Goal: Task Accomplishment & Management: Use online tool/utility

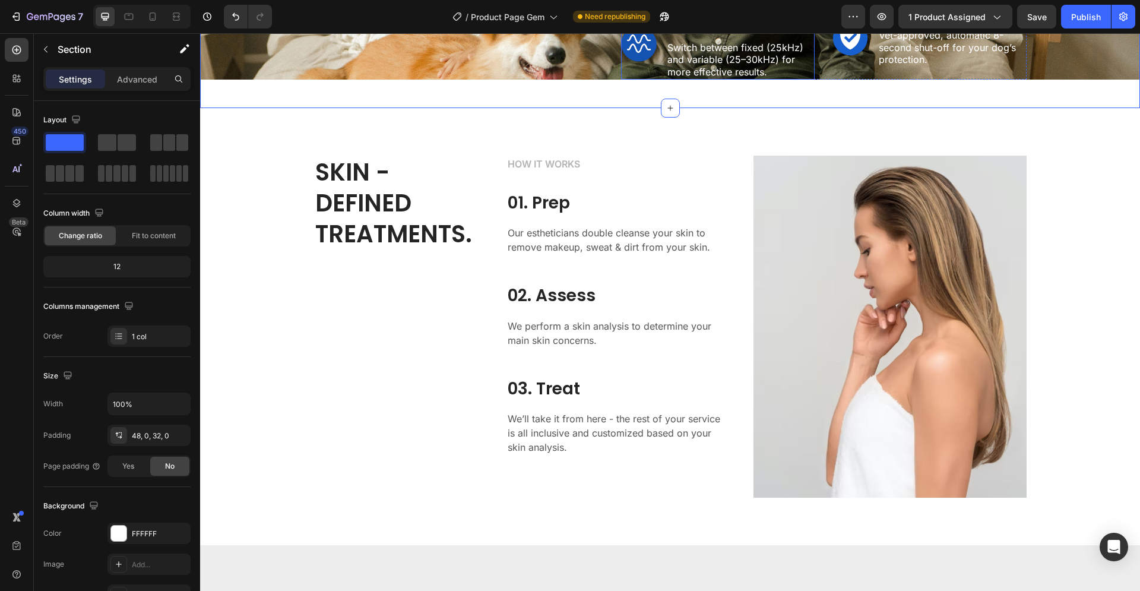
scroll to position [1272, 0]
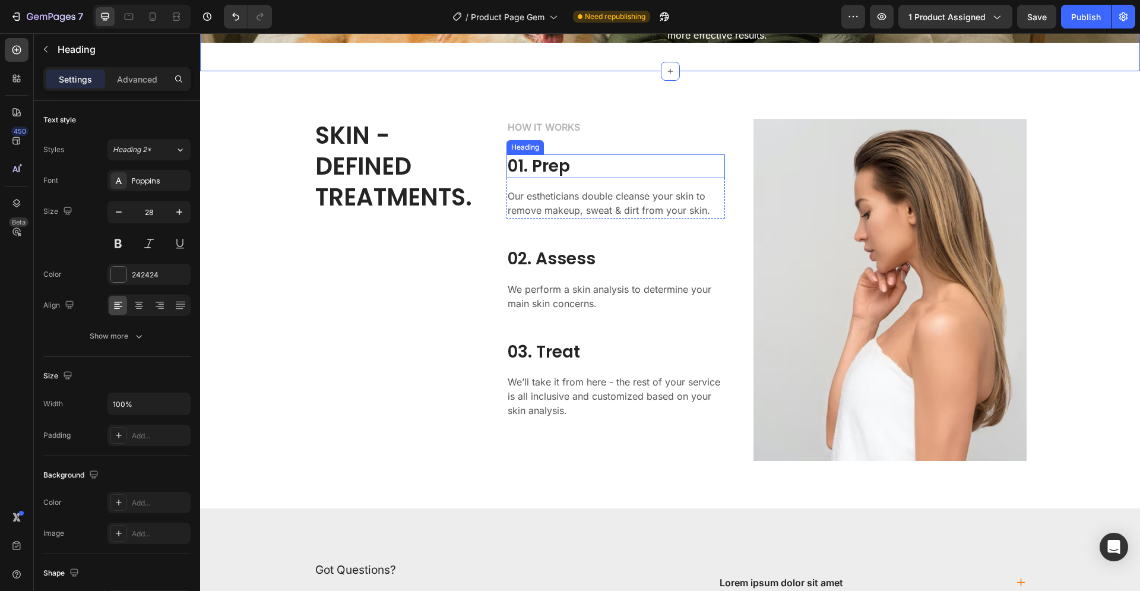
click at [542, 177] on p "01. Prep" at bounding box center [616, 166] width 216 height 21
click at [543, 177] on p "01. Prep" at bounding box center [616, 166] width 216 height 21
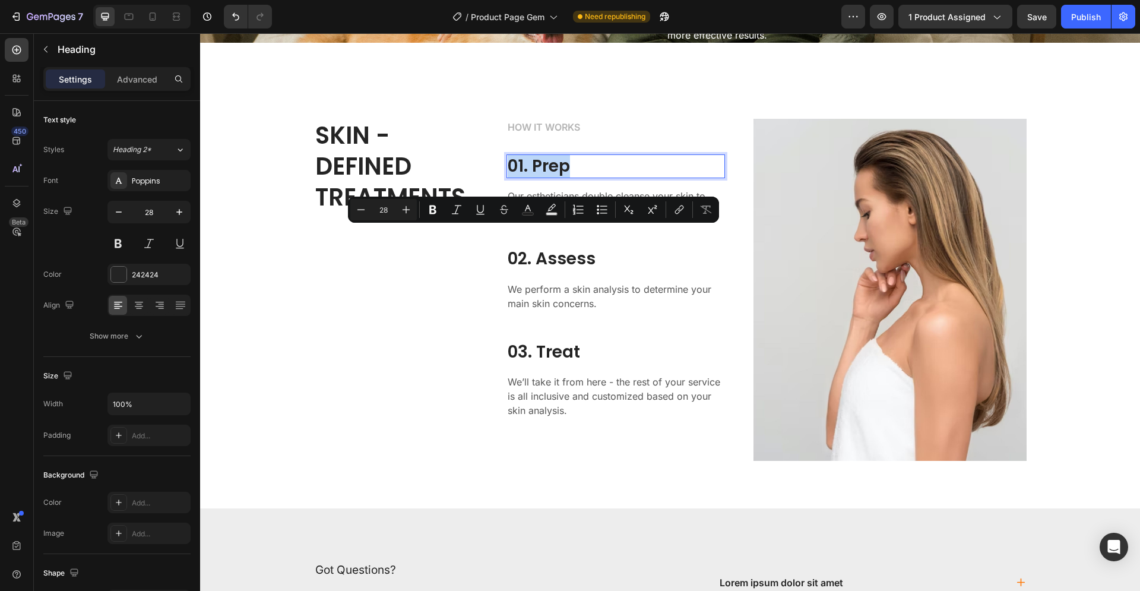
drag, startPoint x: 567, startPoint y: 237, endPoint x: 505, endPoint y: 244, distance: 62.1
click at [508, 177] on p "01. Prep" at bounding box center [616, 166] width 216 height 21
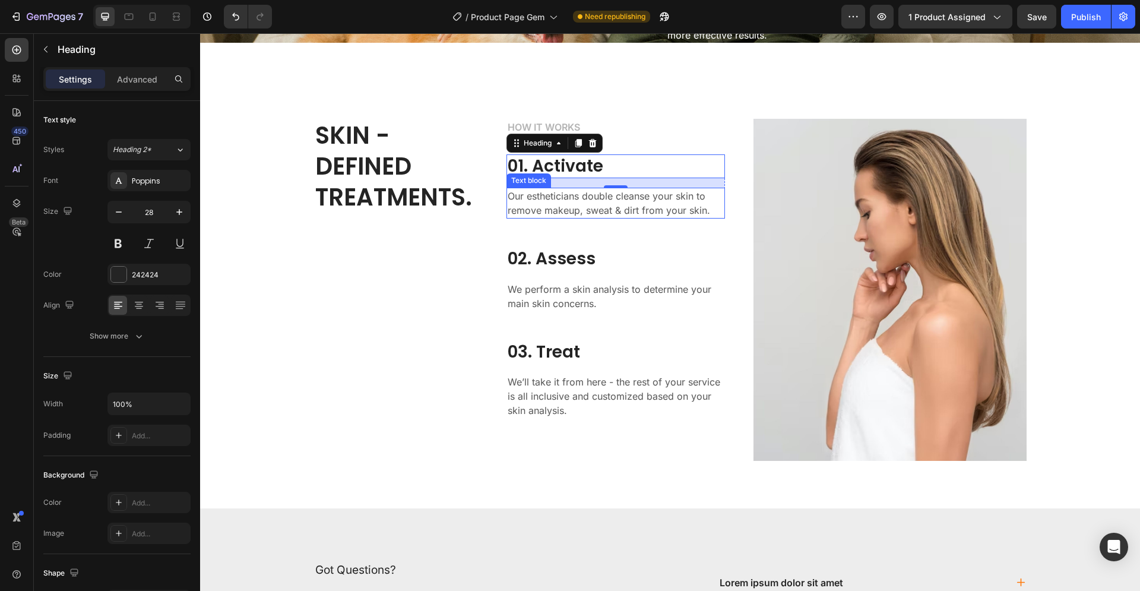
click at [617, 217] on p "Our estheticians double cleanse your skin to remove makeup, sweat & dirt from y…" at bounding box center [616, 203] width 216 height 28
click at [626, 217] on p "Our estheticians double cleanse your skin to remove makeup, sweat & dirt from y…" at bounding box center [616, 203] width 216 height 28
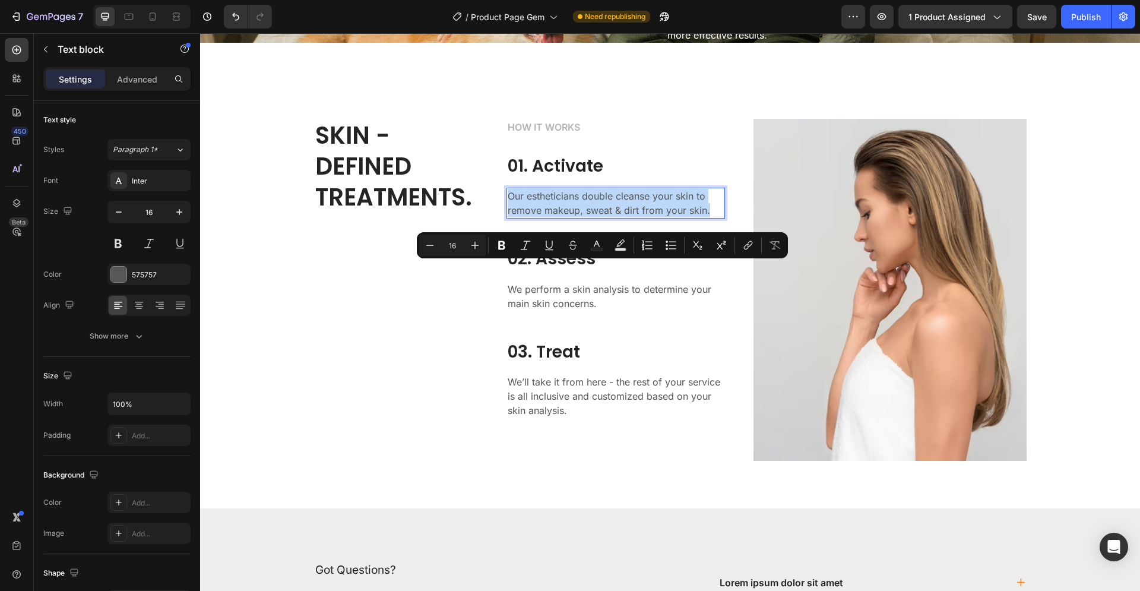
drag, startPoint x: 702, startPoint y: 281, endPoint x: 500, endPoint y: 271, distance: 202.1
click at [506, 218] on div "Our estheticians double cleanse your skin to remove makeup, sweat & dirt from y…" at bounding box center [615, 203] width 218 height 31
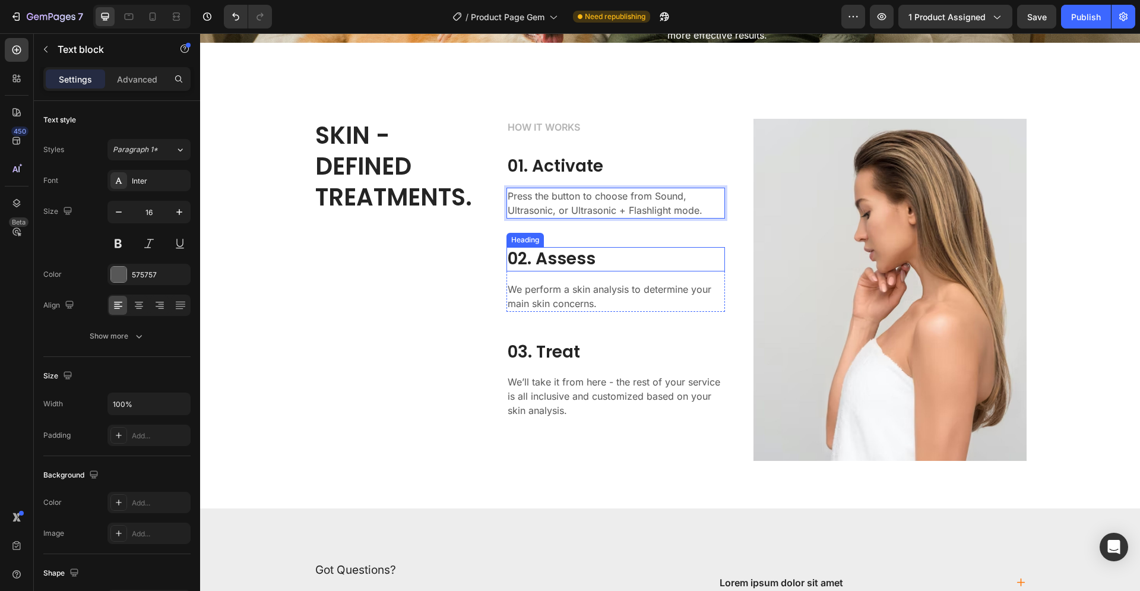
click at [561, 270] on p "02. Assess" at bounding box center [616, 258] width 216 height 21
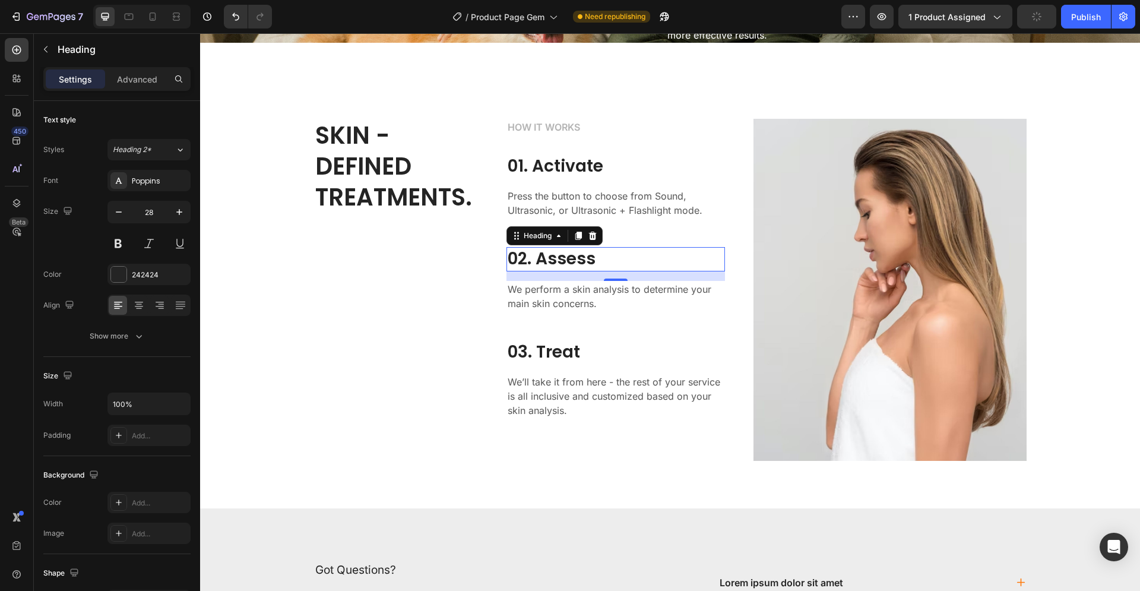
click at [571, 270] on p "02. Assess" at bounding box center [616, 258] width 216 height 21
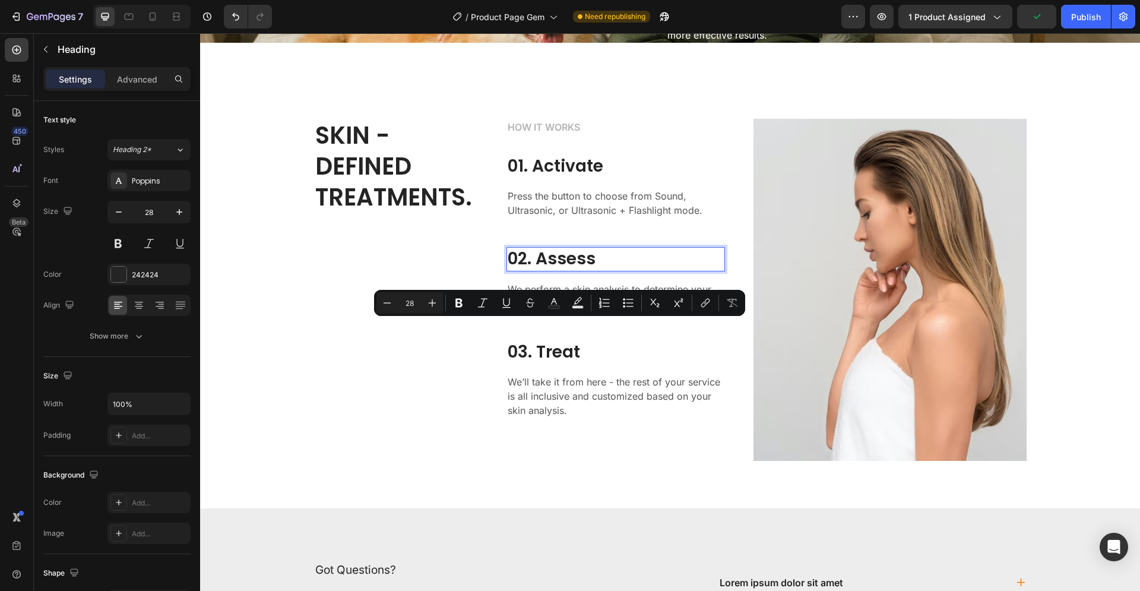
click at [601, 270] on p "02. Assess" at bounding box center [616, 258] width 216 height 21
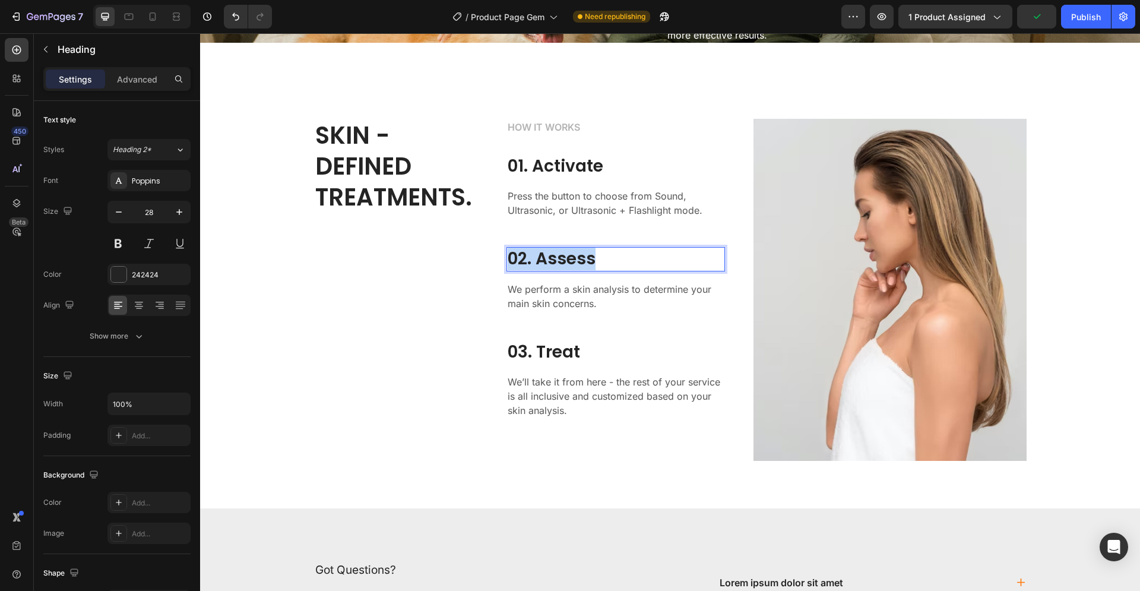
drag, startPoint x: 591, startPoint y: 332, endPoint x: 506, endPoint y: 341, distance: 84.7
click at [508, 270] on p "02. Assess" at bounding box center [616, 258] width 216 height 21
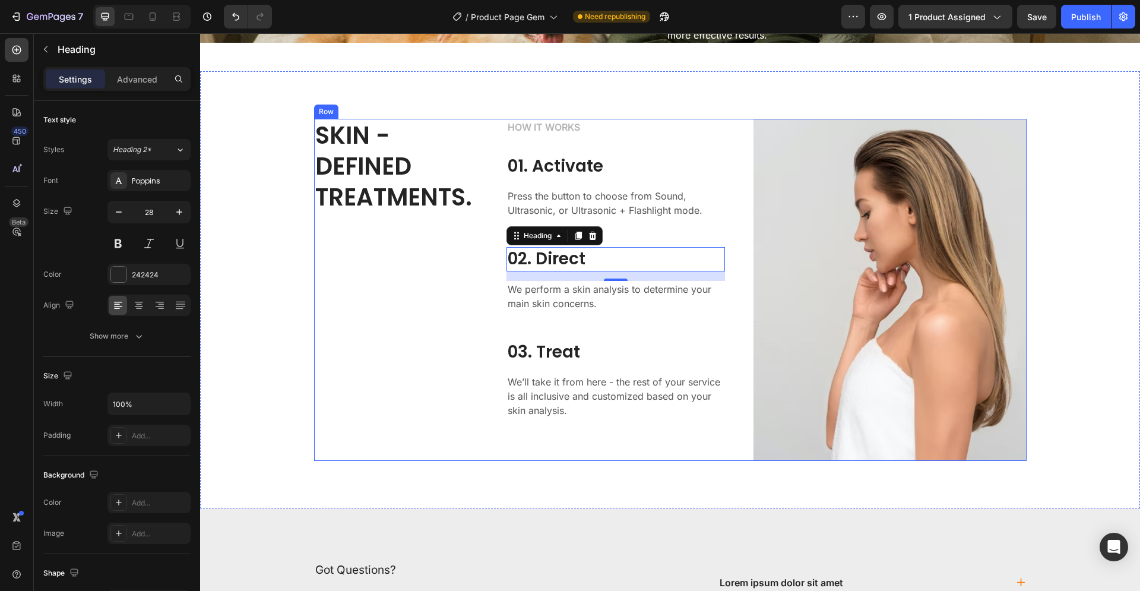
click at [569, 310] on p "We perform a skin analysis to determine your main skin concerns." at bounding box center [616, 296] width 216 height 28
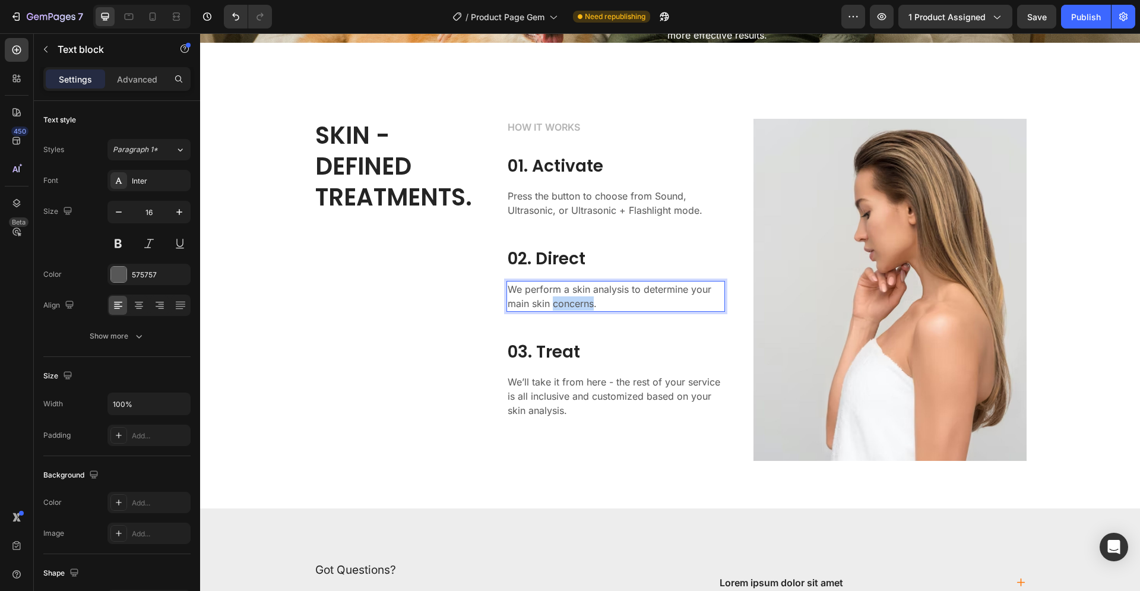
click at [568, 310] on p "We perform a skin analysis to determine your main skin concerns." at bounding box center [616, 296] width 216 height 28
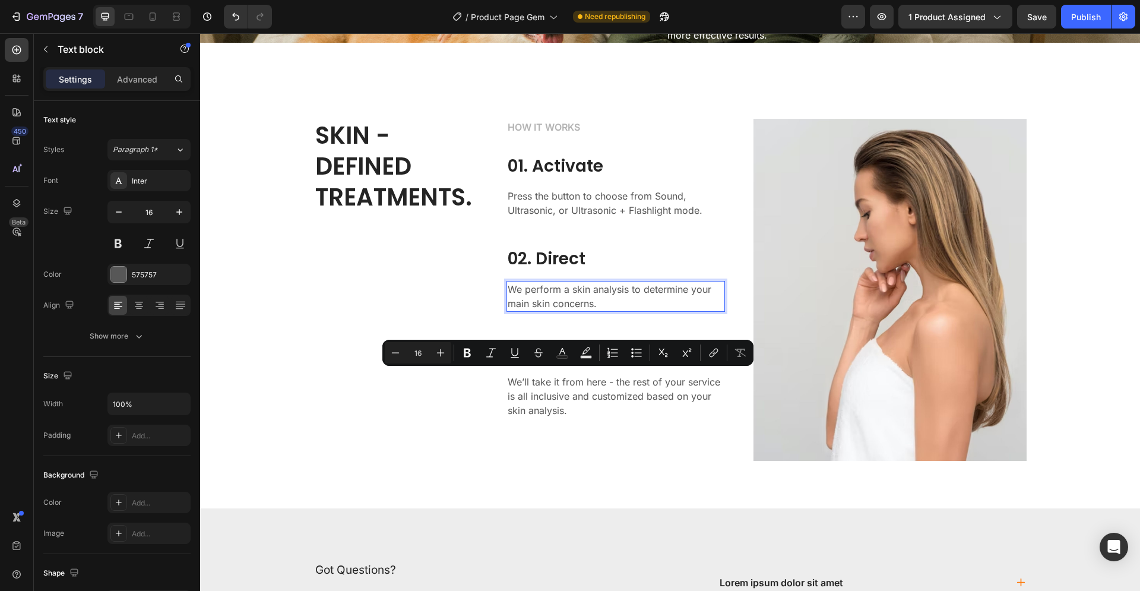
click at [603, 310] on p "We perform a skin analysis to determine your main skin concerns." at bounding box center [616, 296] width 216 height 28
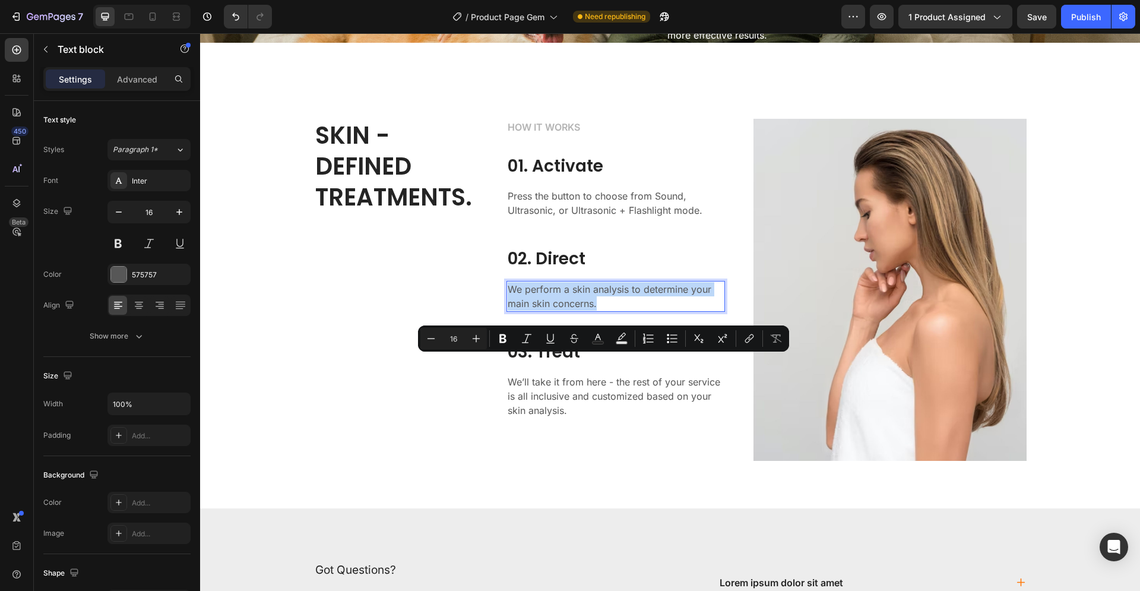
drag, startPoint x: 591, startPoint y: 373, endPoint x: 506, endPoint y: 364, distance: 86.0
click at [508, 310] on p "We perform a skin analysis to determine your main skin concerns." at bounding box center [616, 296] width 216 height 28
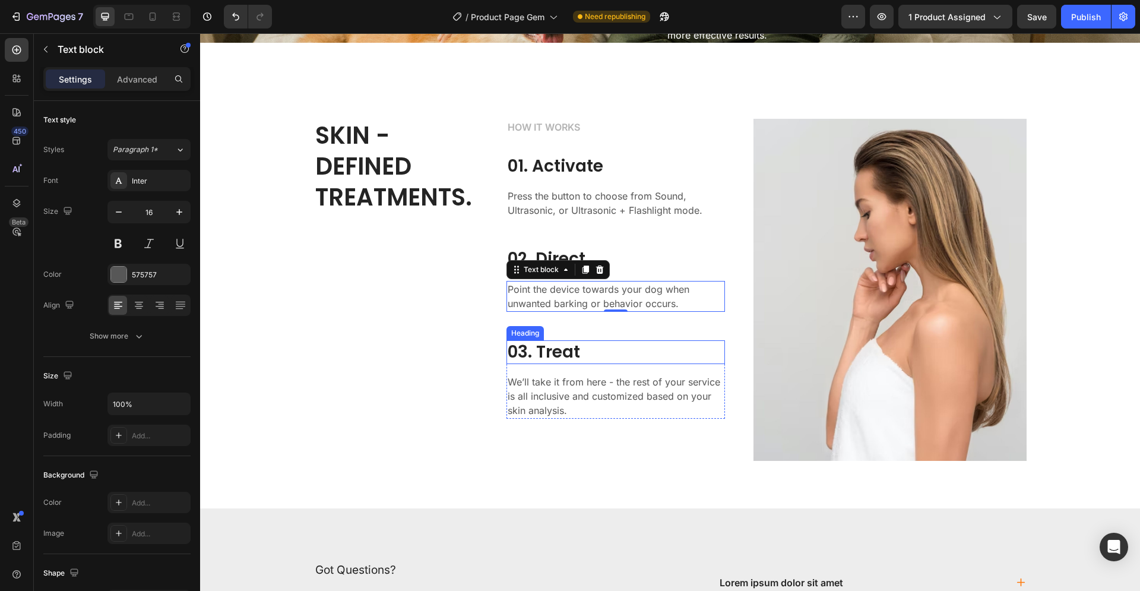
click at [549, 363] on p "03. Treat" at bounding box center [616, 351] width 216 height 21
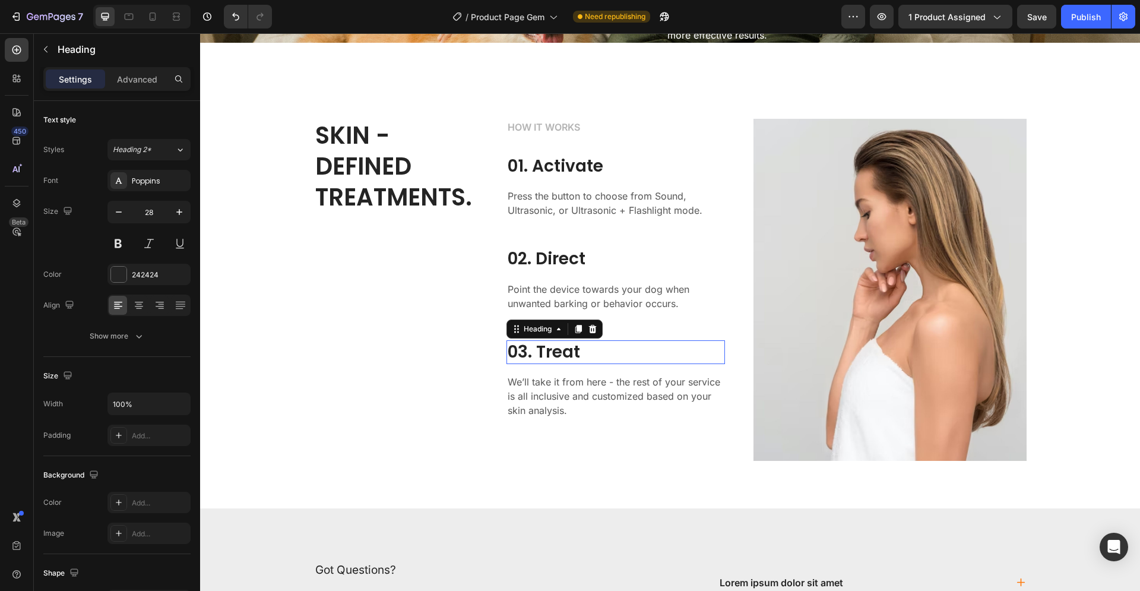
click at [549, 363] on p "03. Treat" at bounding box center [616, 351] width 216 height 21
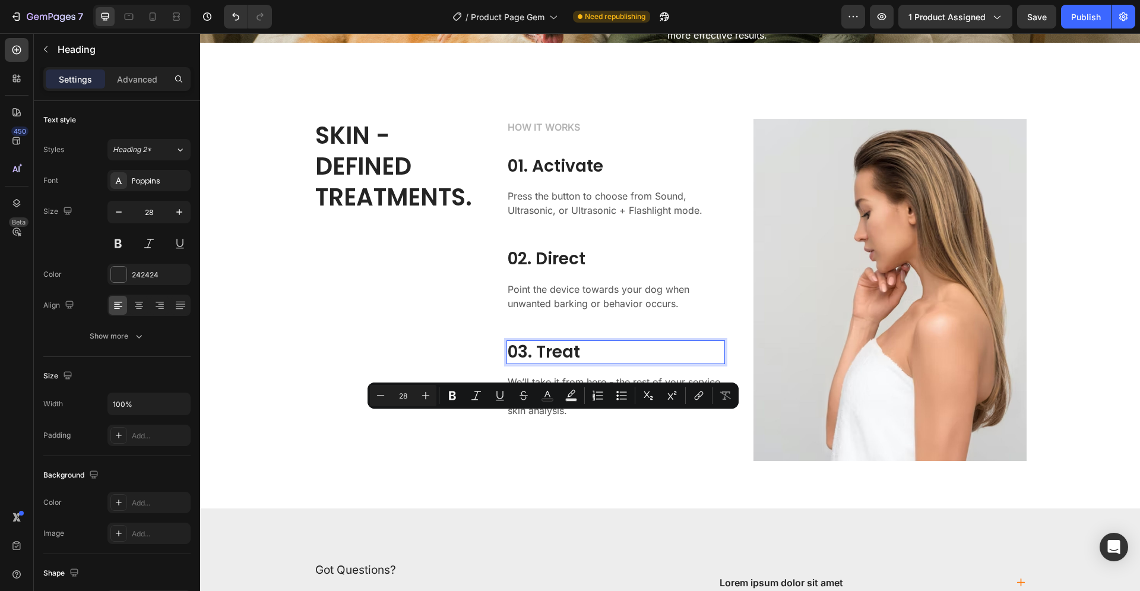
click at [576, 363] on p "03. Treat" at bounding box center [616, 351] width 216 height 21
drag, startPoint x: 570, startPoint y: 423, endPoint x: 507, endPoint y: 424, distance: 63.0
click at [508, 363] on p "03. Treat" at bounding box center [616, 351] width 216 height 21
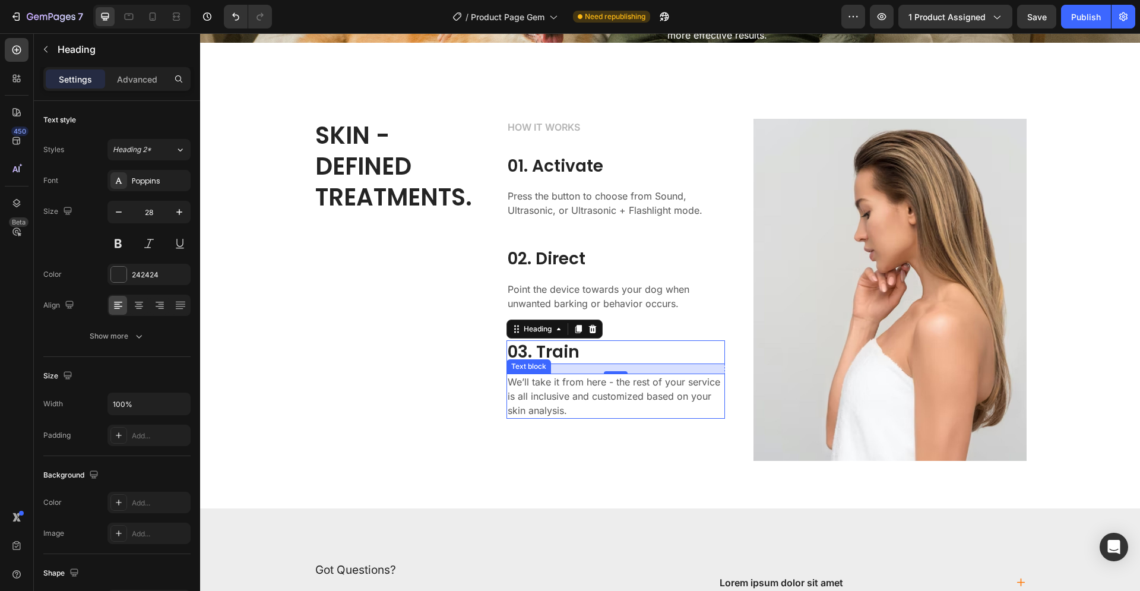
click at [549, 417] on p "We’ll take it from here - the rest of your service is all inclusive and customi…" at bounding box center [616, 396] width 216 height 43
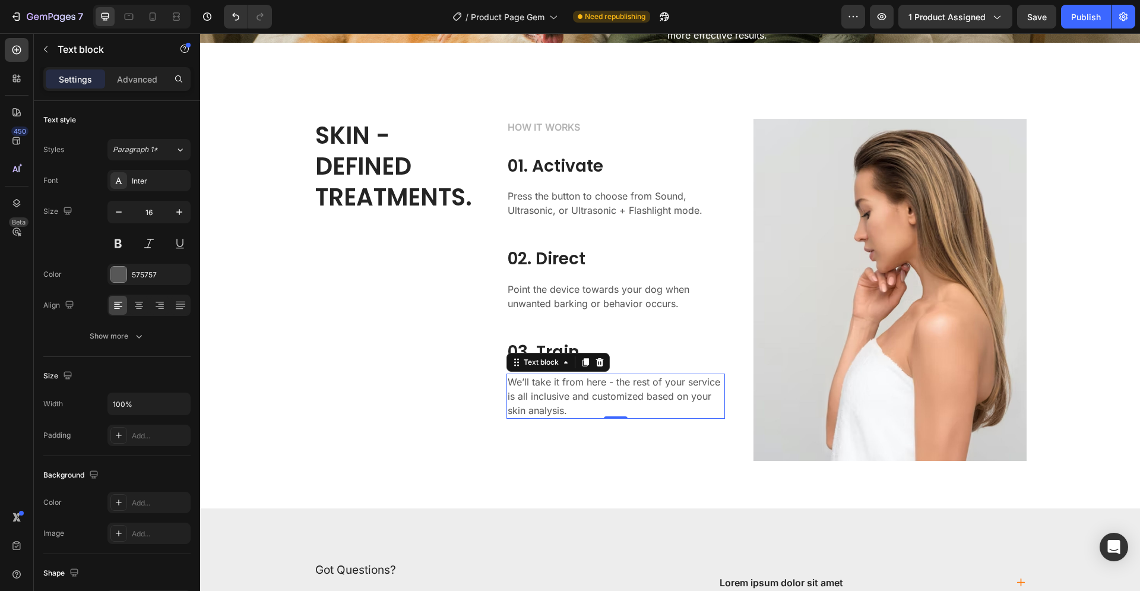
click at [549, 417] on p "We’ll take it from here - the rest of your service is all inclusive and customi…" at bounding box center [616, 396] width 216 height 43
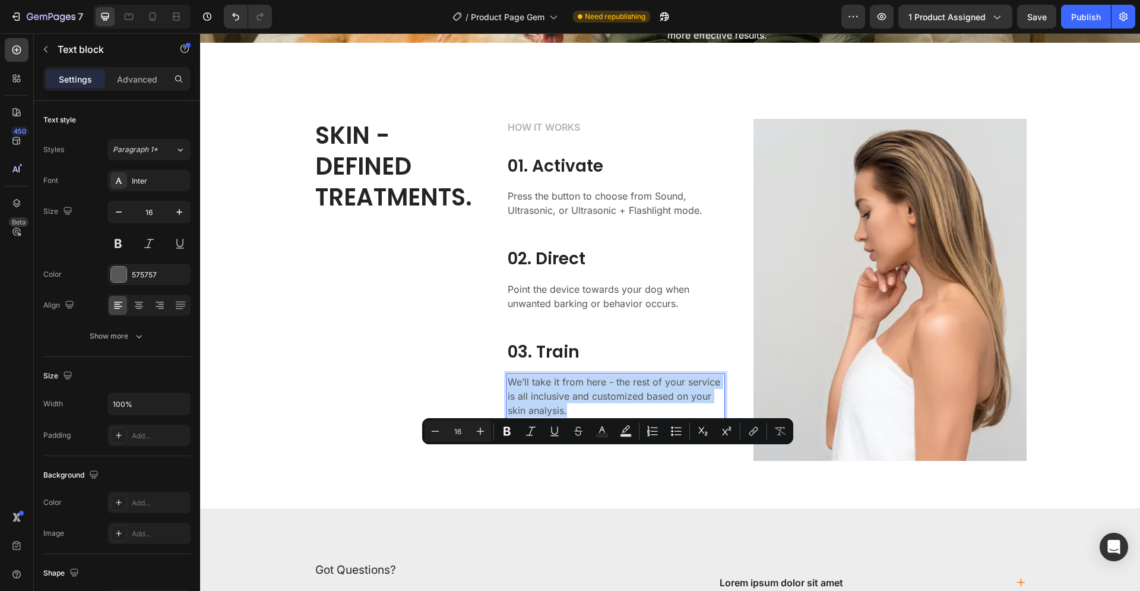
drag, startPoint x: 565, startPoint y: 483, endPoint x: 495, endPoint y: 449, distance: 77.3
click at [506, 419] on div "We’ll take it from here - the rest of your service is all inclusive and customi…" at bounding box center [615, 395] width 218 height 45
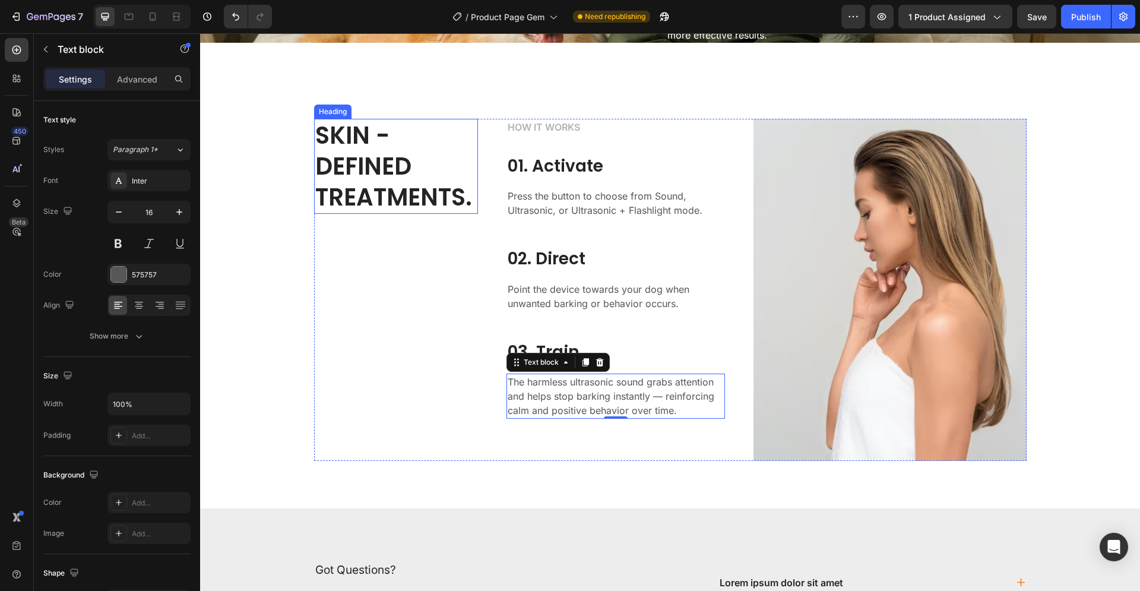
click at [328, 213] on p "SKIN - DEFINED TREATMENTS." at bounding box center [395, 166] width 161 height 93
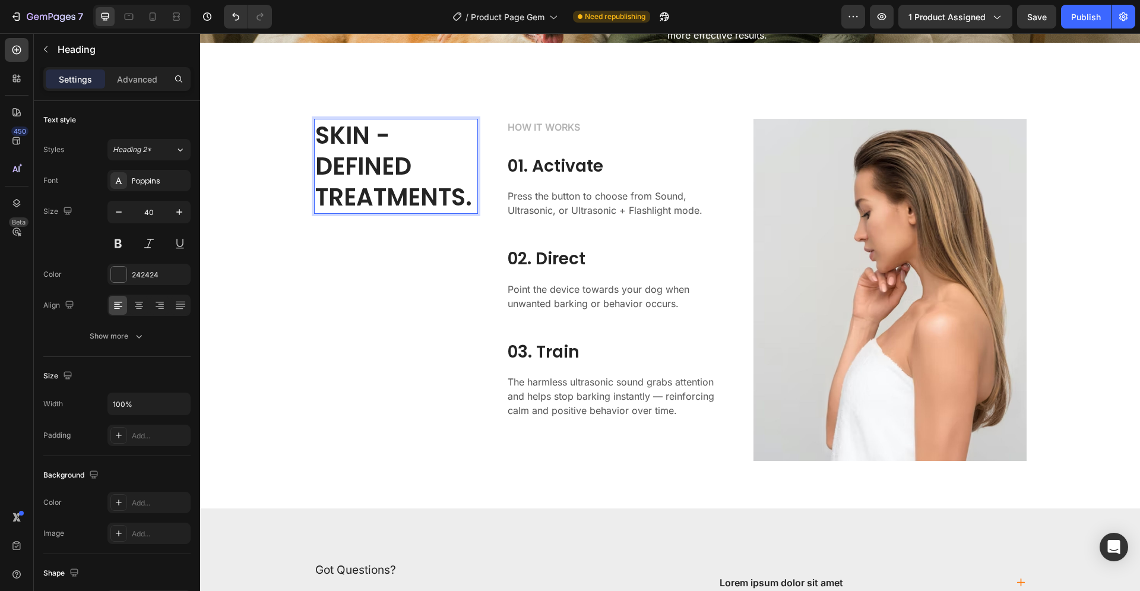
drag, startPoint x: 467, startPoint y: 268, endPoint x: 367, endPoint y: 240, distance: 103.6
click at [465, 213] on p "SKIN - DEFINED TREATMENTS." at bounding box center [395, 166] width 161 height 93
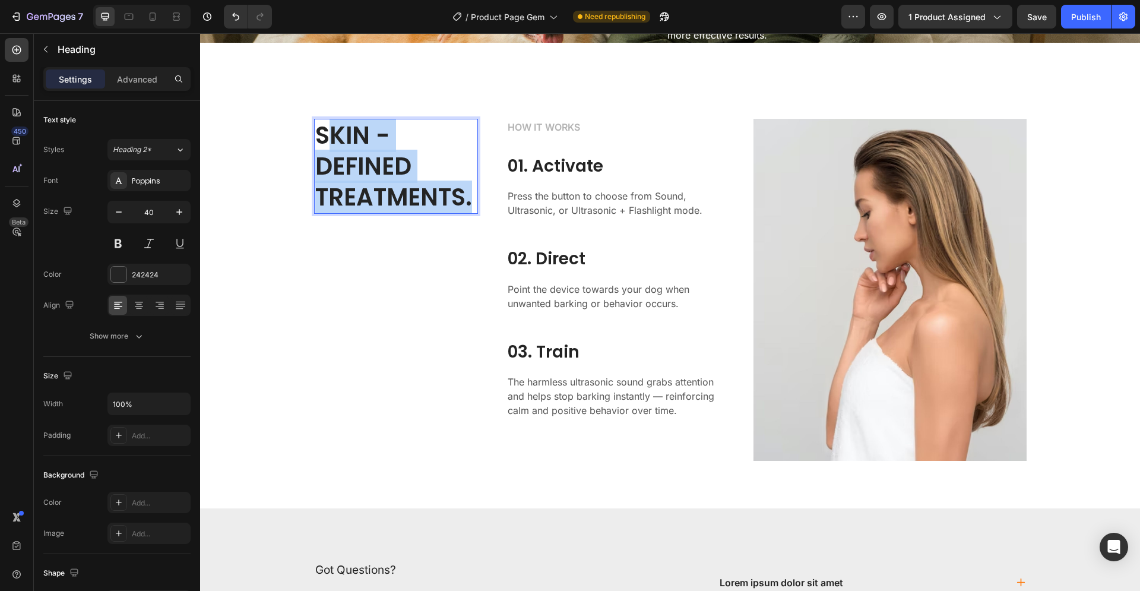
drag, startPoint x: 467, startPoint y: 272, endPoint x: 313, endPoint y: 208, distance: 167.1
click at [322, 213] on p "SKIN - DEFINED TREATMENTS." at bounding box center [395, 166] width 161 height 93
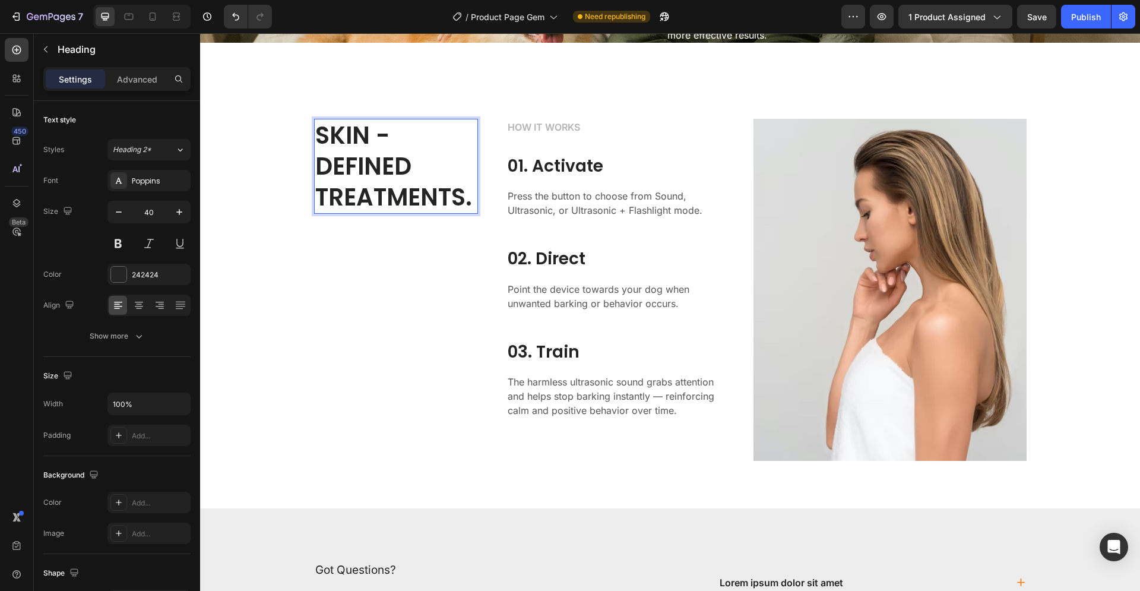
click at [315, 208] on p "SKIN - DEFINED TREATMENTS." at bounding box center [395, 166] width 161 height 93
click at [465, 213] on p "SKIN - DEFINED TREATMENTS." at bounding box center [395, 166] width 161 height 93
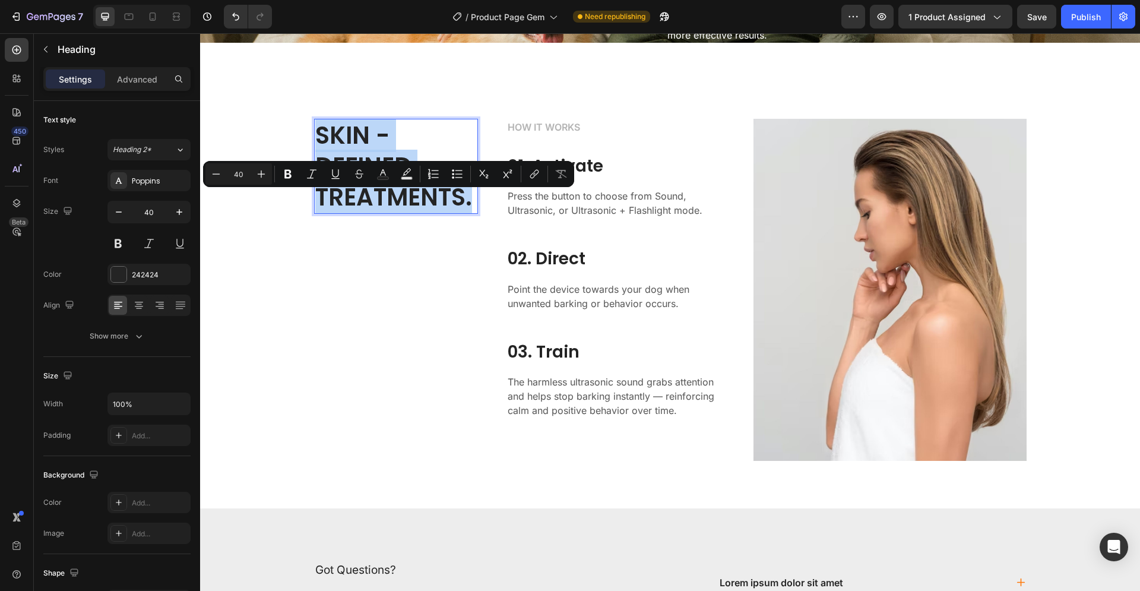
drag, startPoint x: 468, startPoint y: 272, endPoint x: 315, endPoint y: 205, distance: 166.9
click at [315, 205] on p "SKIN - DEFINED TREATMENTS." at bounding box center [395, 166] width 161 height 93
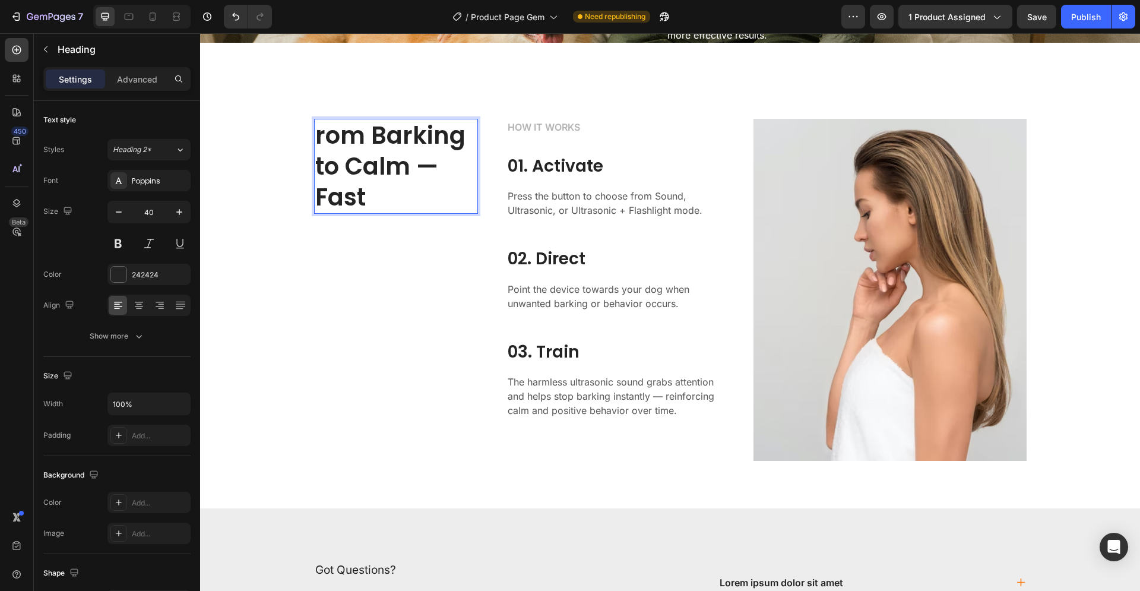
click at [315, 204] on p "rom Barking to Calm — Fast" at bounding box center [395, 166] width 161 height 93
click at [418, 213] on p "From Barking to Calm — Fast" at bounding box center [395, 166] width 161 height 93
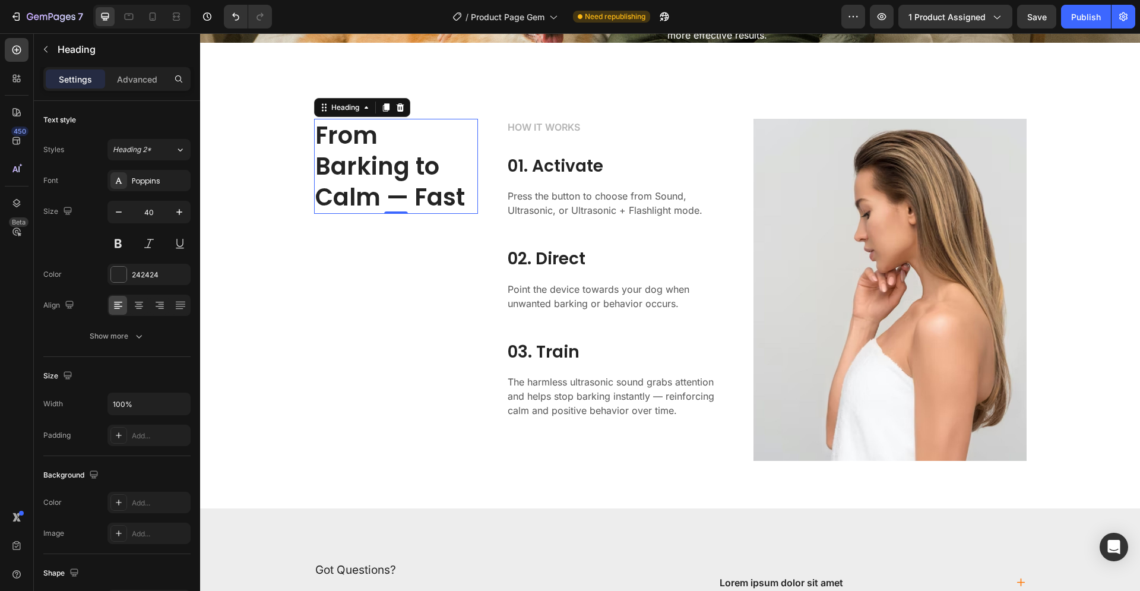
click at [363, 213] on p "From Barking to Calm — Fast" at bounding box center [395, 166] width 161 height 93
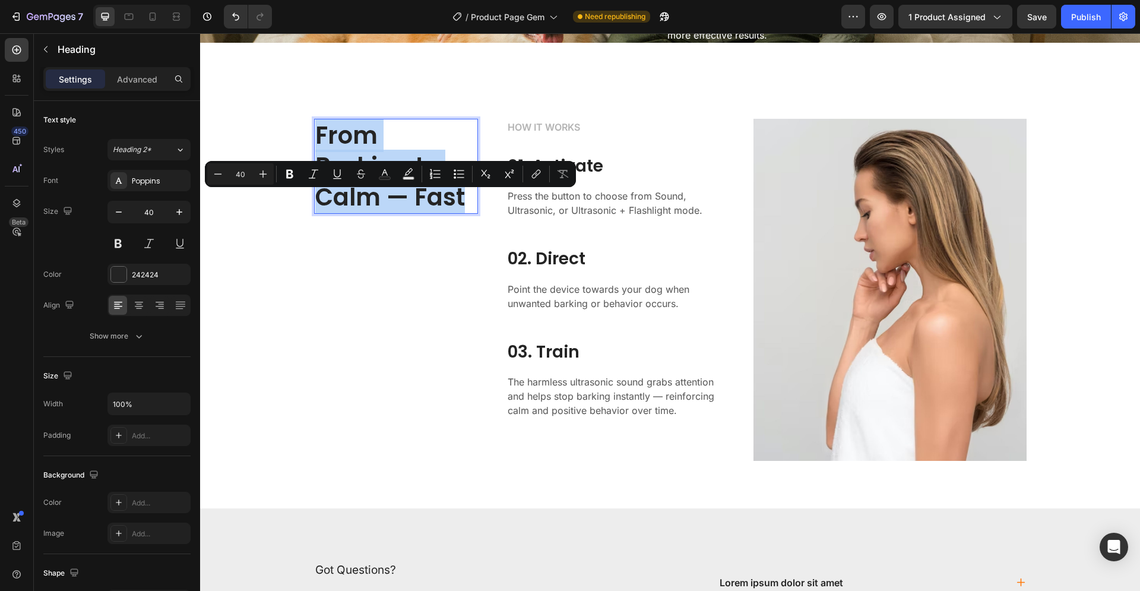
drag, startPoint x: 363, startPoint y: 268, endPoint x: 315, endPoint y: 207, distance: 77.8
click at [315, 207] on p "From Barking to Calm — Fast" at bounding box center [395, 166] width 161 height 93
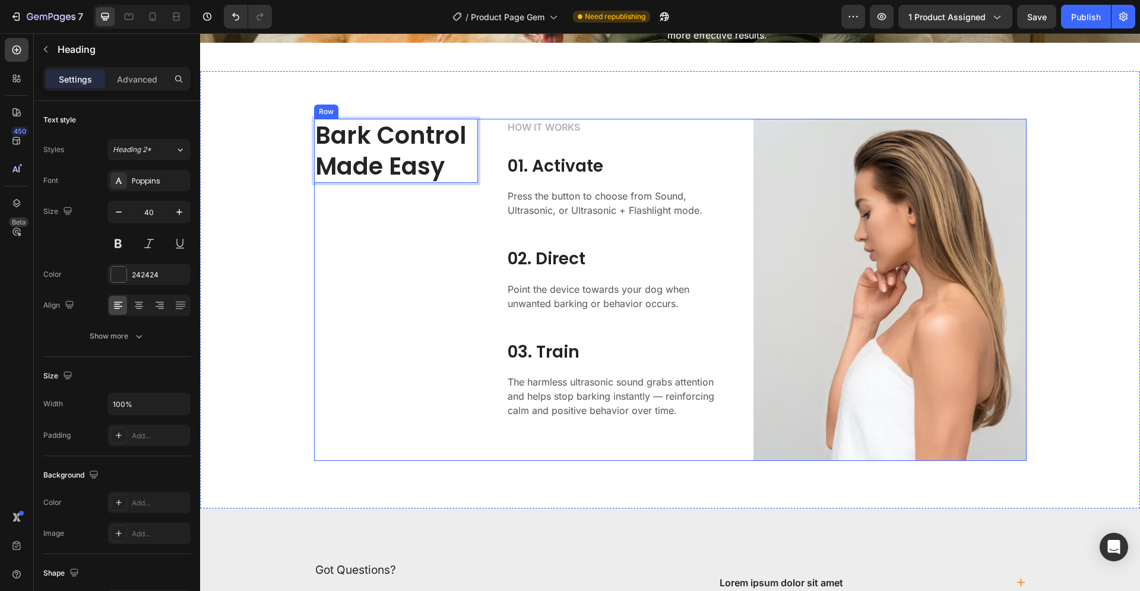
click at [386, 281] on div "Bark Control Made Easy Heading 0" at bounding box center [396, 289] width 164 height 341
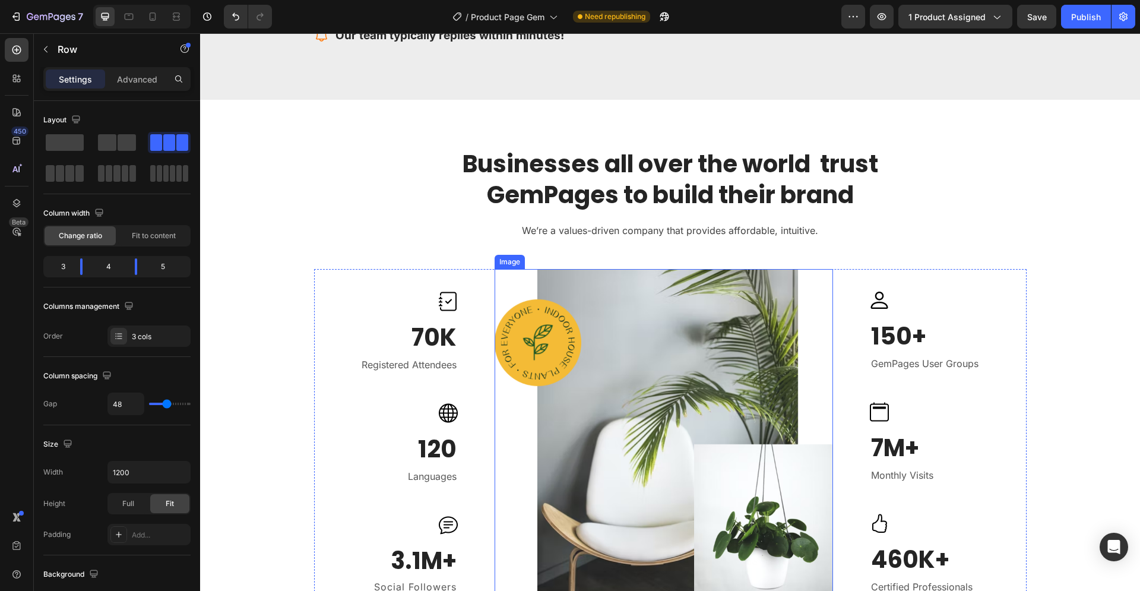
scroll to position [2059, 0]
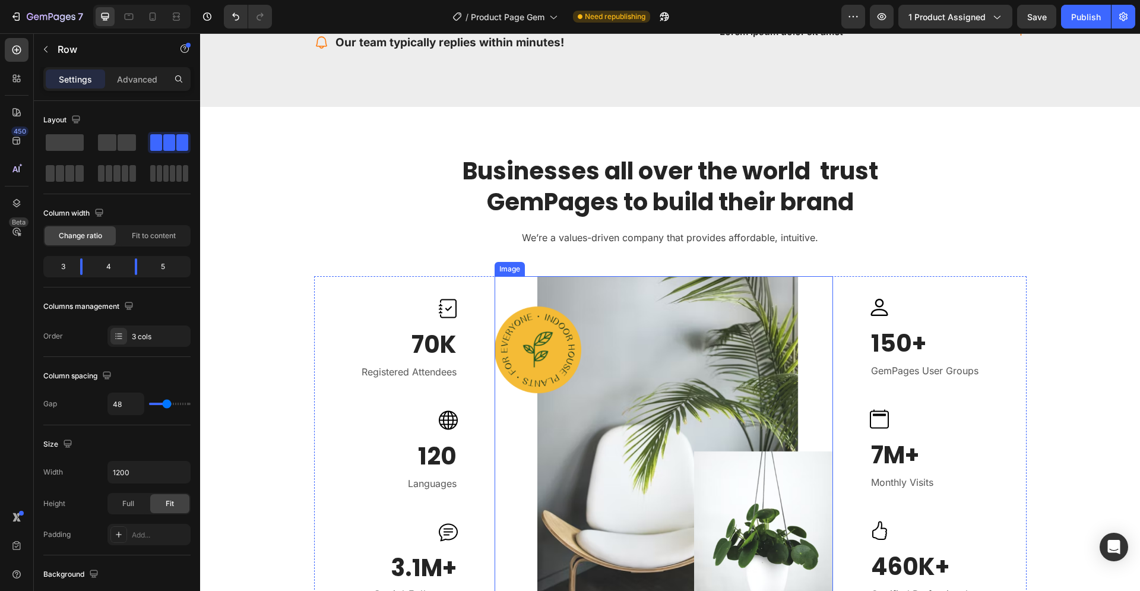
click at [540, 328] on img at bounding box center [664, 450] width 338 height 349
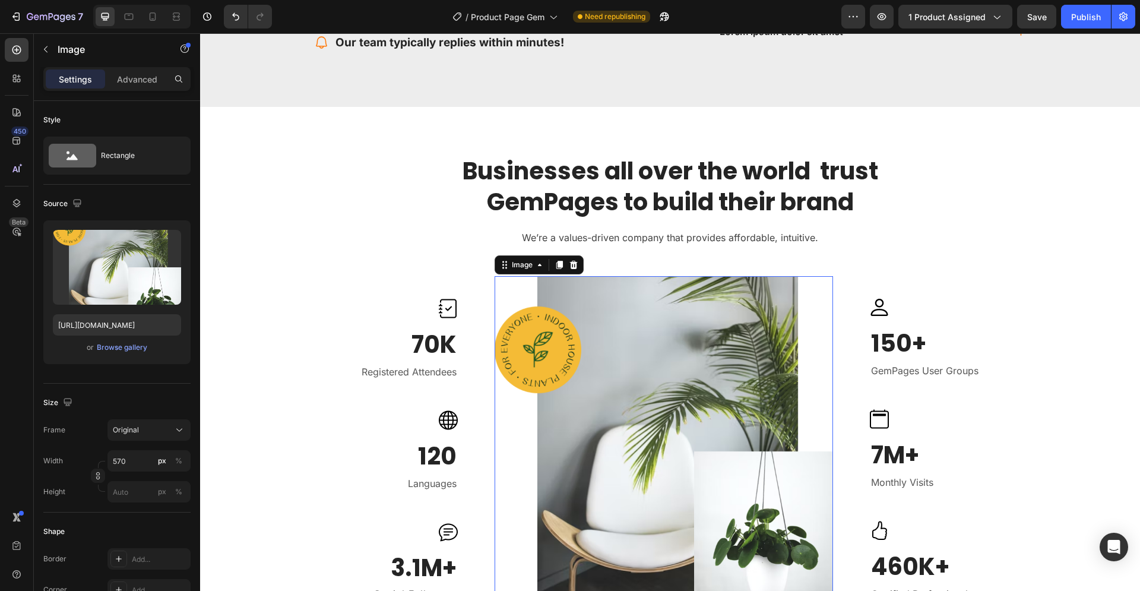
click at [514, 336] on img at bounding box center [664, 450] width 338 height 349
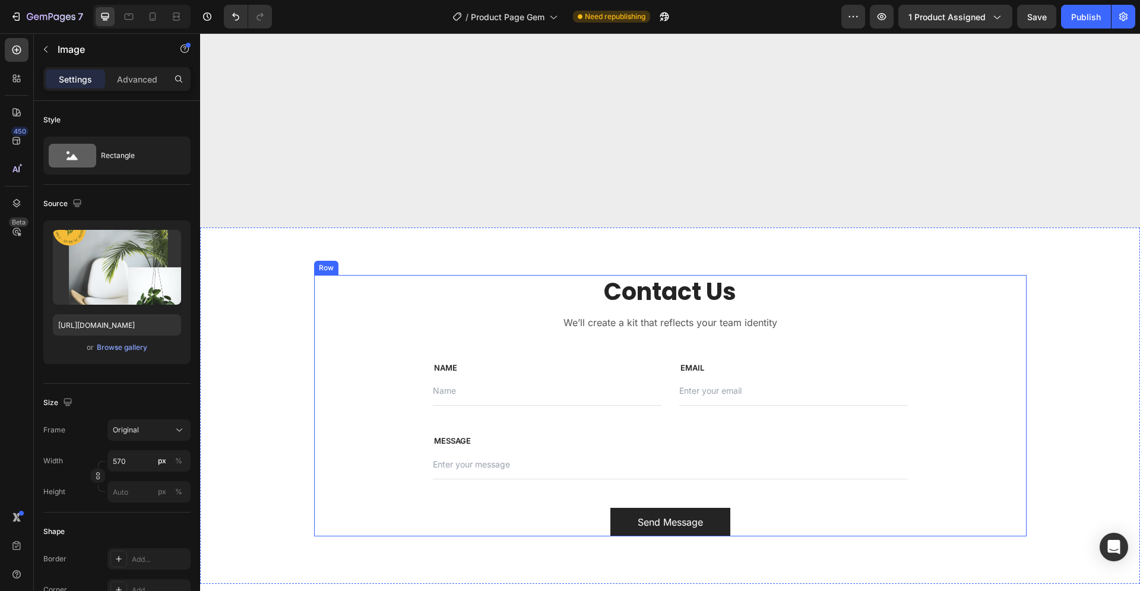
scroll to position [3665, 0]
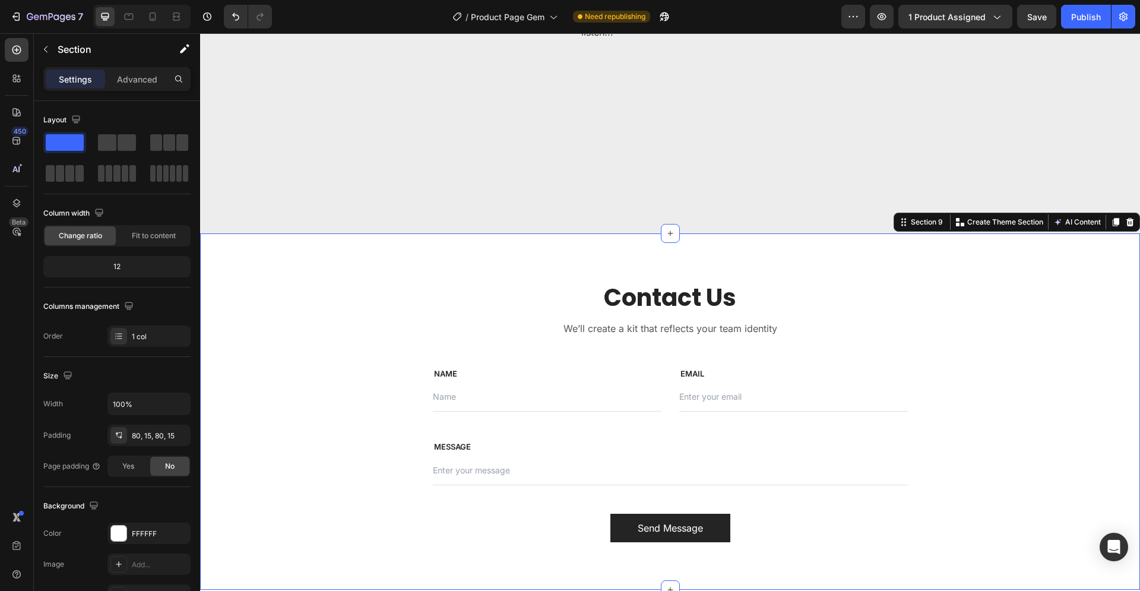
click at [561, 265] on div "Contact Us Heading We’ll create a kit that reflects your team identity Text blo…" at bounding box center [670, 411] width 940 height 356
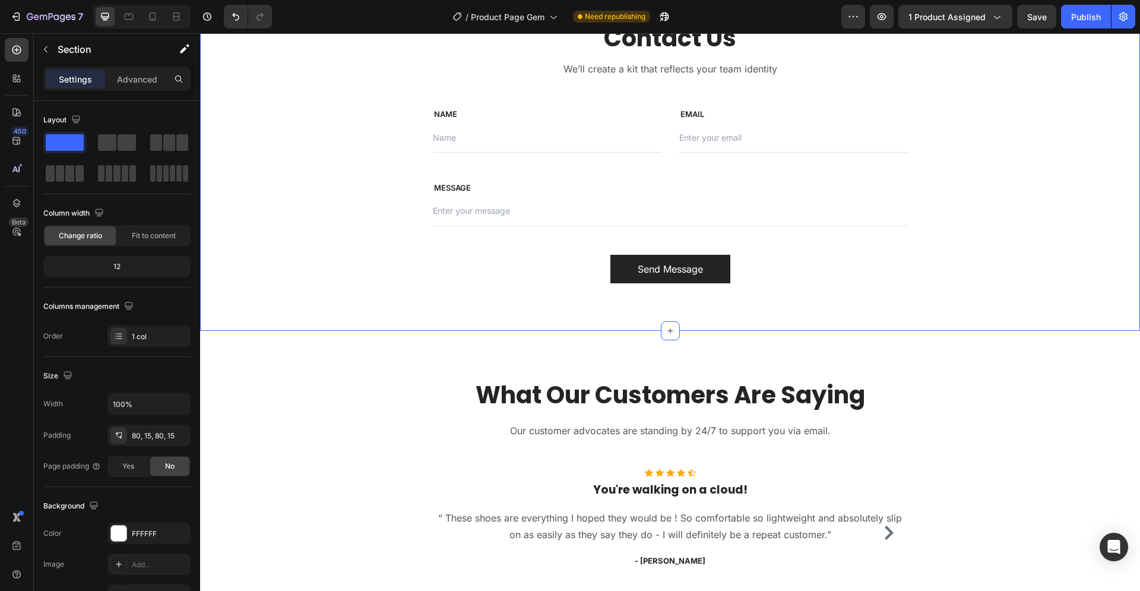
scroll to position [3786, 0]
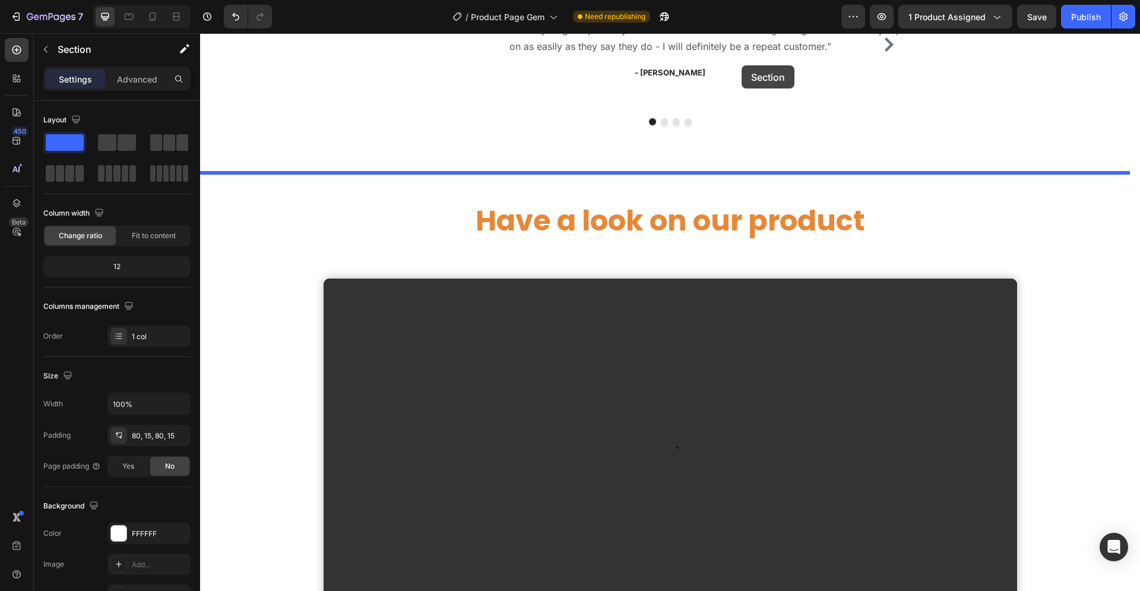
drag, startPoint x: 907, startPoint y: 100, endPoint x: 741, endPoint y: 65, distance: 168.6
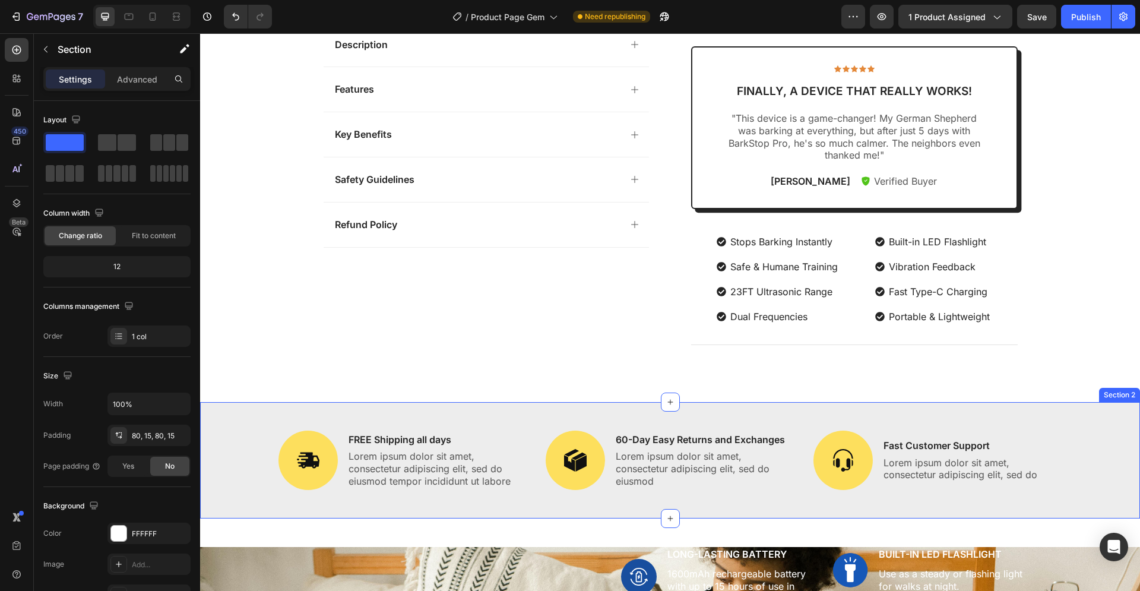
scroll to position [0, 0]
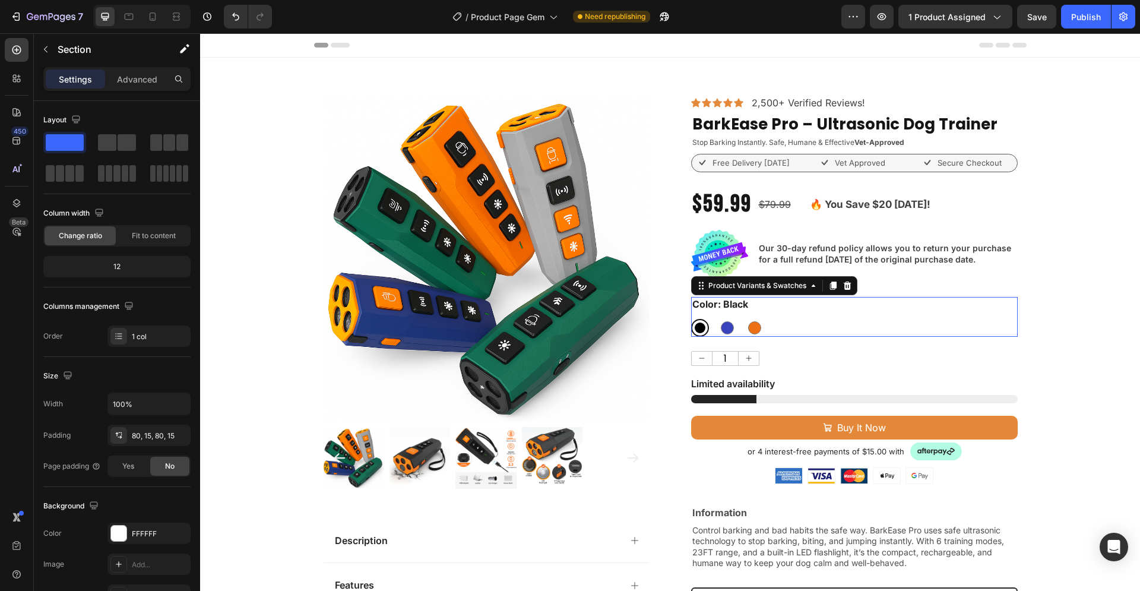
click at [1001, 326] on div "Black Black Blue Blue Orange Orange" at bounding box center [854, 328] width 327 height 18
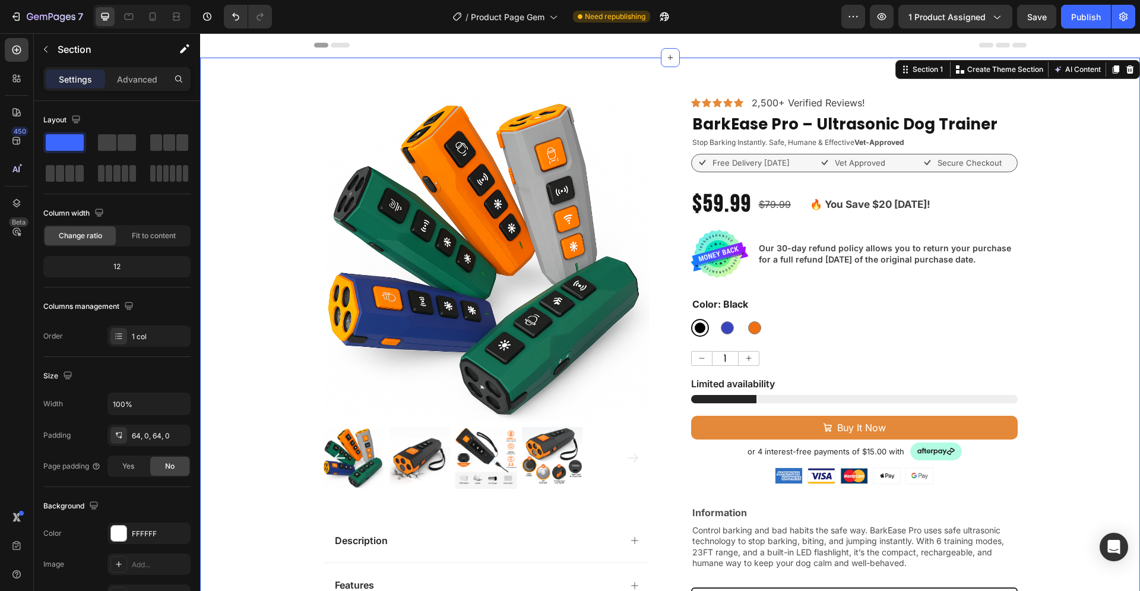
click at [1101, 381] on div "Product Images Description Features Key Benefits Safety Guidelines Refund Polic…" at bounding box center [670, 500] width 940 height 809
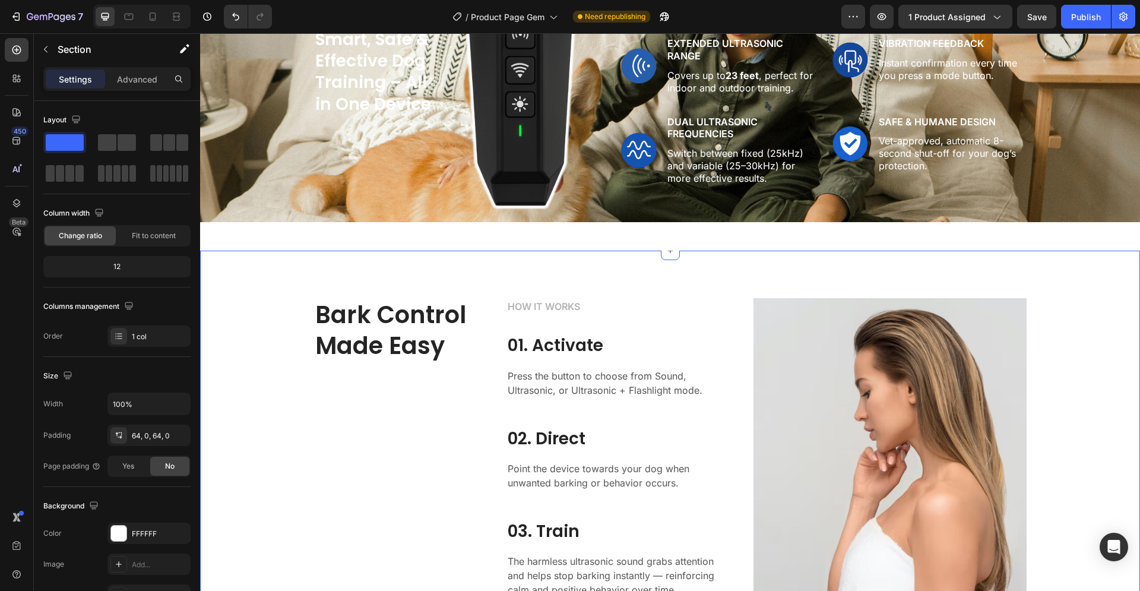
scroll to position [1393, 0]
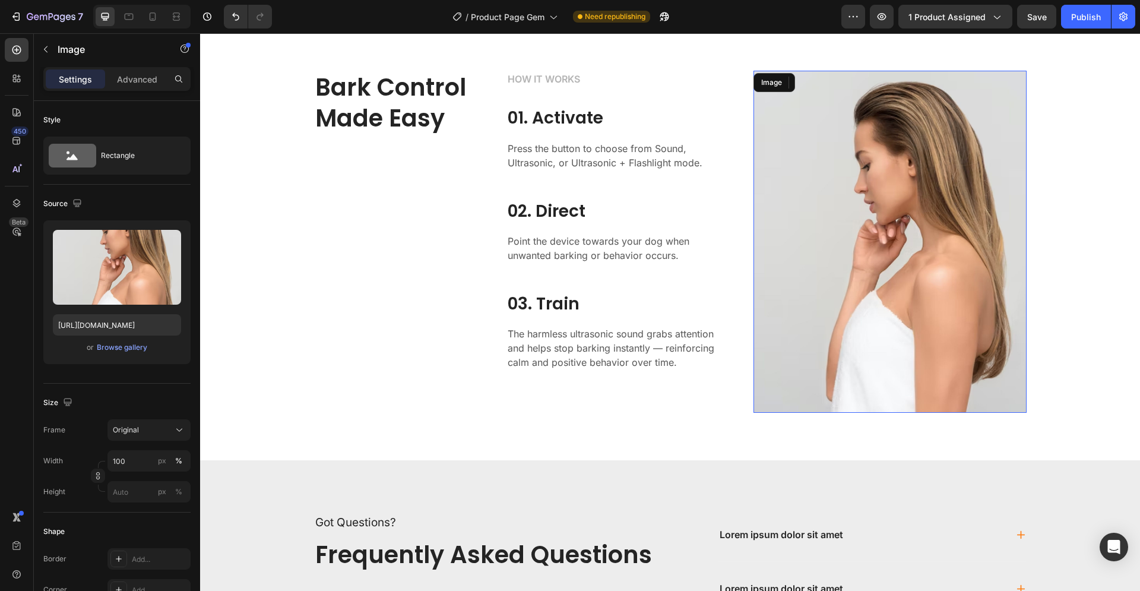
click at [820, 277] on img at bounding box center [889, 241] width 273 height 341
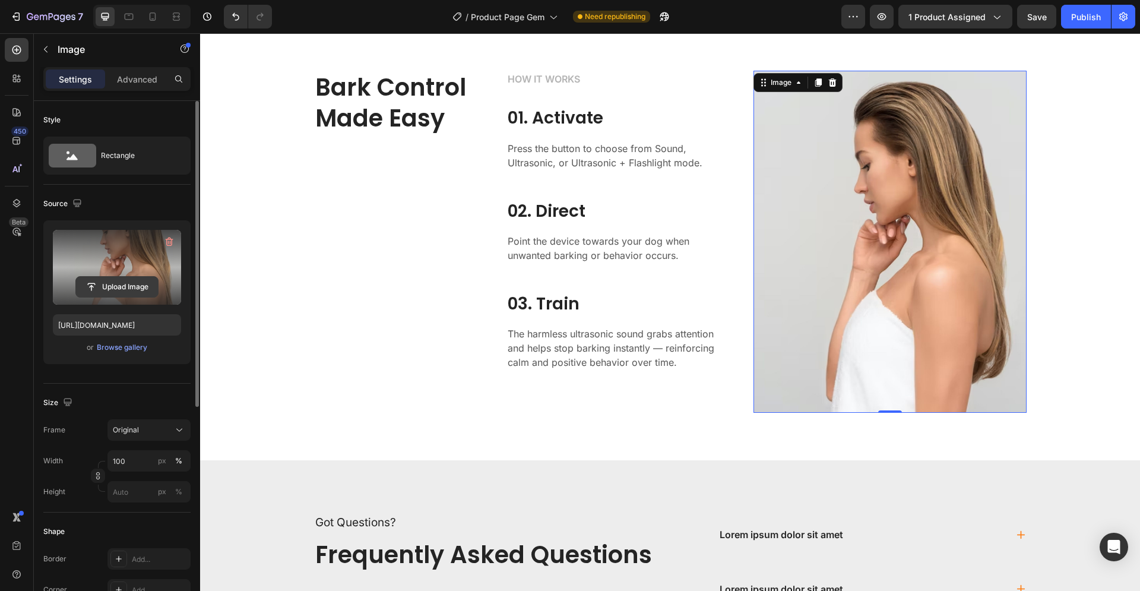
click at [150, 283] on input "file" at bounding box center [117, 287] width 82 height 20
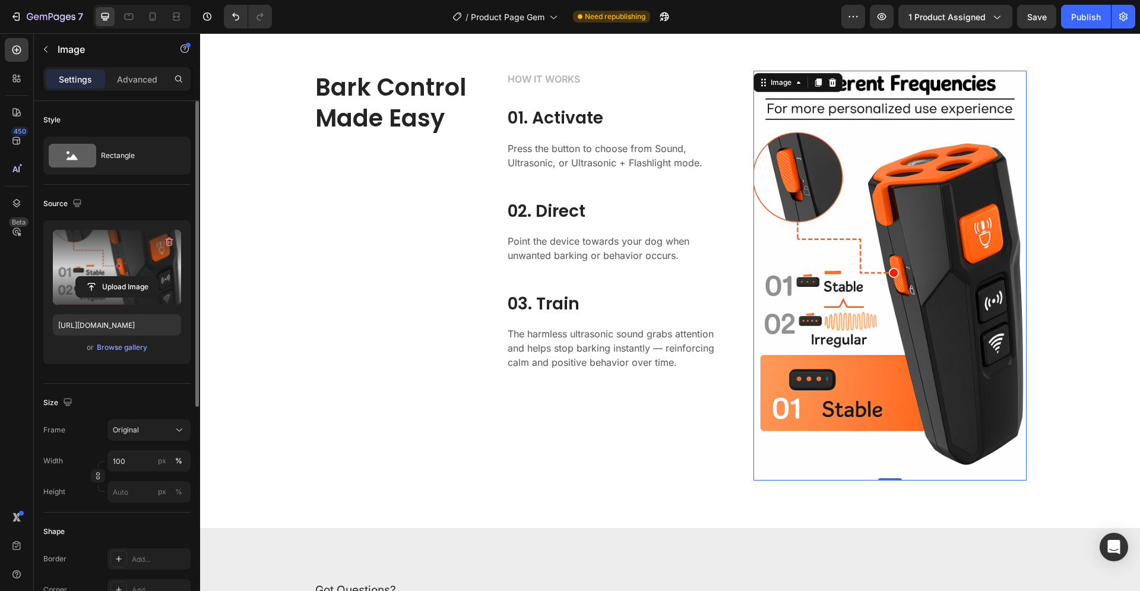
type input "[URL][DOMAIN_NAME]"
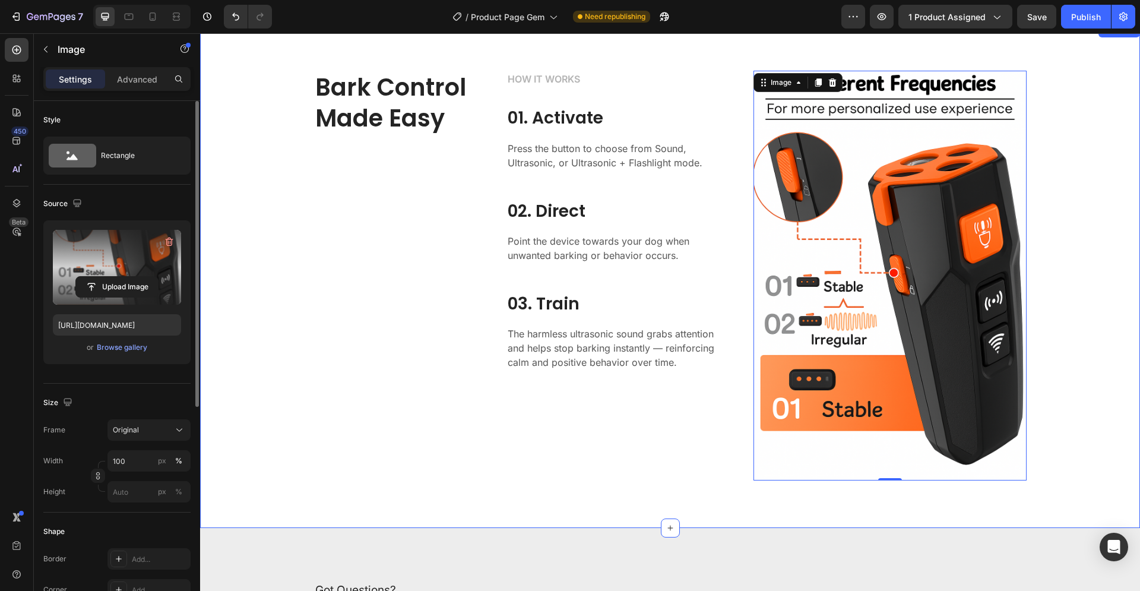
click at [1050, 205] on div "Bark Control Made Easy Heading HOW IT WORKS Text block 01. Activate Heading Pre…" at bounding box center [670, 276] width 922 height 410
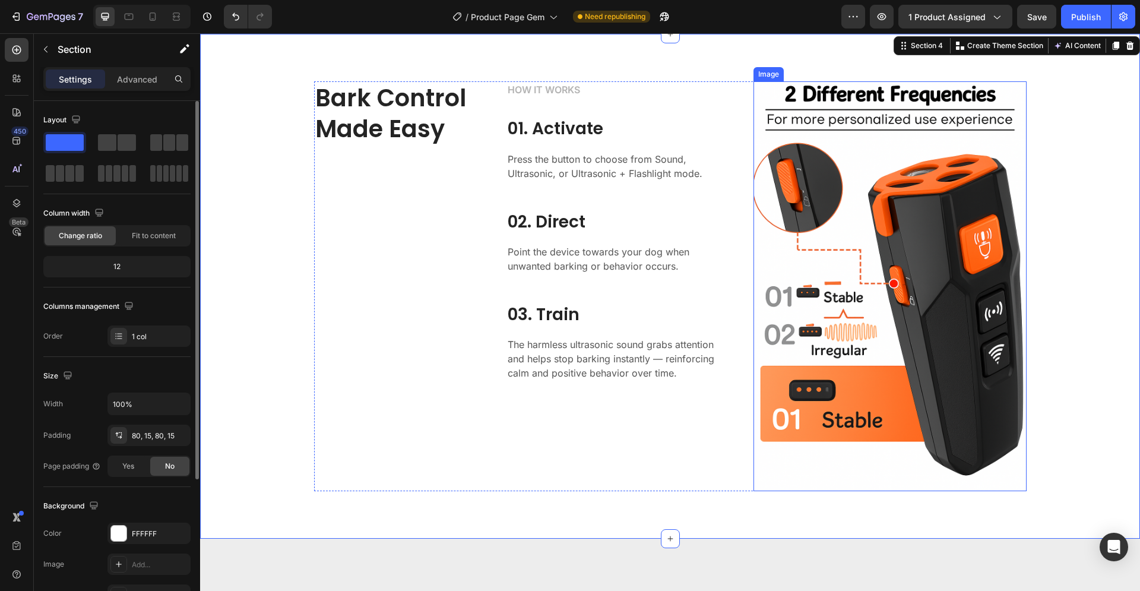
scroll to position [1272, 0]
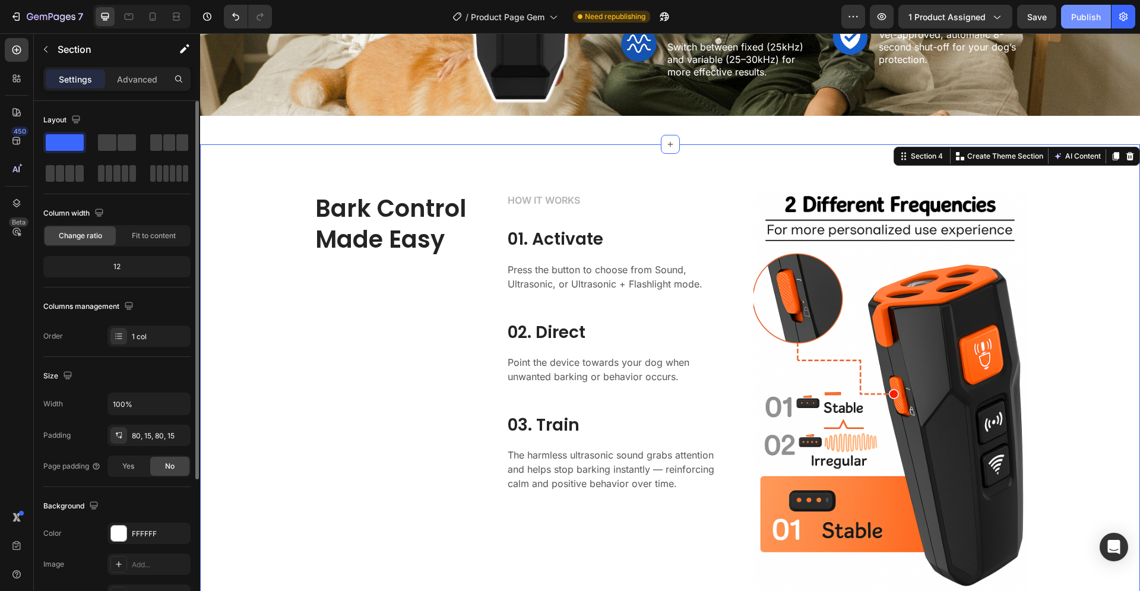
click at [1080, 14] on div "Publish" at bounding box center [1086, 17] width 30 height 12
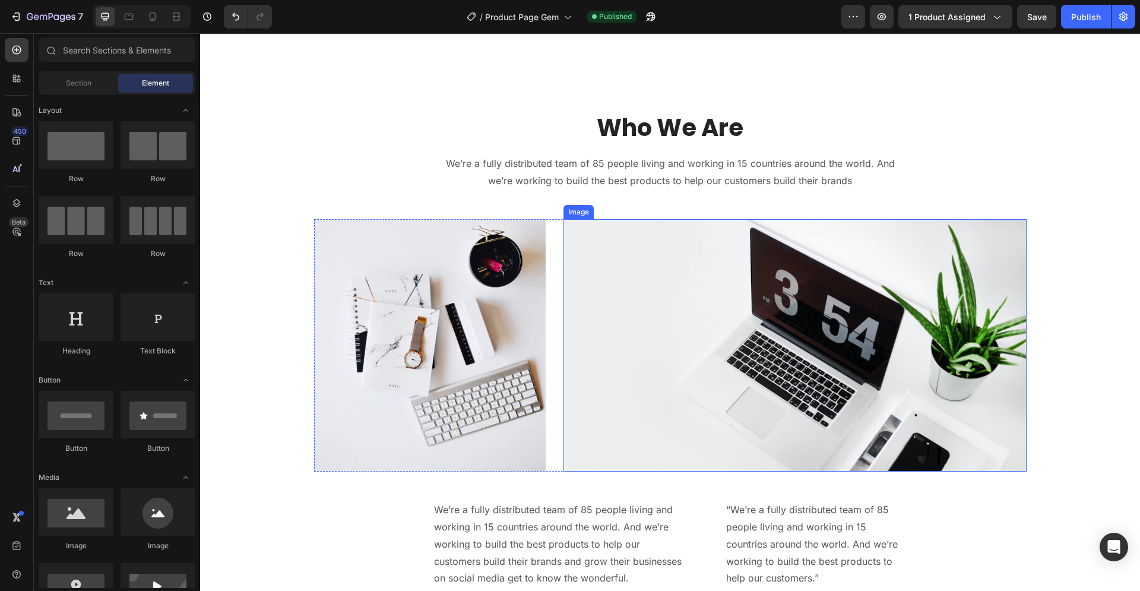
scroll to position [2754, 0]
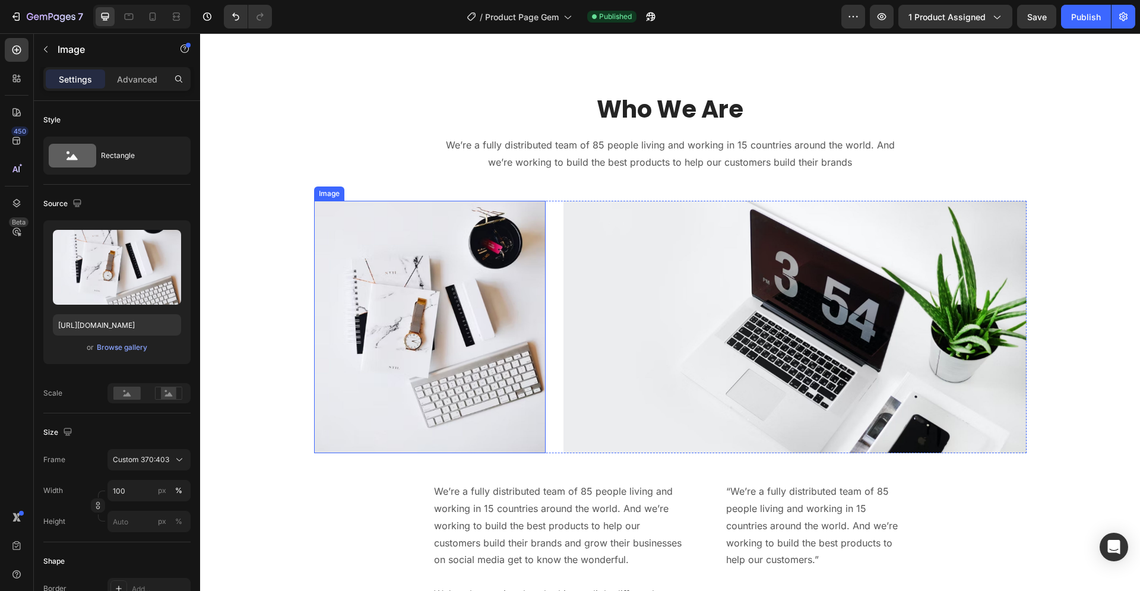
click at [487, 291] on img at bounding box center [430, 327] width 232 height 252
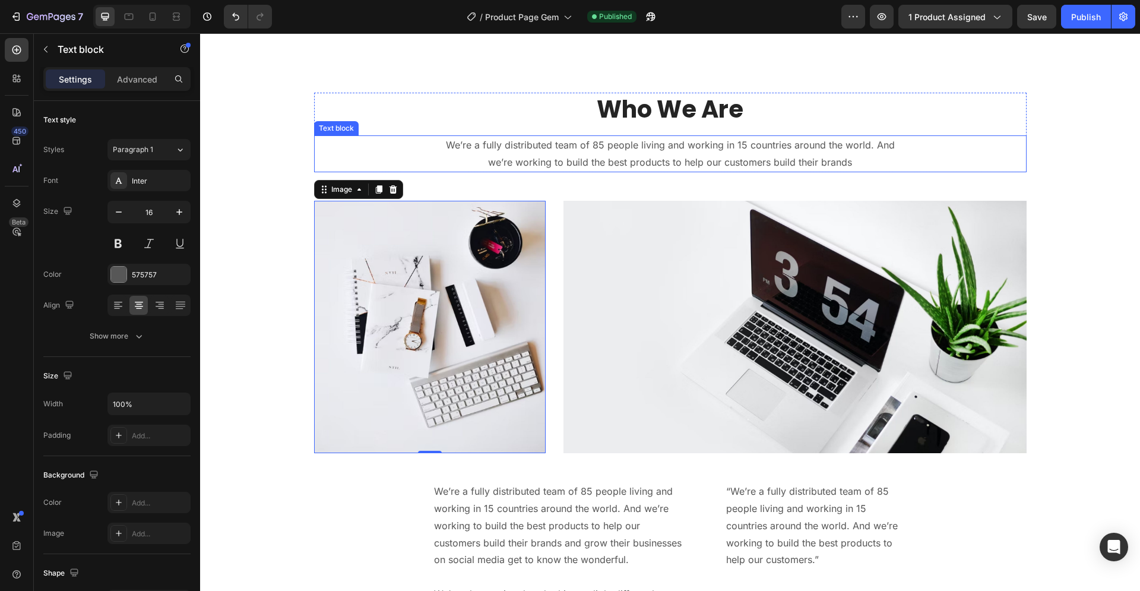
click at [568, 156] on p "We’re a fully distributed team of 85 people living and working in 15 countries …" at bounding box center [670, 154] width 473 height 34
click at [823, 151] on p "We’re a fully distributed team of 85 people living and working in 15 countries …" at bounding box center [670, 154] width 473 height 34
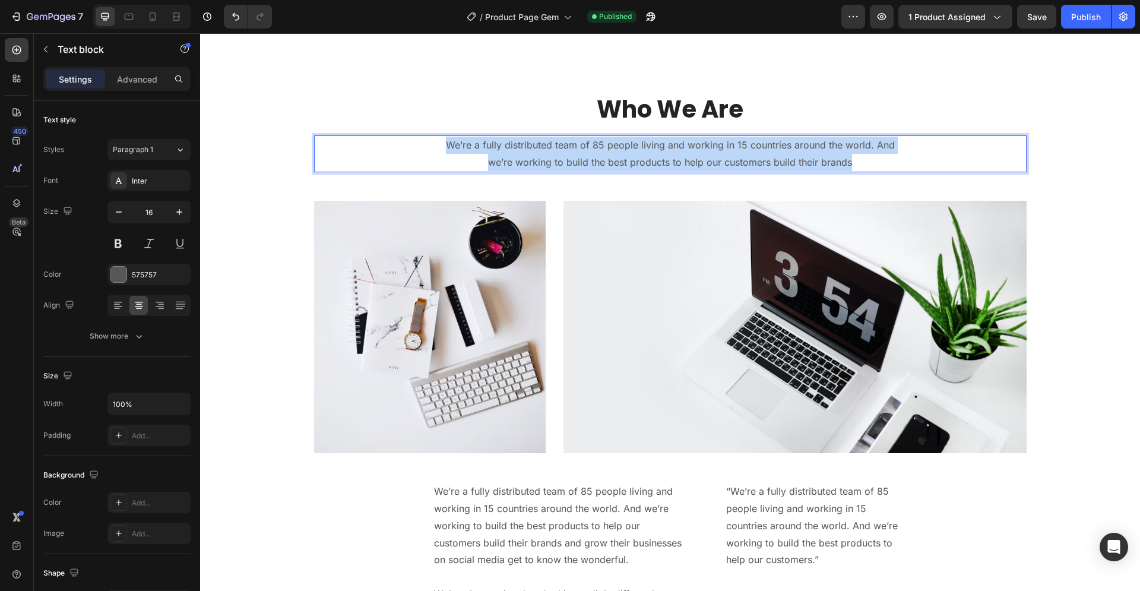
drag, startPoint x: 832, startPoint y: 164, endPoint x: 432, endPoint y: 150, distance: 400.4
click at [434, 150] on p "We’re a fully distributed team of 85 people living and working in 15 countries …" at bounding box center [670, 154] width 473 height 34
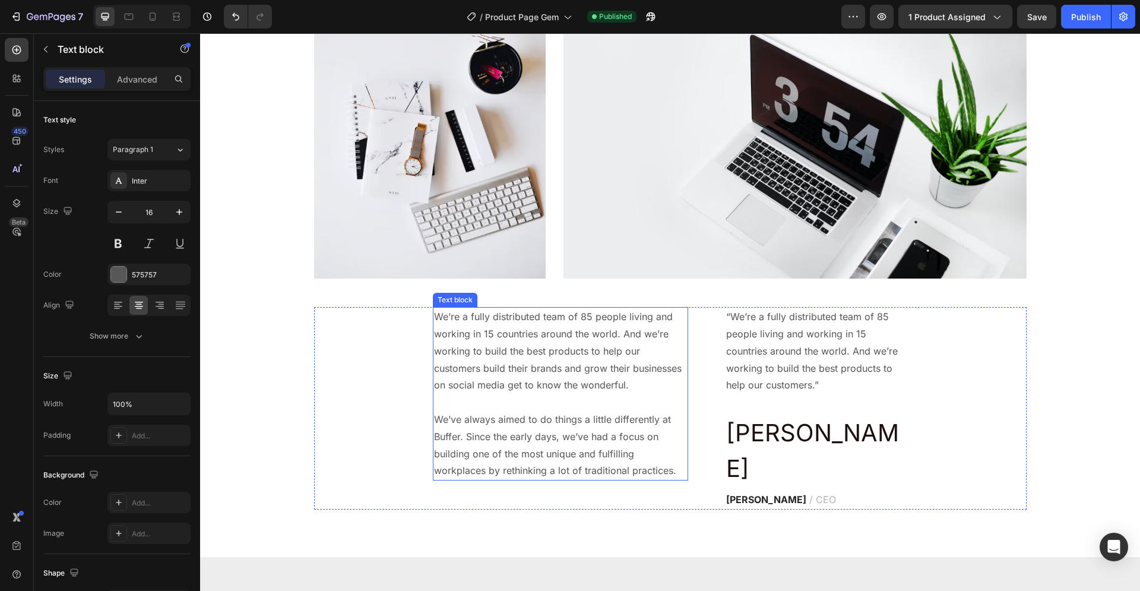
scroll to position [2936, 0]
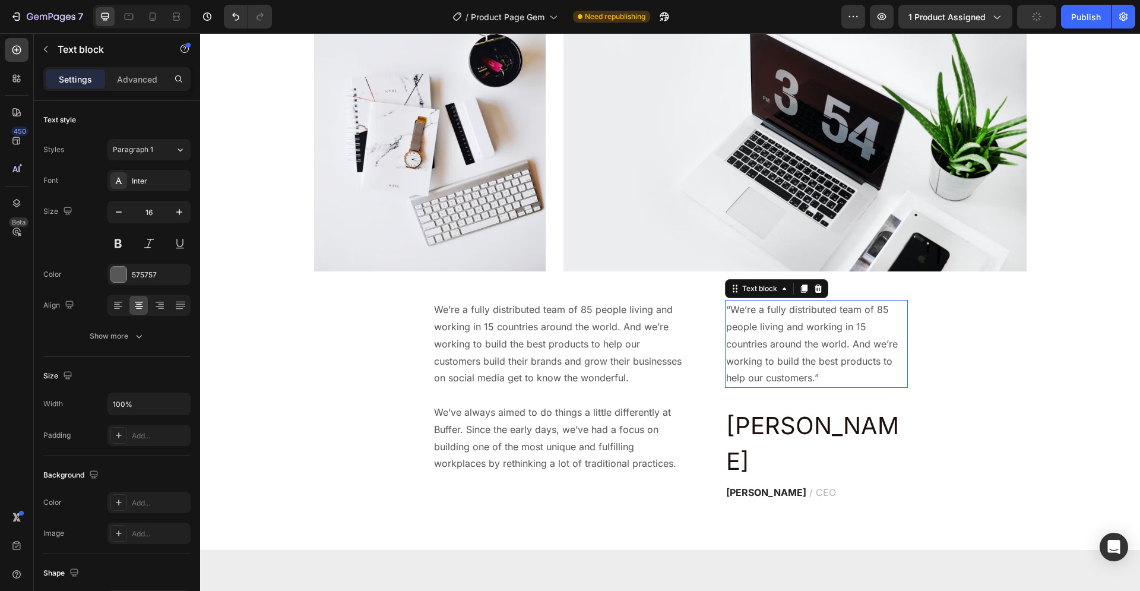
click at [755, 353] on p "“We’re a fully distributed team of 85 people living and working in 15 countries…" at bounding box center [816, 343] width 180 height 85
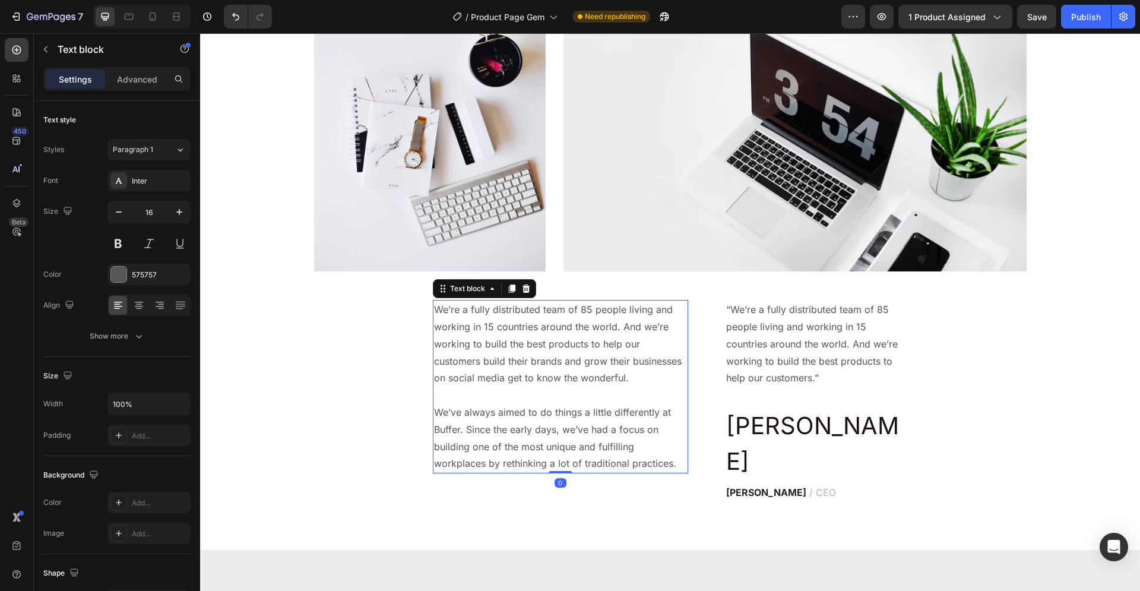
click at [576, 369] on p "We’re a fully distributed team of 85 people living and working in 15 countries …" at bounding box center [560, 386] width 253 height 171
click at [671, 467] on p "We’re a fully distributed team of 85 people living and working in 15 countries …" at bounding box center [560, 386] width 253 height 171
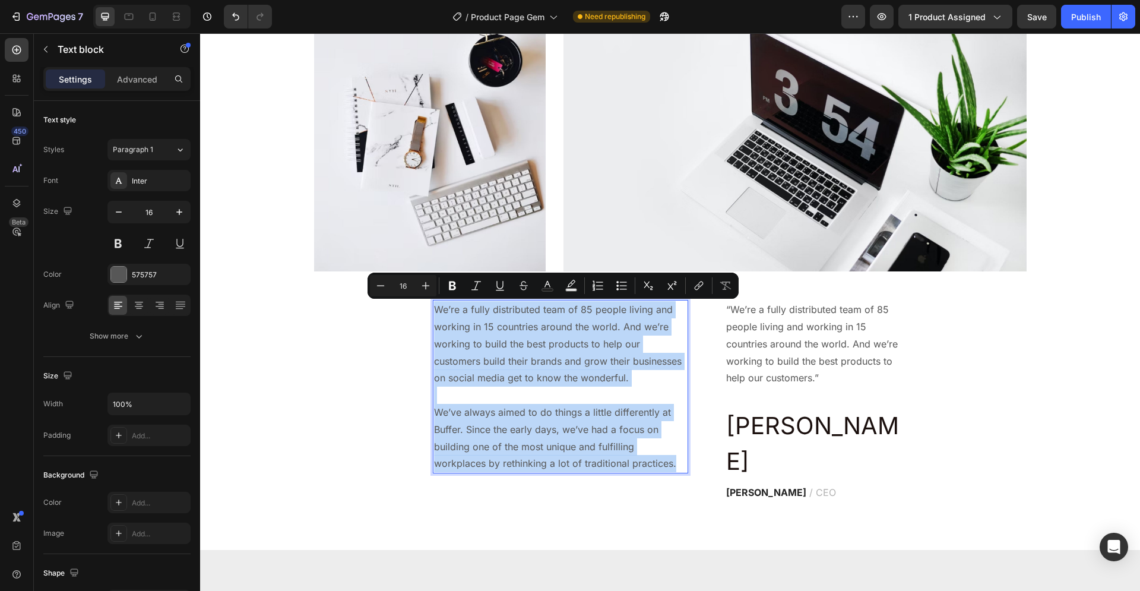
drag, startPoint x: 670, startPoint y: 466, endPoint x: 431, endPoint y: 311, distance: 285.0
click at [434, 311] on p "We’re a fully distributed team of 85 people living and working in 15 countries …" at bounding box center [560, 386] width 253 height 171
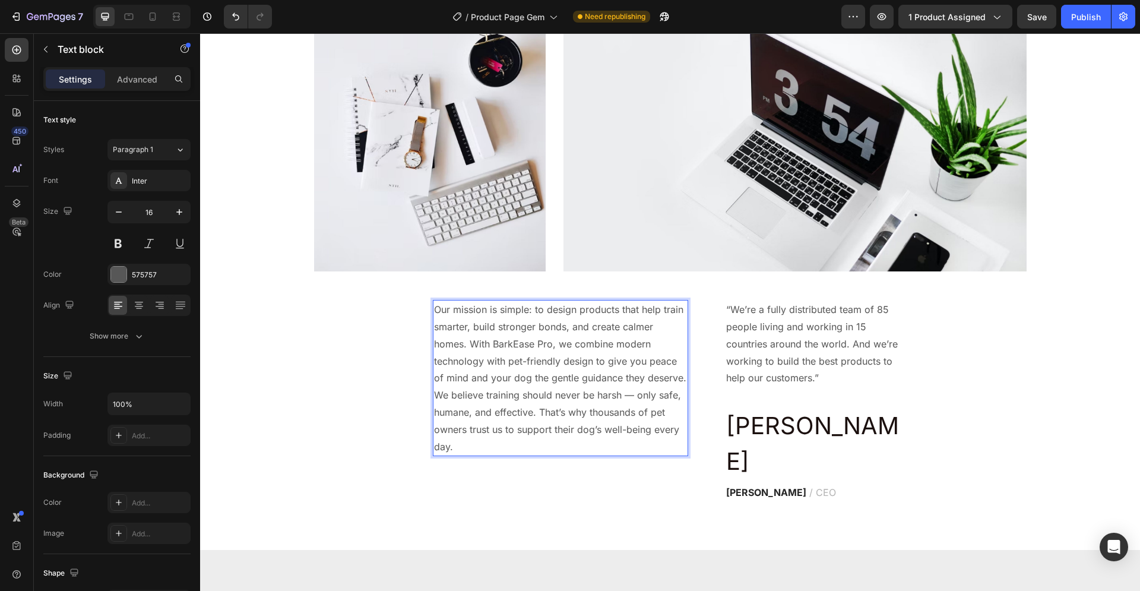
click at [434, 397] on p "We believe training should never be harsh — only safe, humane, and effective. T…" at bounding box center [560, 420] width 253 height 68
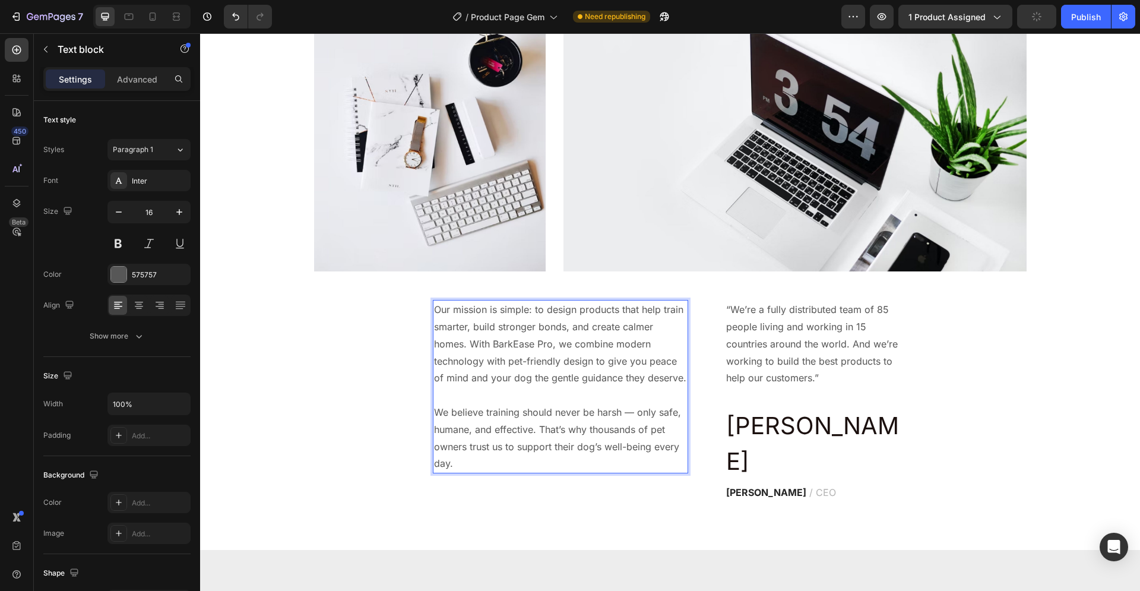
click at [633, 357] on p "Our mission is simple: to design products that help train smarter, build strong…" at bounding box center [560, 343] width 253 height 85
click at [811, 331] on p "“We’re a fully distributed team of 85 people living and working in 15 countries…" at bounding box center [816, 343] width 180 height 85
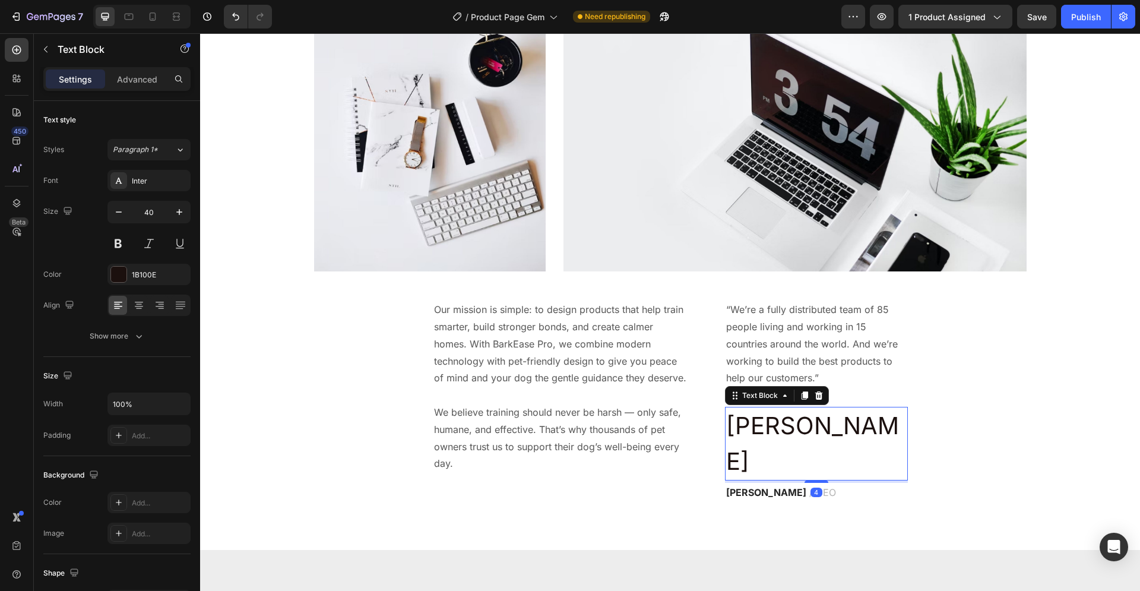
click at [769, 429] on p "[PERSON_NAME]" at bounding box center [816, 443] width 180 height 71
click at [793, 421] on p "[PERSON_NAME]" at bounding box center [816, 443] width 180 height 71
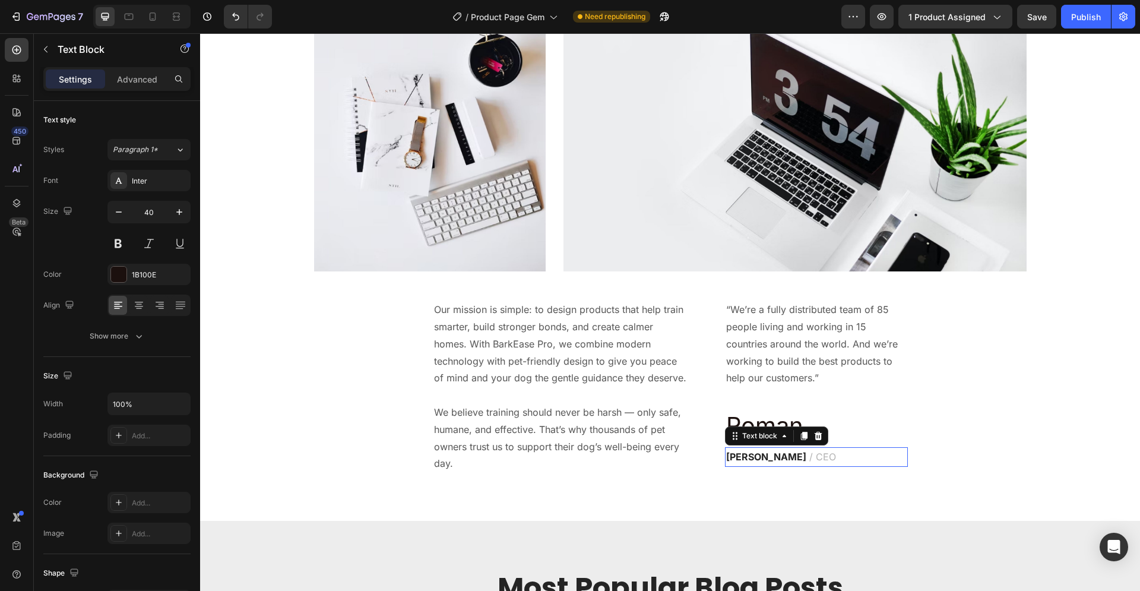
click at [750, 458] on strong "[PERSON_NAME]" at bounding box center [766, 457] width 80 height 12
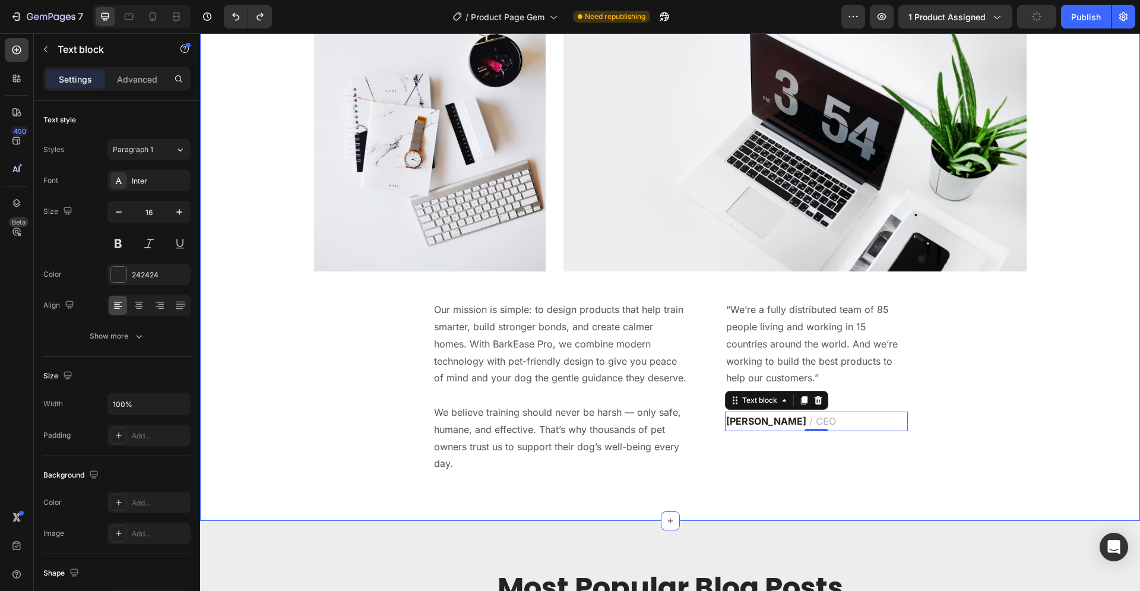
click at [1060, 431] on div "Who We Are Heading We’re a passionate team of pet lovers dedicated to creating …" at bounding box center [670, 192] width 922 height 562
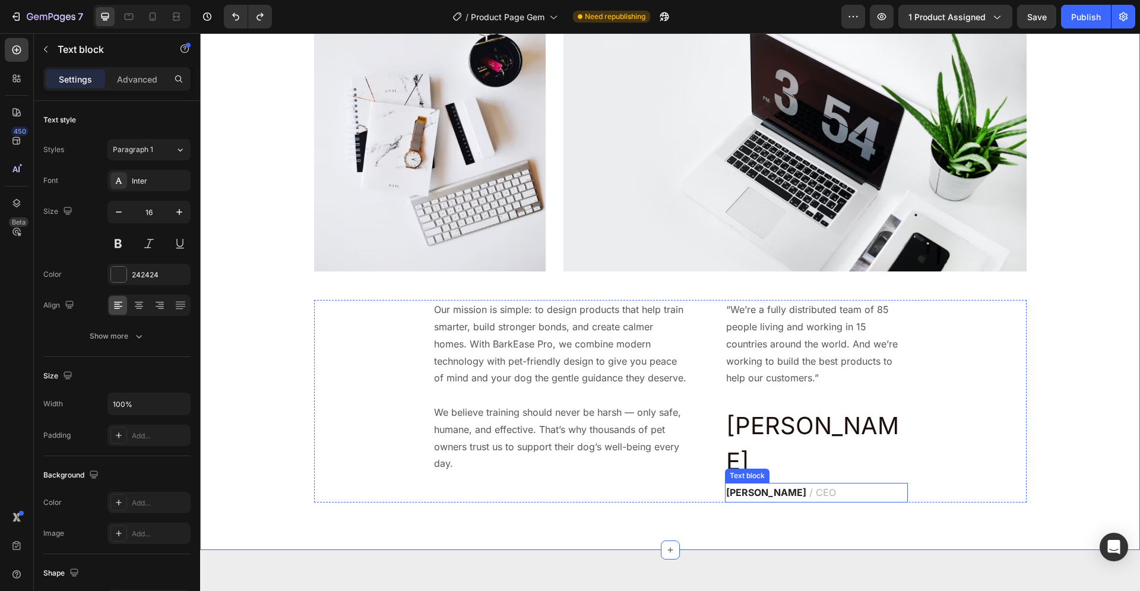
click at [901, 484] on p "[PERSON_NAME] / CEO" at bounding box center [816, 492] width 180 height 17
click at [1037, 420] on div "Who We Are Heading We’re a passionate team of pet lovers dedicated to creating …" at bounding box center [670, 206] width 922 height 591
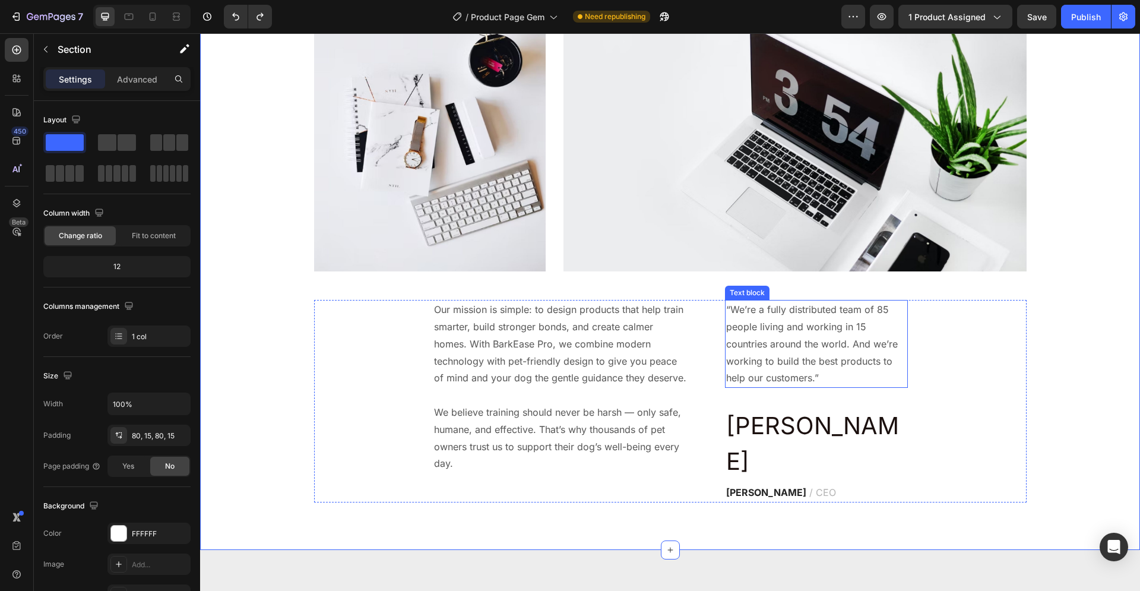
click at [801, 369] on p "“We’re a fully distributed team of 85 people living and working in 15 countries…" at bounding box center [816, 343] width 180 height 85
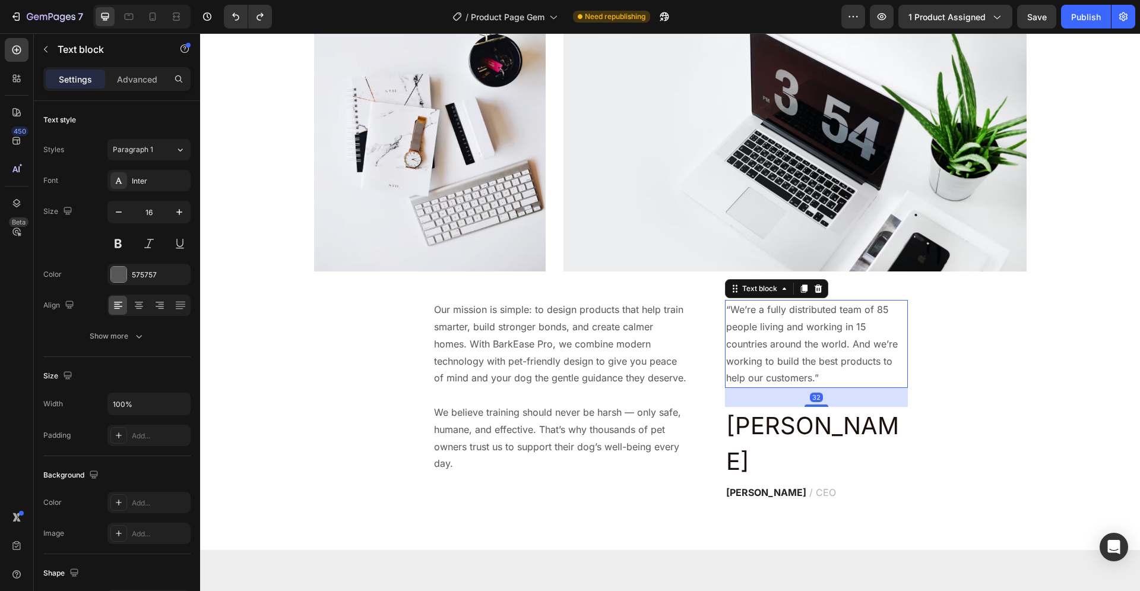
click at [818, 377] on p "“We’re a fully distributed team of 85 people living and working in 15 countries…" at bounding box center [816, 343] width 180 height 85
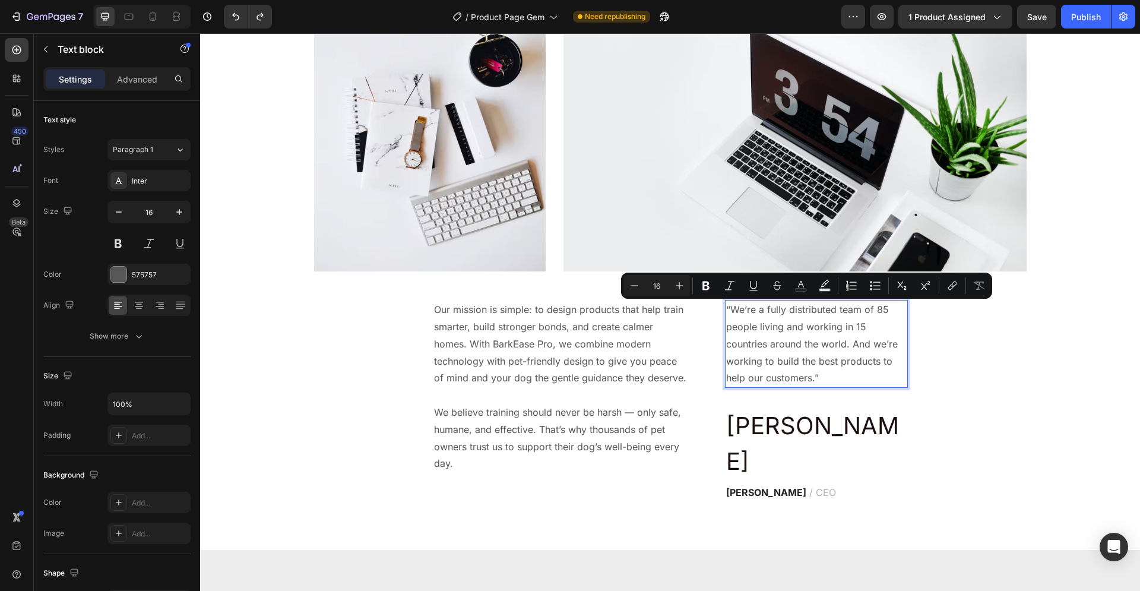
drag, startPoint x: 817, startPoint y: 376, endPoint x: 753, endPoint y: 340, distance: 73.9
click at [753, 340] on p "“We’re a fully distributed team of 85 people living and working in 15 countries…" at bounding box center [816, 343] width 180 height 85
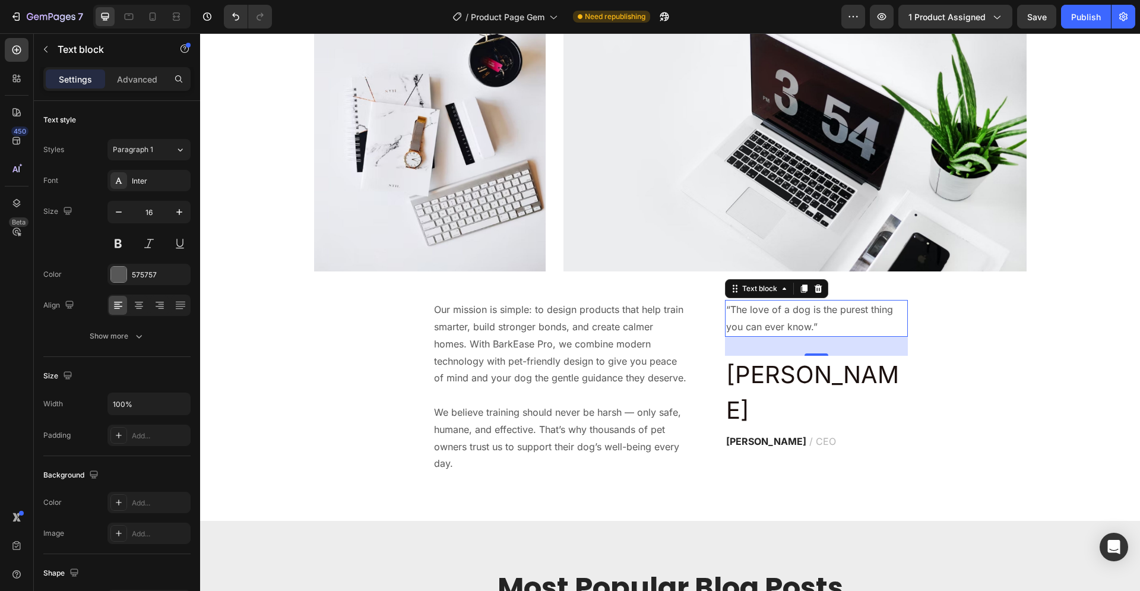
click at [820, 322] on p "“The love of a dog is the purest thing you can ever know.”" at bounding box center [816, 318] width 180 height 34
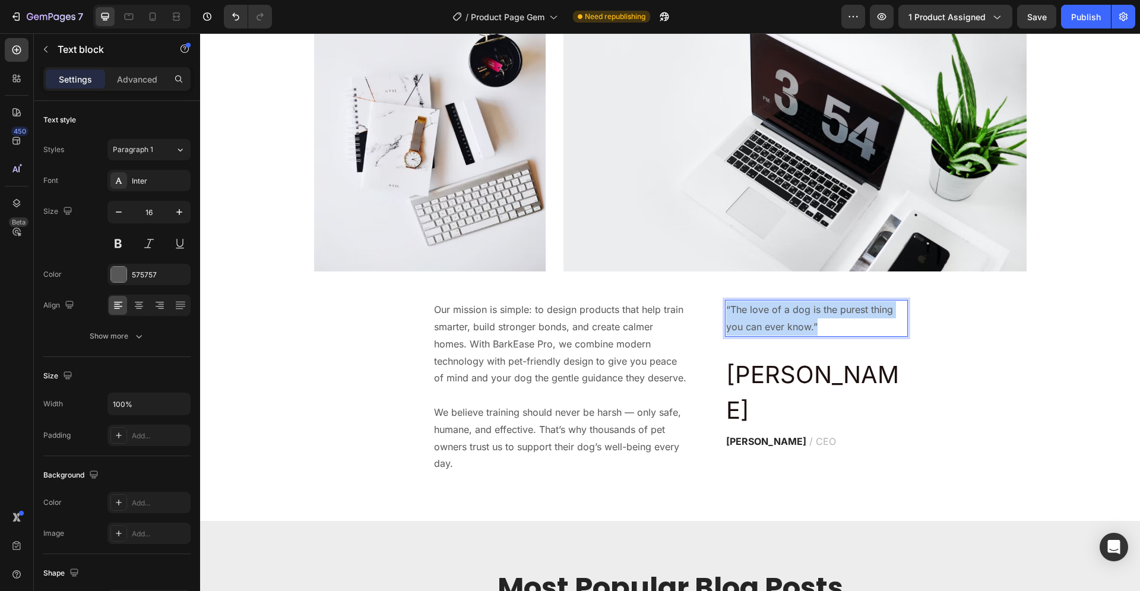
drag, startPoint x: 819, startPoint y: 323, endPoint x: 720, endPoint y: 305, distance: 100.1
click at [725, 305] on div "“The love of a dog is the purest thing you can ever know.”" at bounding box center [816, 318] width 183 height 37
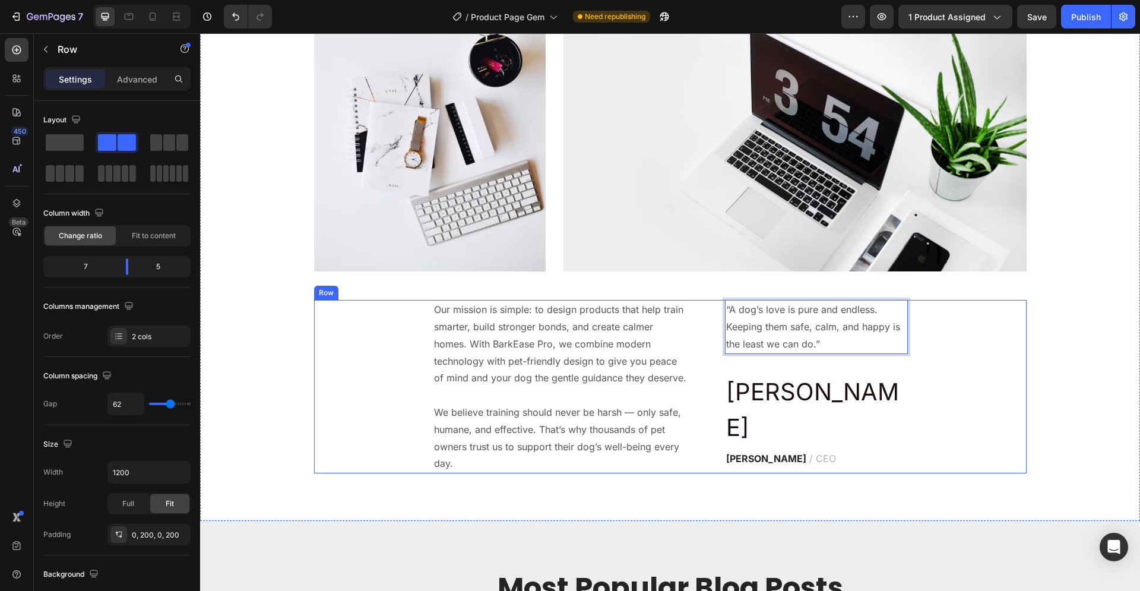
click at [927, 347] on div "Our mission is simple: to design products that help train smarter, build strong…" at bounding box center [670, 386] width 712 height 173
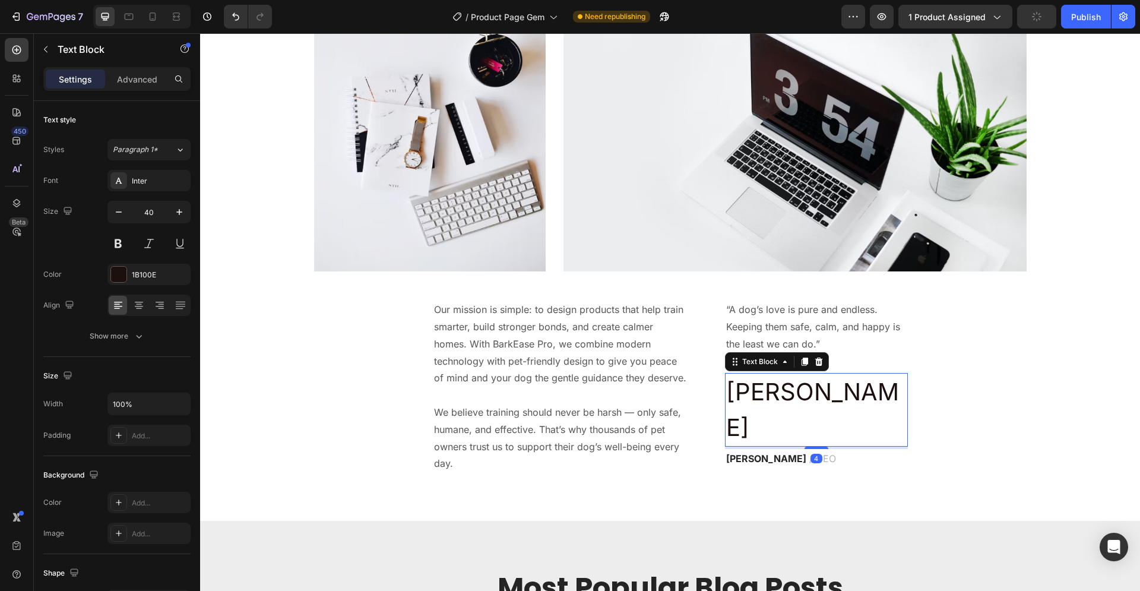
click at [781, 394] on p "[PERSON_NAME]" at bounding box center [816, 409] width 180 height 71
click at [786, 395] on p "[PERSON_NAME]" at bounding box center [816, 409] width 180 height 71
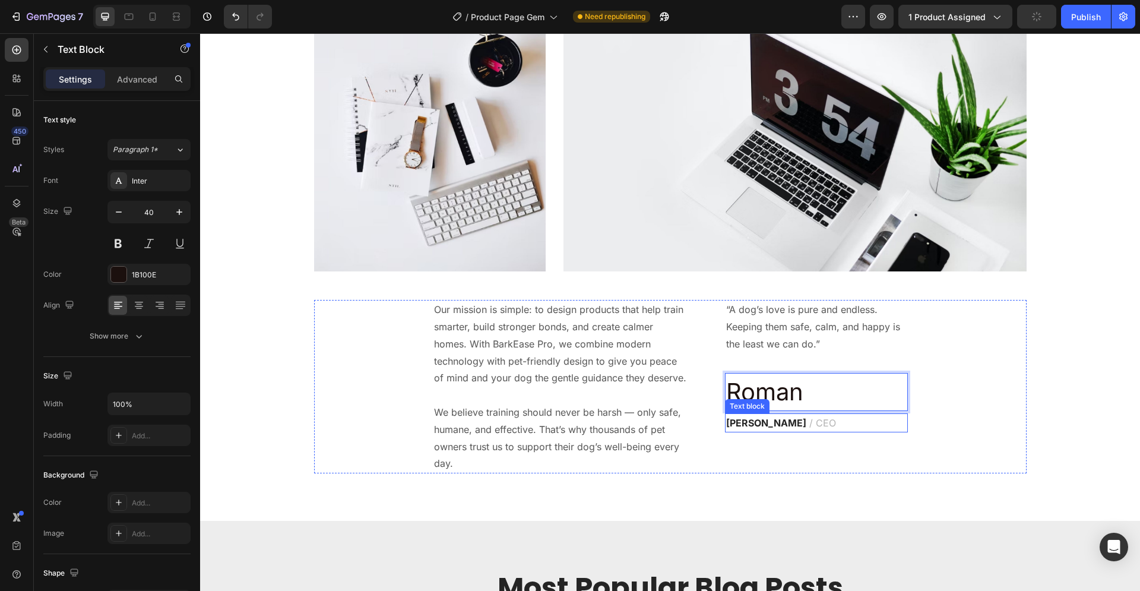
click at [750, 422] on strong "[PERSON_NAME]" at bounding box center [766, 423] width 80 height 12
click at [826, 423] on p "[PERSON_NAME] / CEO" at bounding box center [816, 422] width 180 height 17
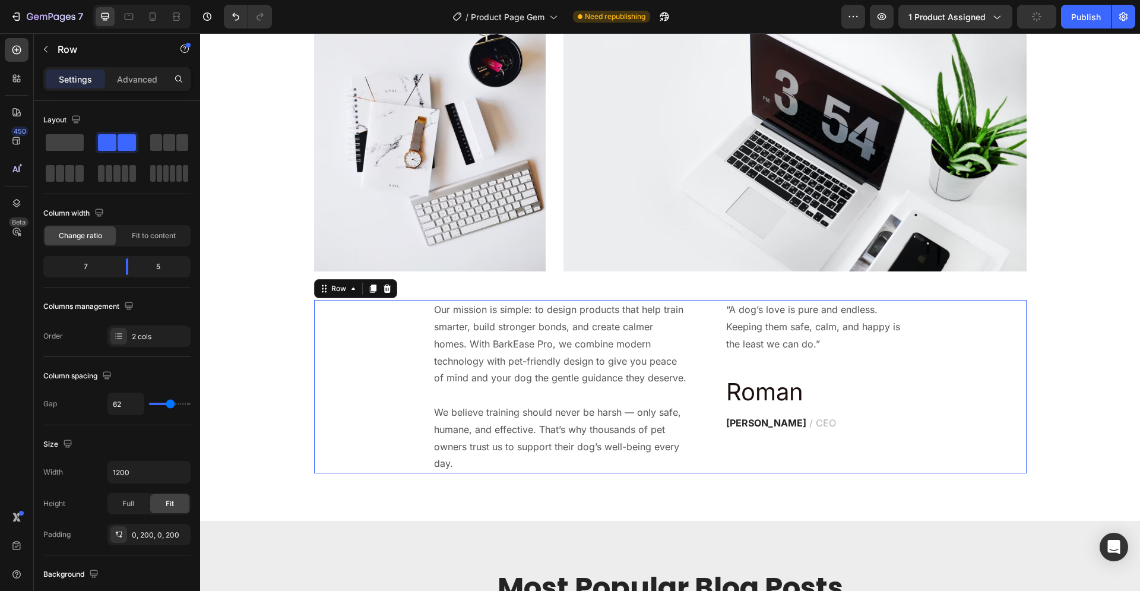
click at [851, 472] on div "“A dog’s love is pure and endless. Keeping them safe, calm, and happy is the le…" at bounding box center [816, 386] width 183 height 173
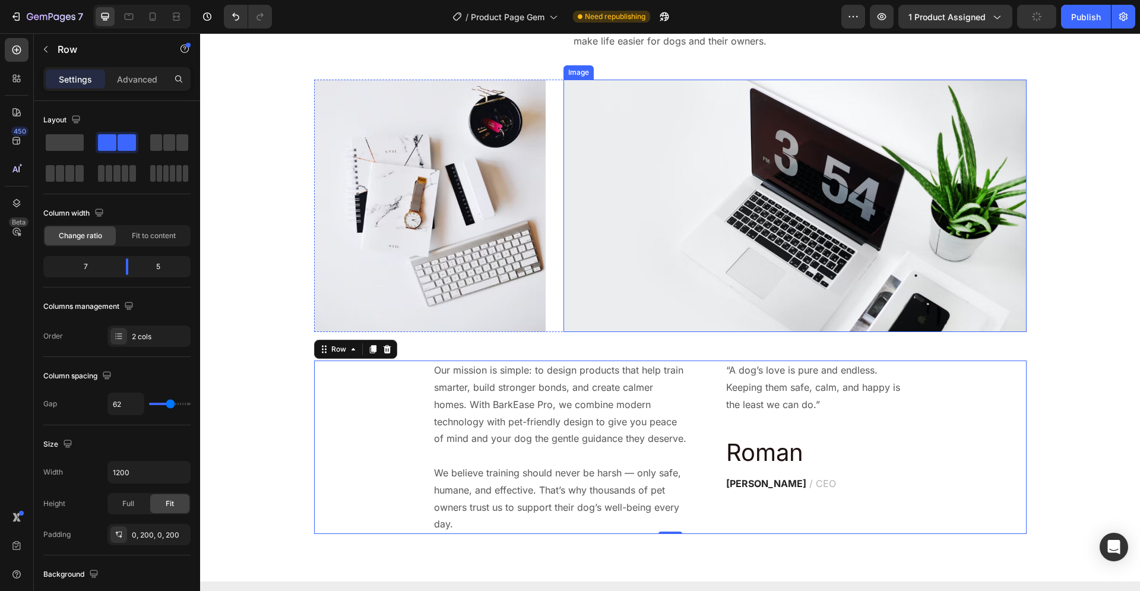
scroll to position [2693, 0]
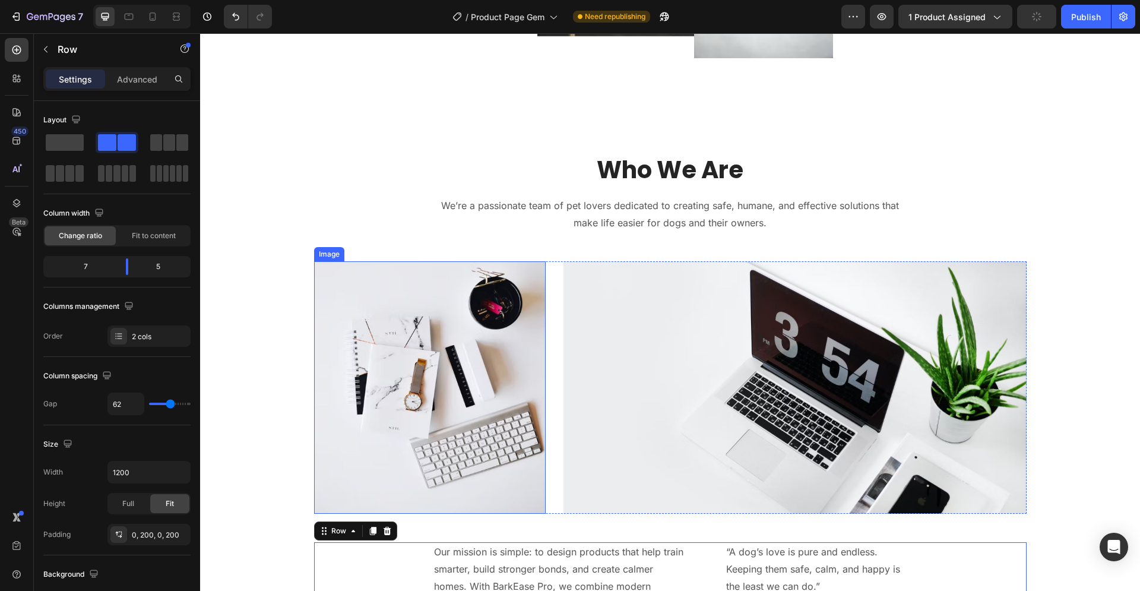
click at [459, 332] on img at bounding box center [430, 387] width 232 height 252
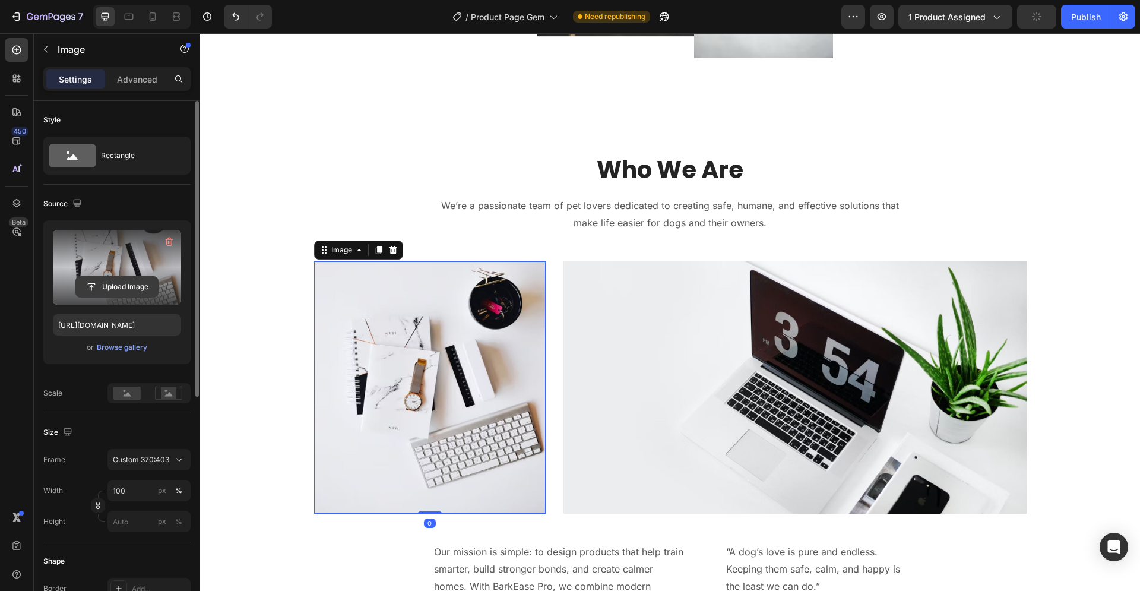
click at [128, 283] on input "file" at bounding box center [117, 287] width 82 height 20
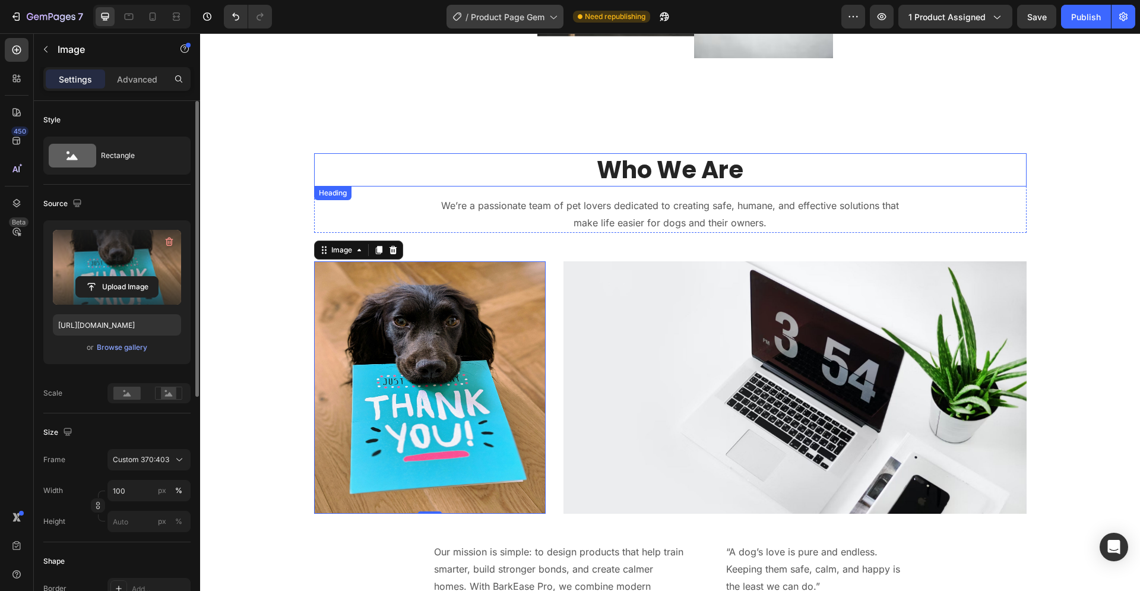
type input "[URL][DOMAIN_NAME]"
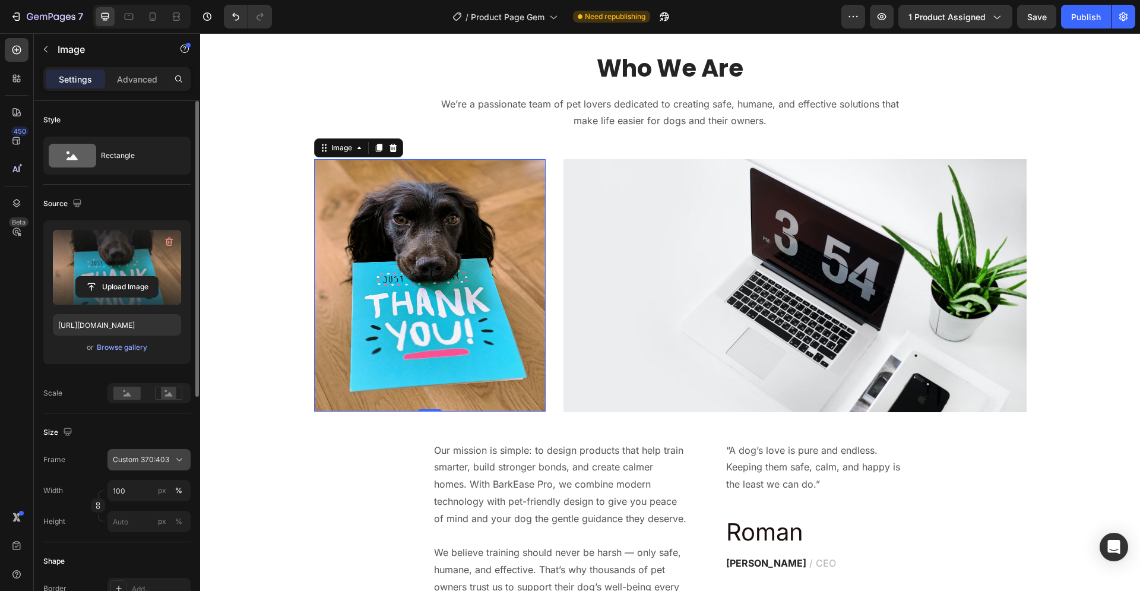
click at [151, 462] on span "Custom 370:403" at bounding box center [141, 459] width 56 height 11
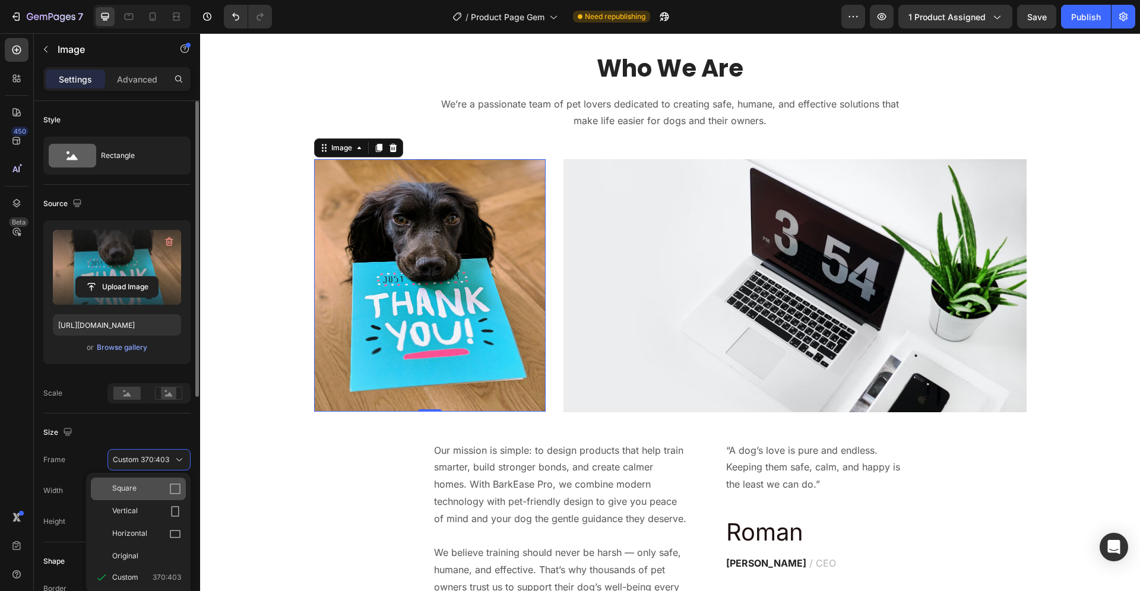
click at [154, 488] on div "Square" at bounding box center [146, 489] width 69 height 12
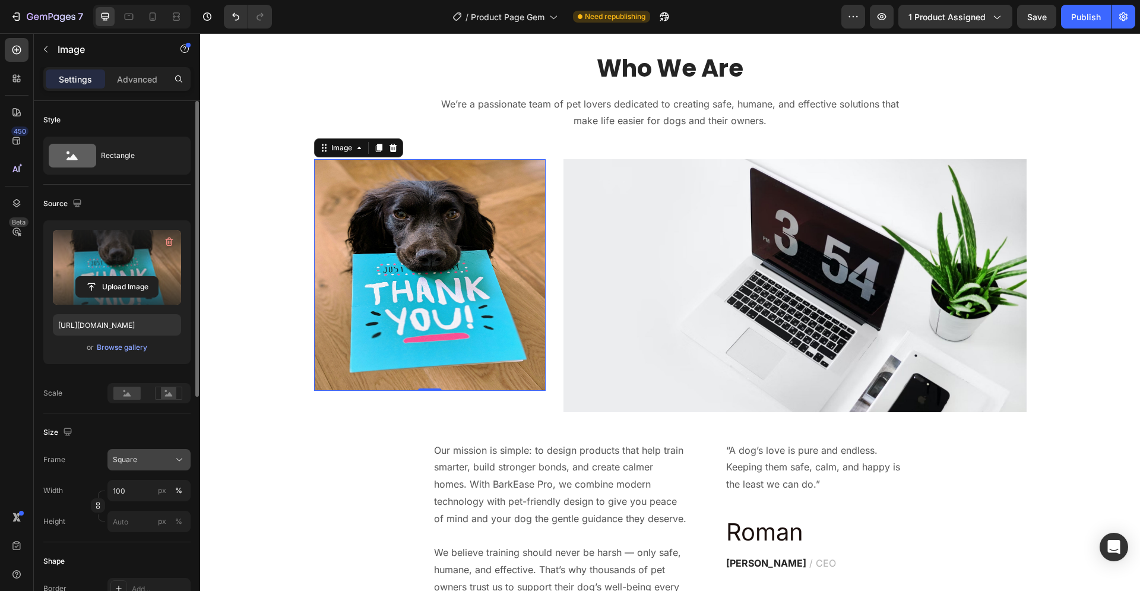
click at [150, 462] on div "Square" at bounding box center [142, 459] width 58 height 11
click at [146, 550] on div "Original" at bounding box center [138, 555] width 95 height 21
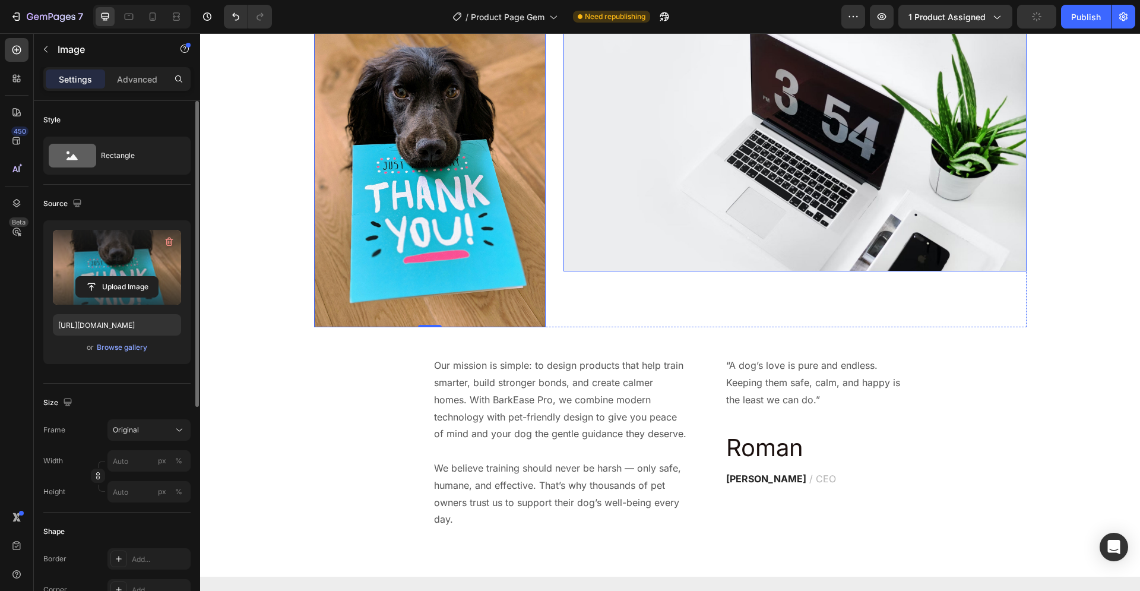
scroll to position [2845, 0]
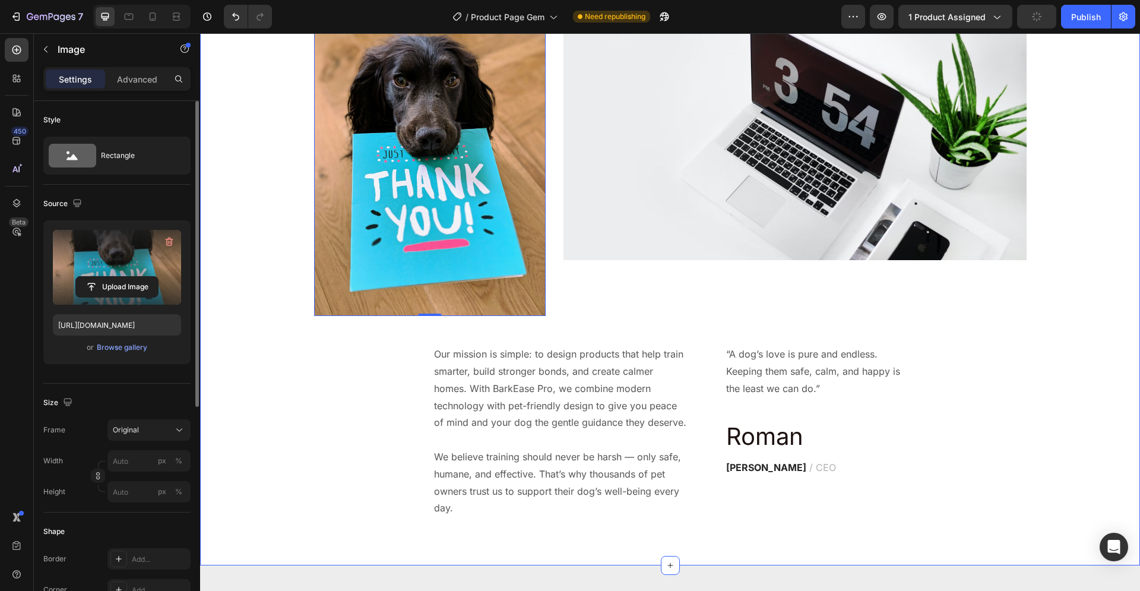
click at [265, 418] on div "Who We Are Heading We’re a passionate team of pet lovers dedicated to creating …" at bounding box center [670, 209] width 922 height 619
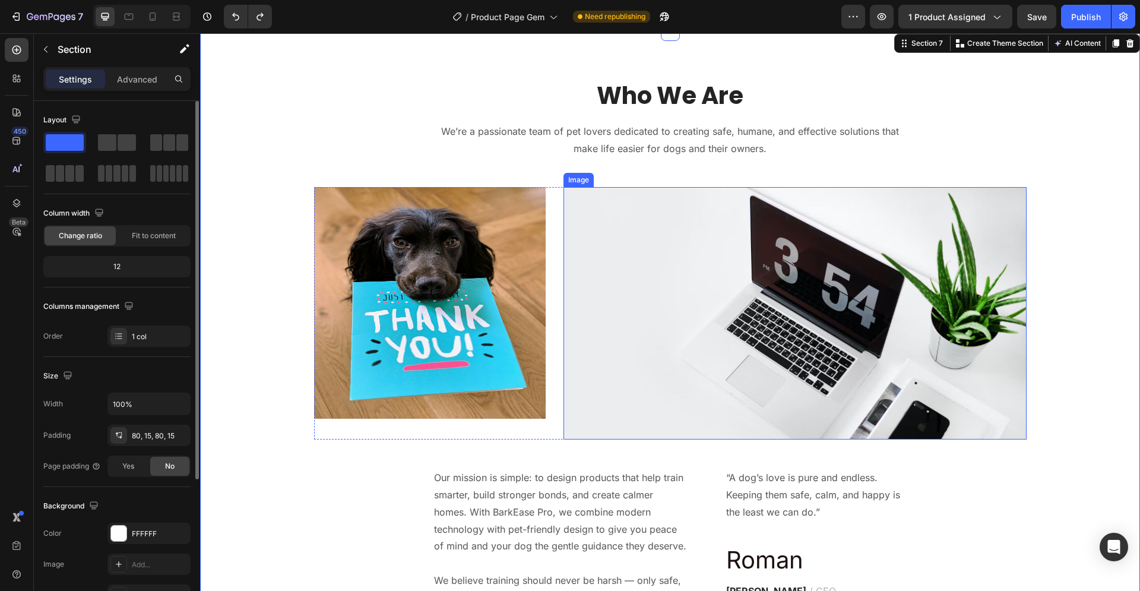
scroll to position [2724, 0]
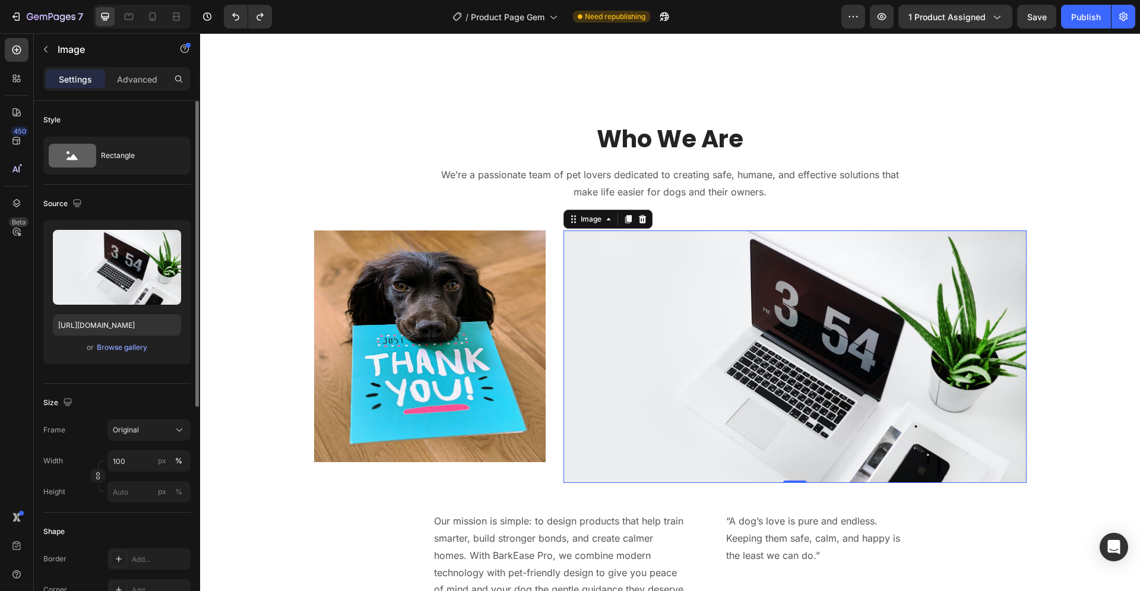
click at [706, 309] on img at bounding box center [794, 356] width 463 height 252
click at [677, 362] on img at bounding box center [794, 356] width 463 height 252
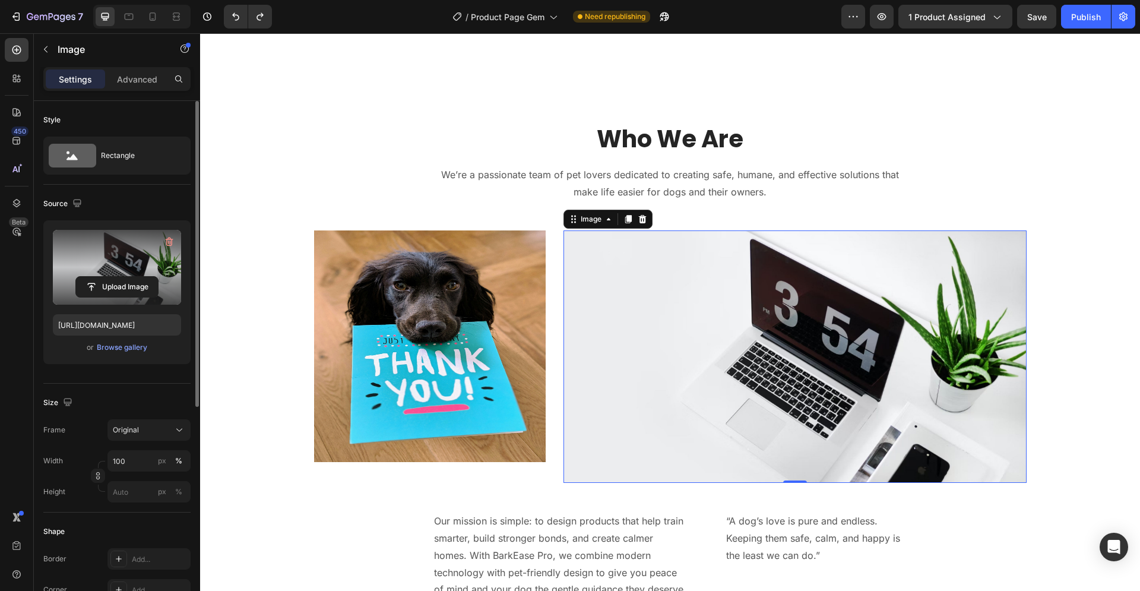
click at [126, 271] on label at bounding box center [117, 267] width 128 height 75
click at [126, 277] on input "file" at bounding box center [117, 287] width 82 height 20
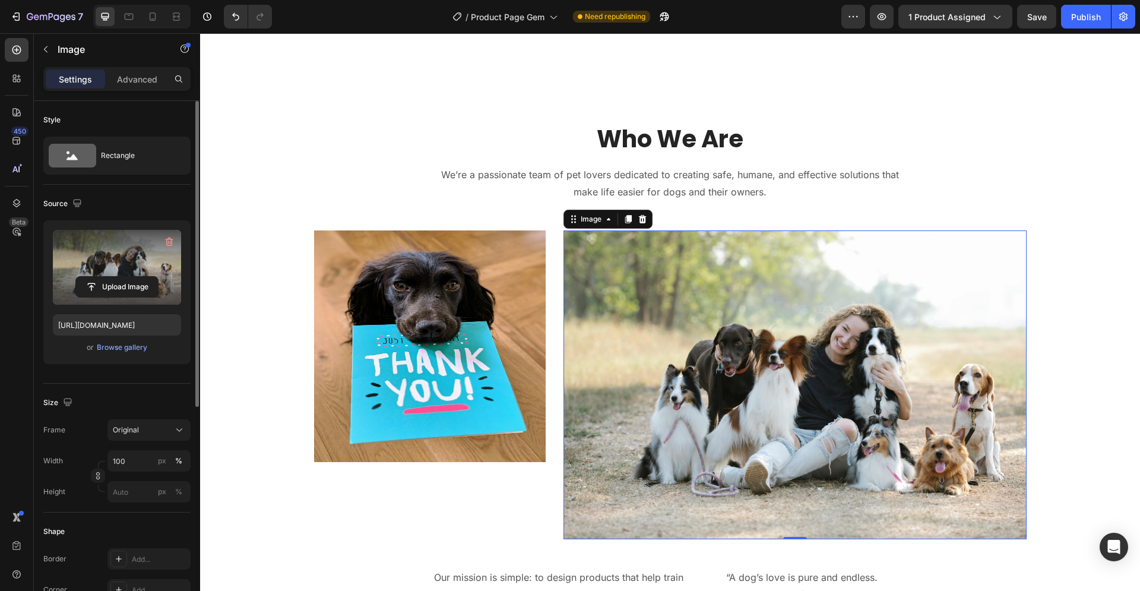
type input "[URL][DOMAIN_NAME]"
click at [901, 343] on img at bounding box center [794, 384] width 463 height 309
click at [142, 435] on div "Original" at bounding box center [142, 429] width 58 height 11
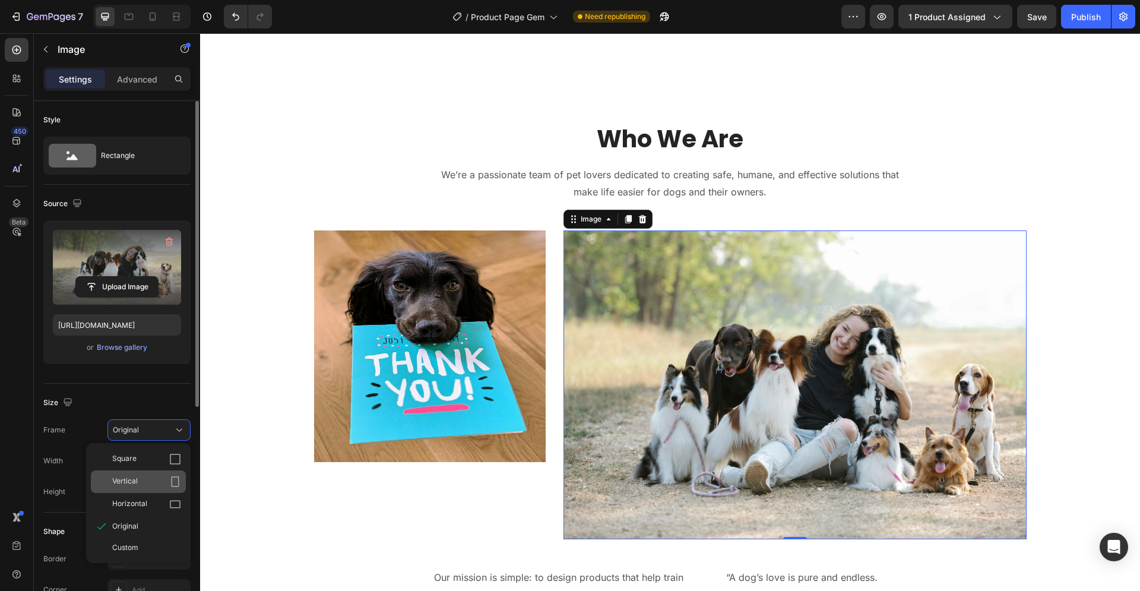
click at [148, 477] on div "Vertical" at bounding box center [146, 482] width 69 height 12
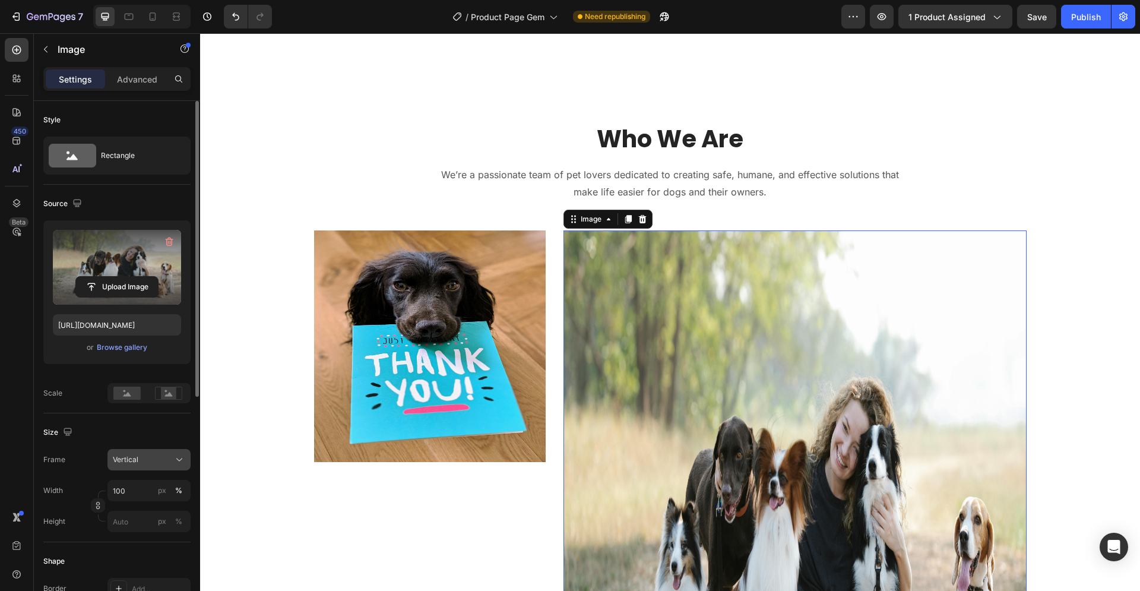
click at [156, 458] on div "Vertical" at bounding box center [142, 459] width 58 height 11
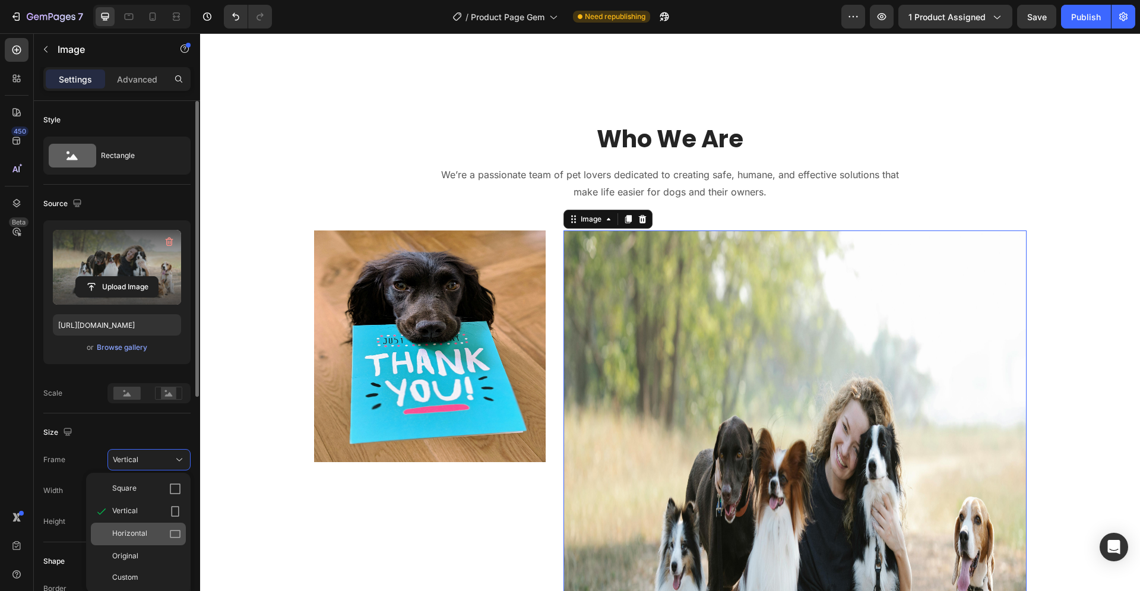
click at [151, 533] on div "Horizontal" at bounding box center [146, 534] width 69 height 12
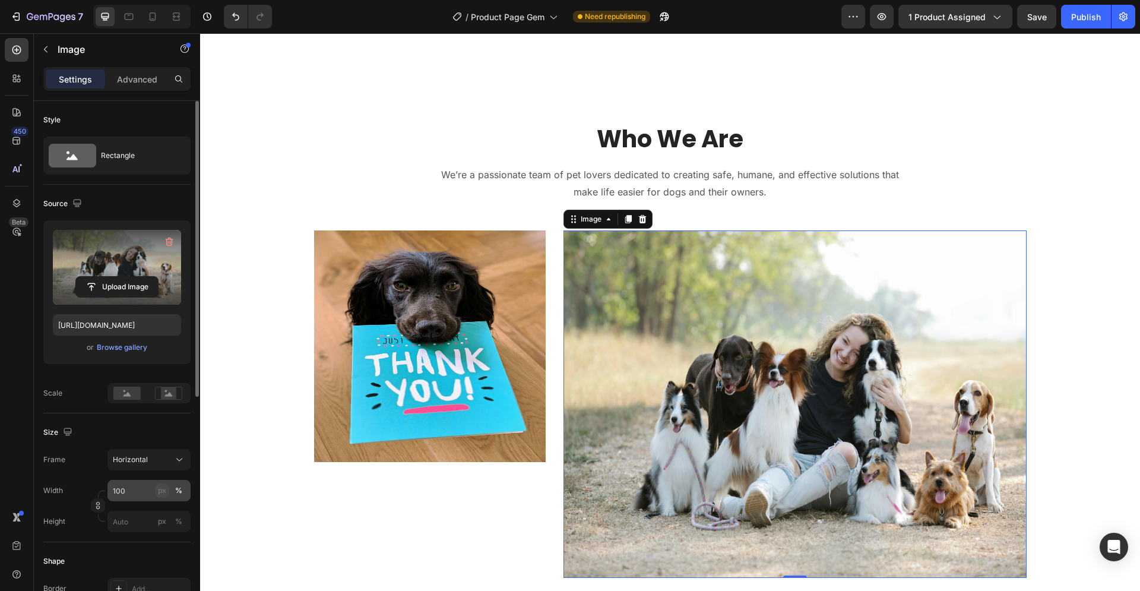
scroll to position [61, 0]
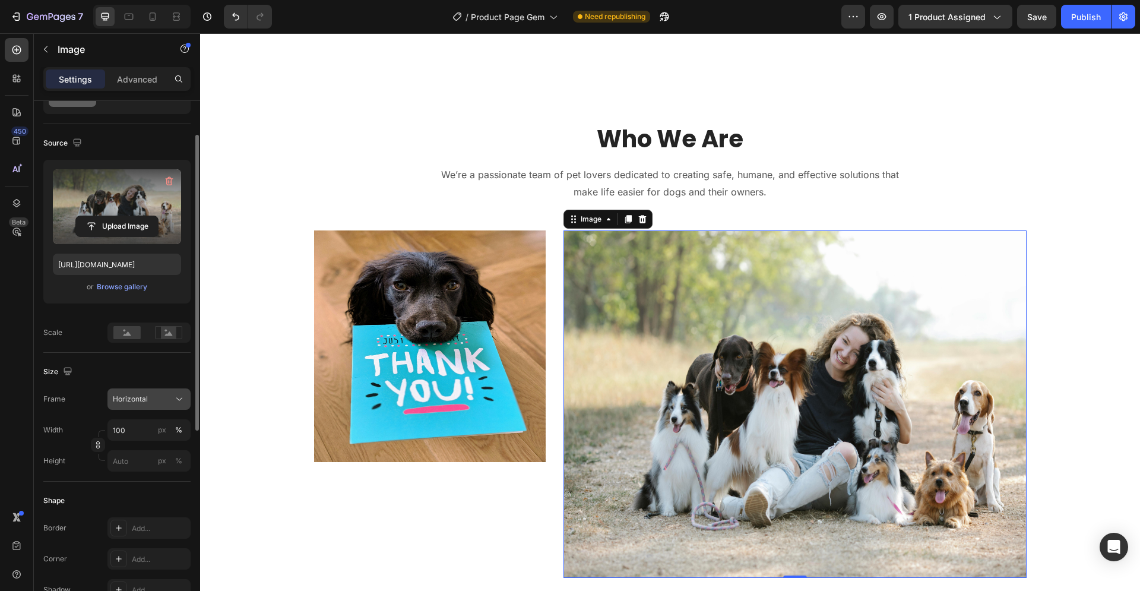
click at [152, 407] on button "Horizontal" at bounding box center [148, 398] width 83 height 21
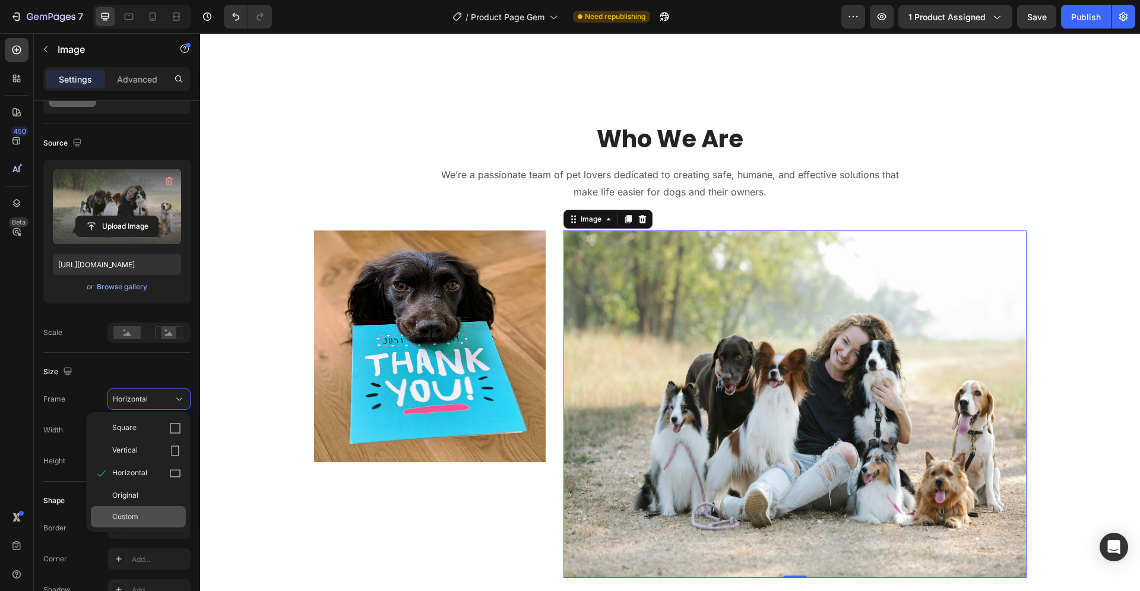
click at [149, 522] on div "Custom" at bounding box center [146, 516] width 69 height 11
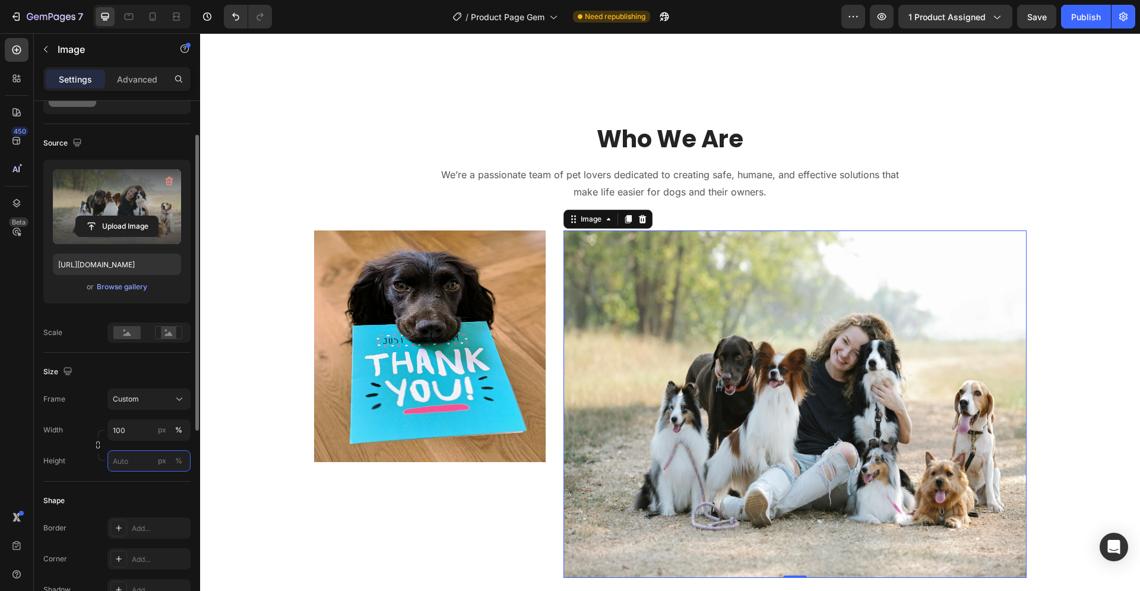
click at [132, 461] on input "px %" at bounding box center [148, 460] width 83 height 21
click at [129, 459] on input "px %" at bounding box center [148, 460] width 83 height 21
click at [131, 423] on input "100" at bounding box center [148, 429] width 83 height 21
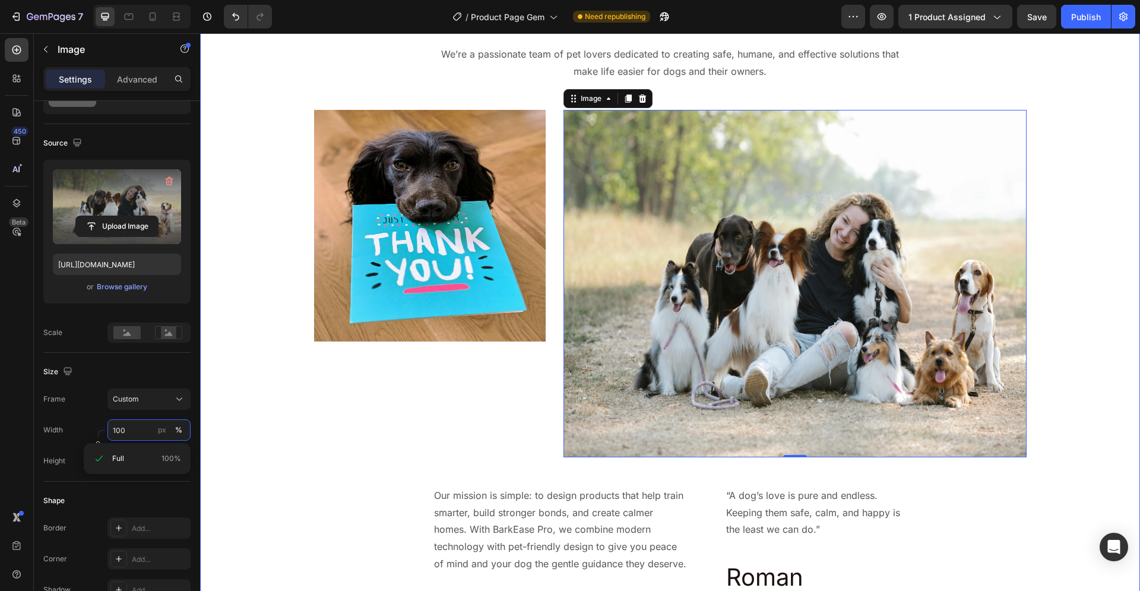
scroll to position [2845, 0]
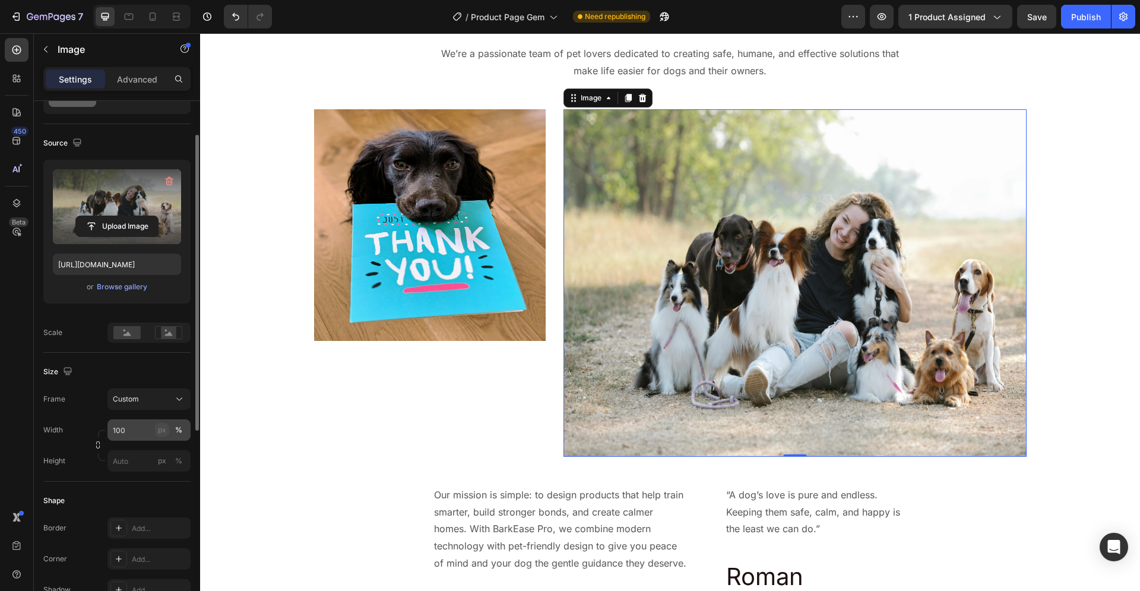
click at [155, 432] on button "px" at bounding box center [162, 430] width 14 height 14
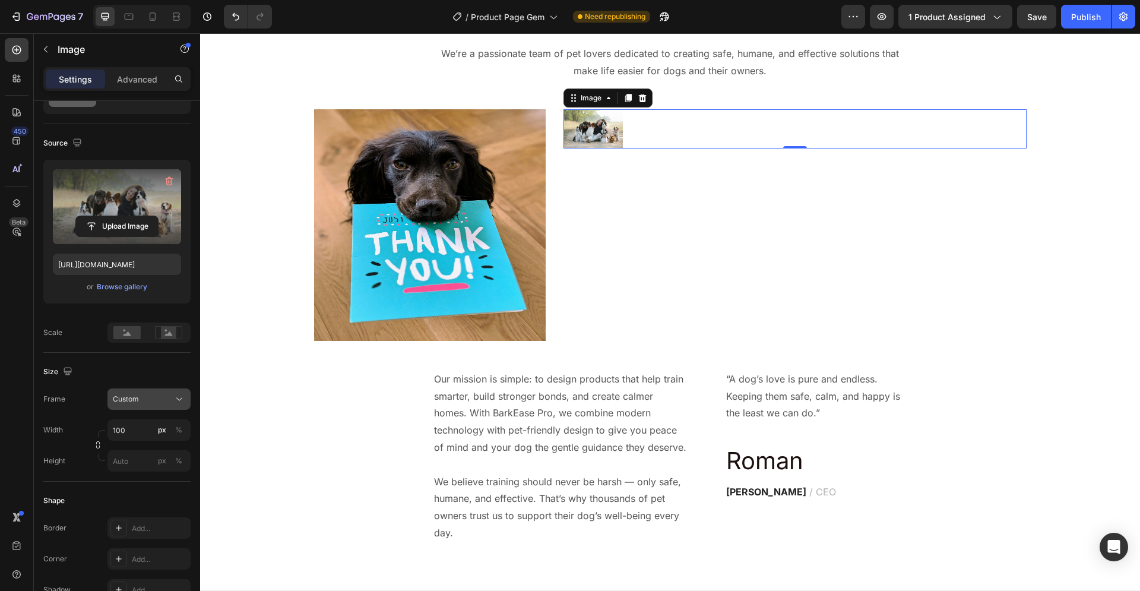
click at [160, 402] on div "Custom" at bounding box center [142, 399] width 58 height 11
click at [164, 401] on div "Custom" at bounding box center [142, 399] width 58 height 11
click at [128, 459] on input "px %" at bounding box center [148, 460] width 83 height 21
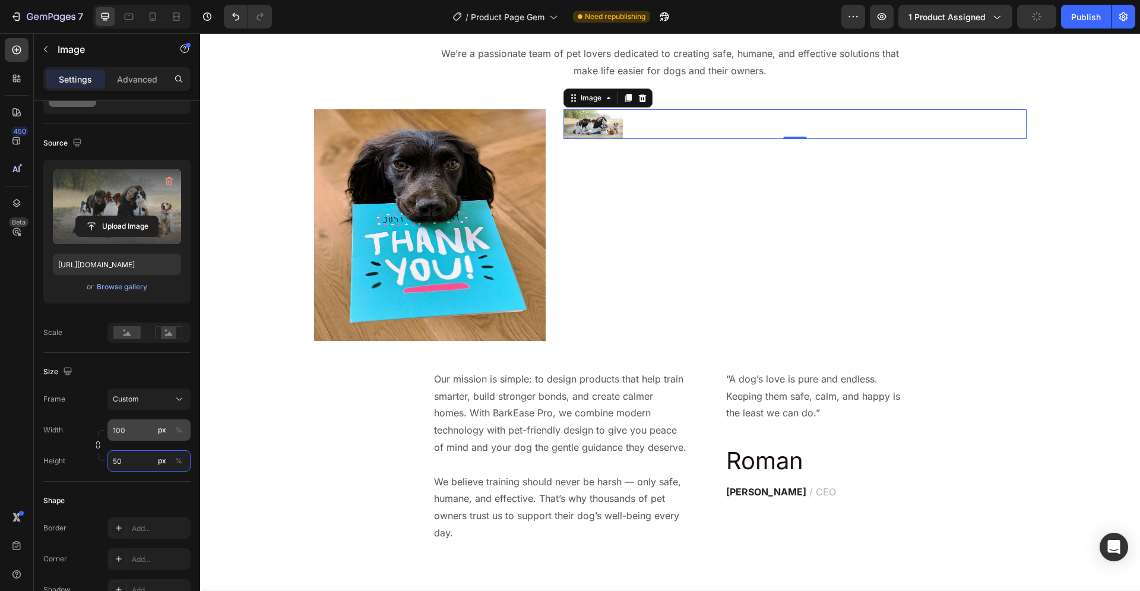
type input "50"
click at [142, 427] on input "100" at bounding box center [148, 429] width 83 height 21
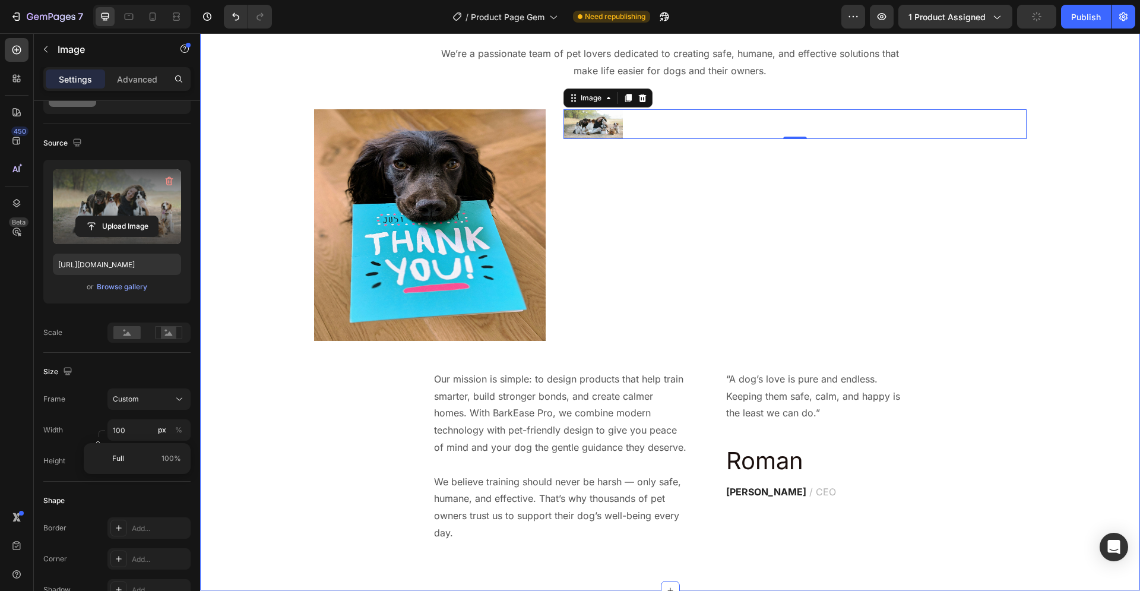
click at [291, 436] on div "Who We Are Heading We’re a passionate team of pet lovers dedicated to creating …" at bounding box center [670, 271] width 922 height 541
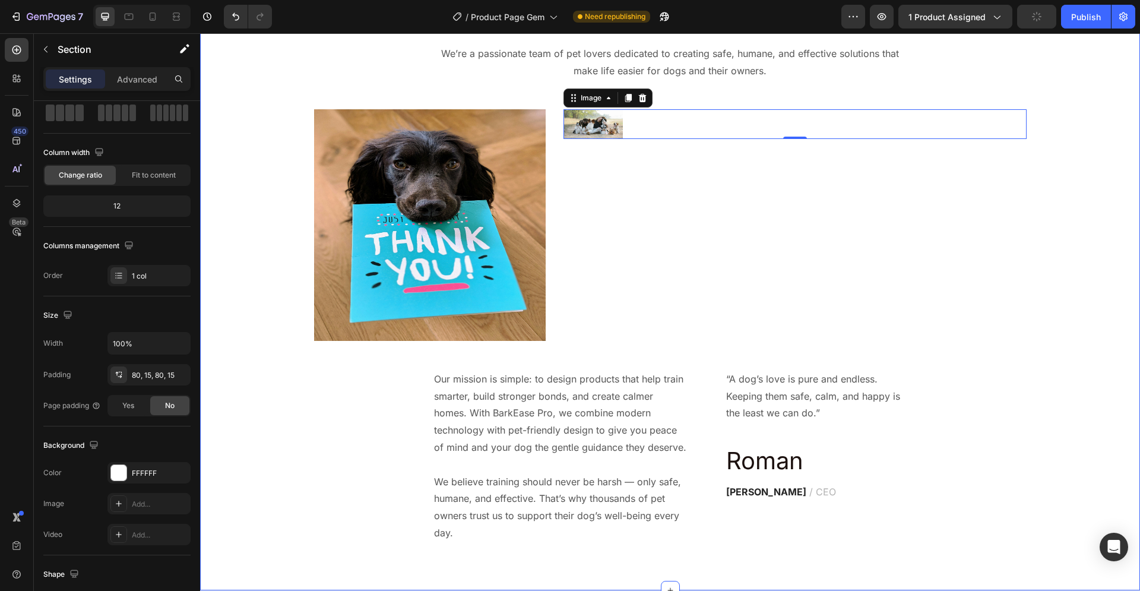
scroll to position [0, 0]
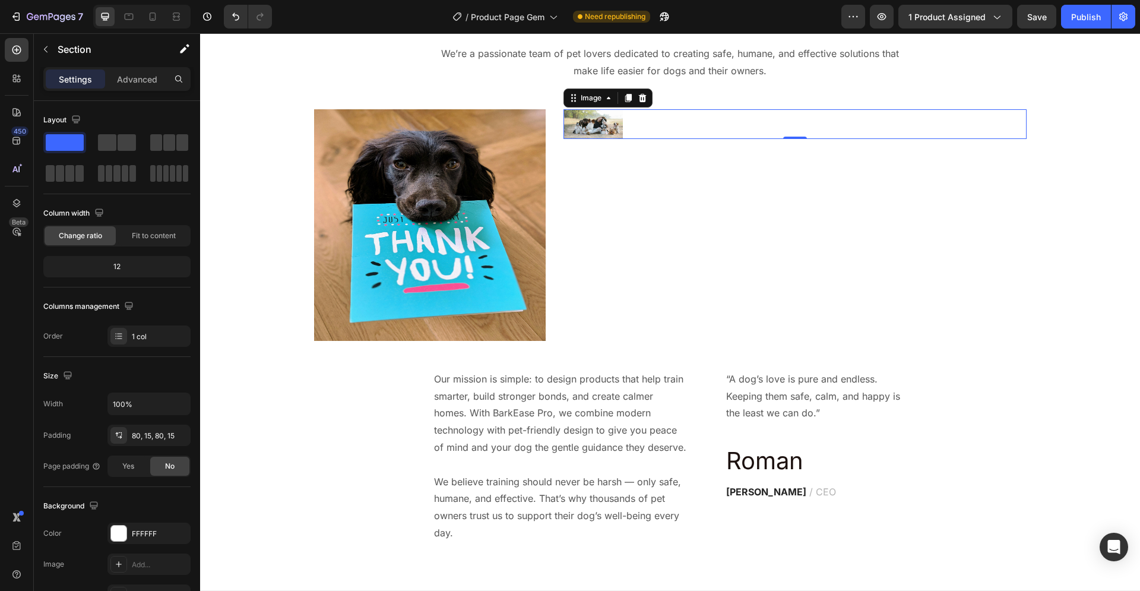
click at [583, 125] on img at bounding box center [592, 124] width 59 height 30
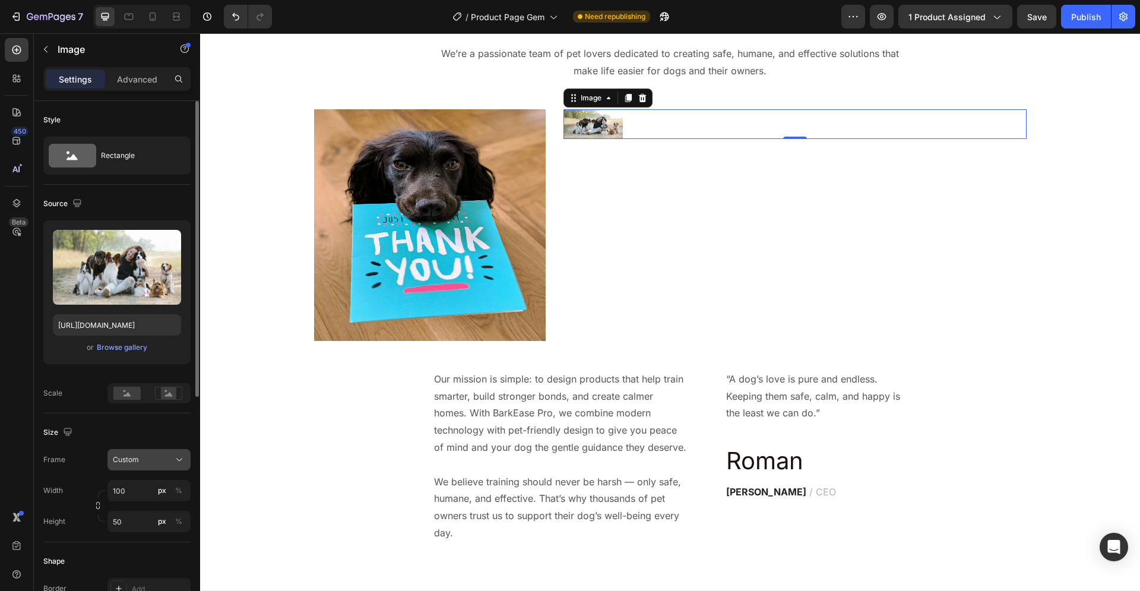
click at [150, 460] on div "Custom" at bounding box center [142, 459] width 58 height 11
click at [143, 554] on div "Original" at bounding box center [146, 555] width 69 height 11
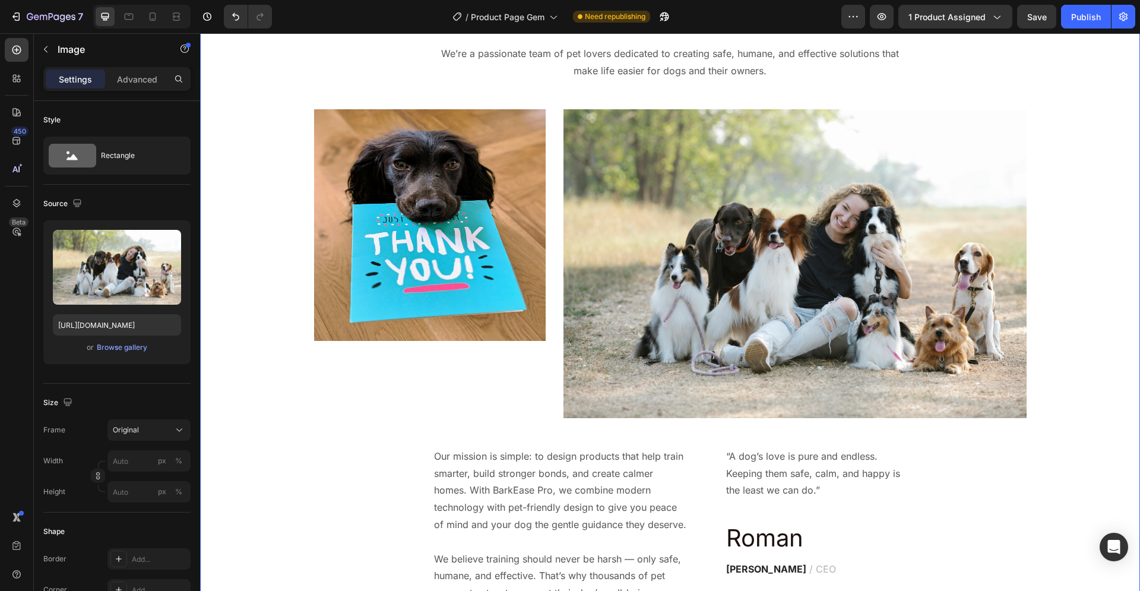
click at [1082, 367] on div "Who We Are Heading We’re a passionate team of pet lovers dedicated to creating …" at bounding box center [670, 310] width 922 height 619
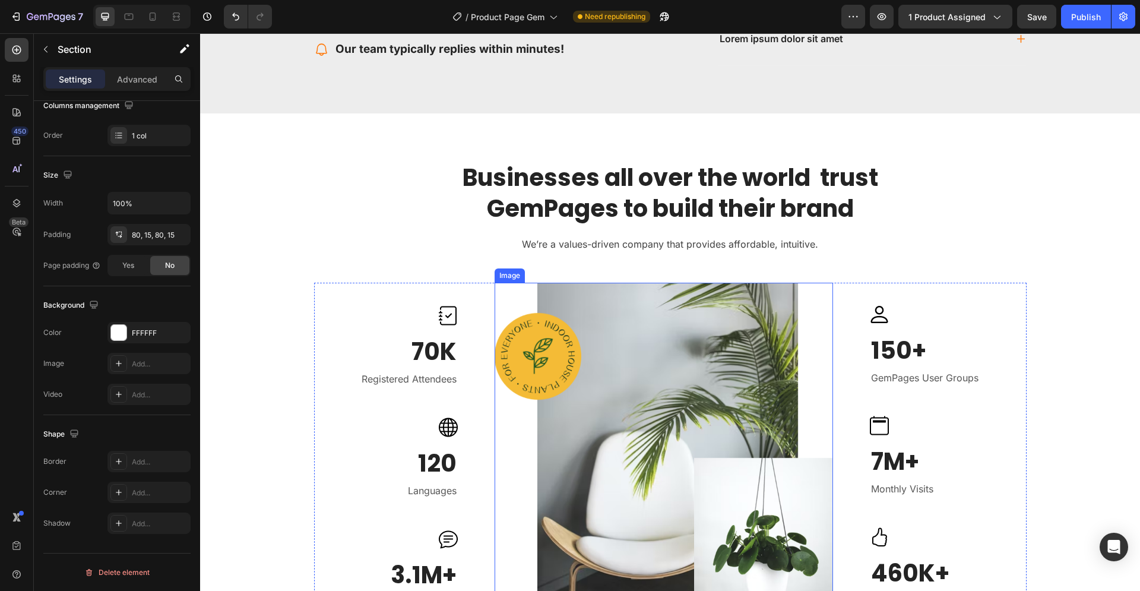
scroll to position [2179, 0]
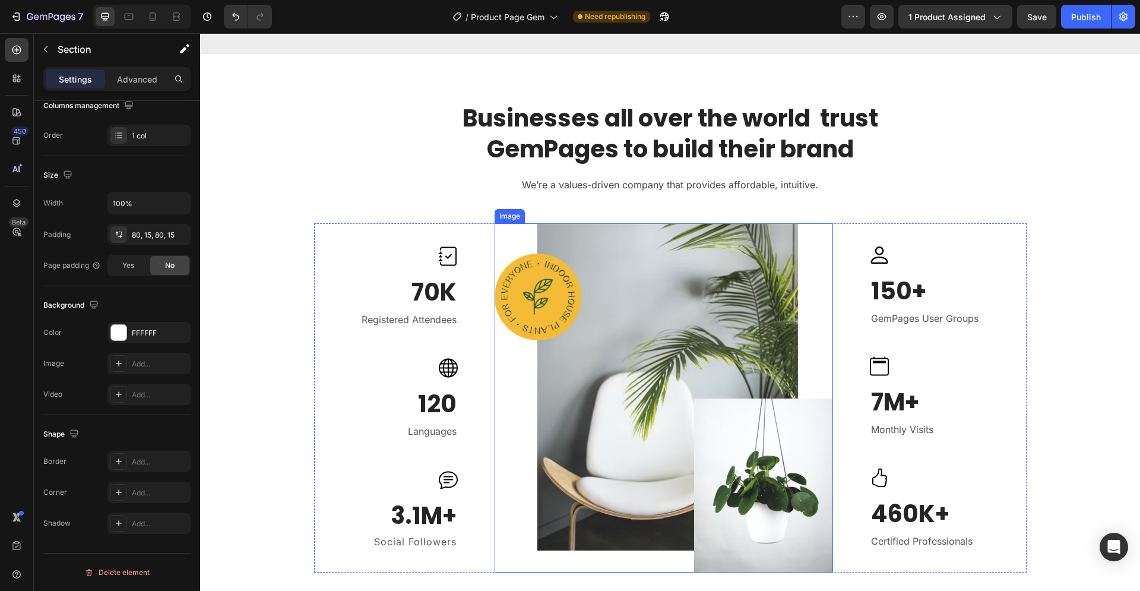
click at [624, 329] on img at bounding box center [664, 397] width 338 height 349
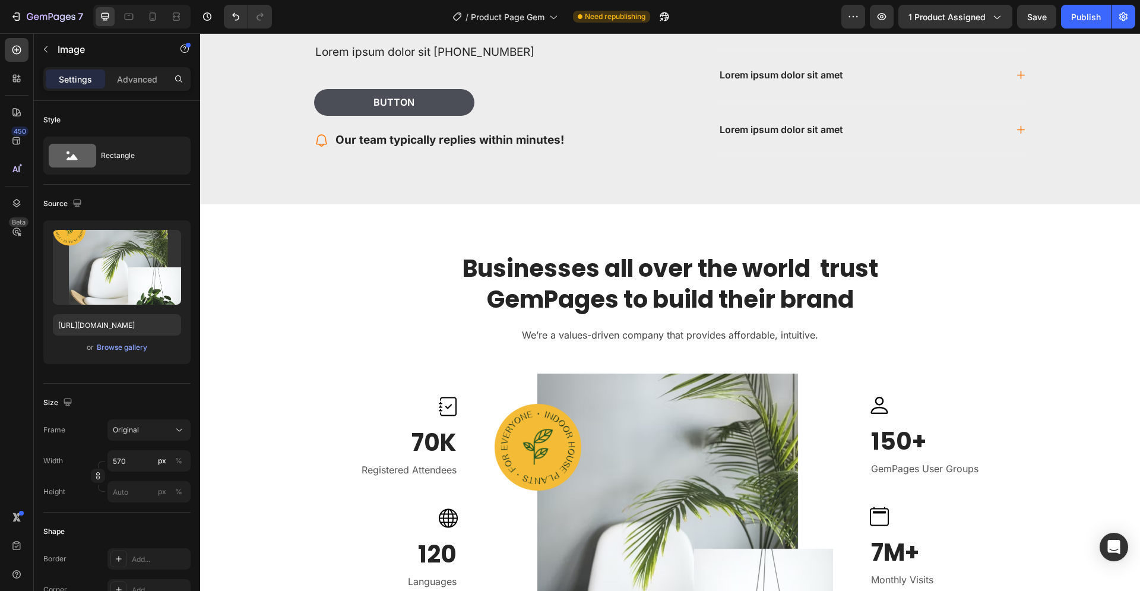
scroll to position [1998, 0]
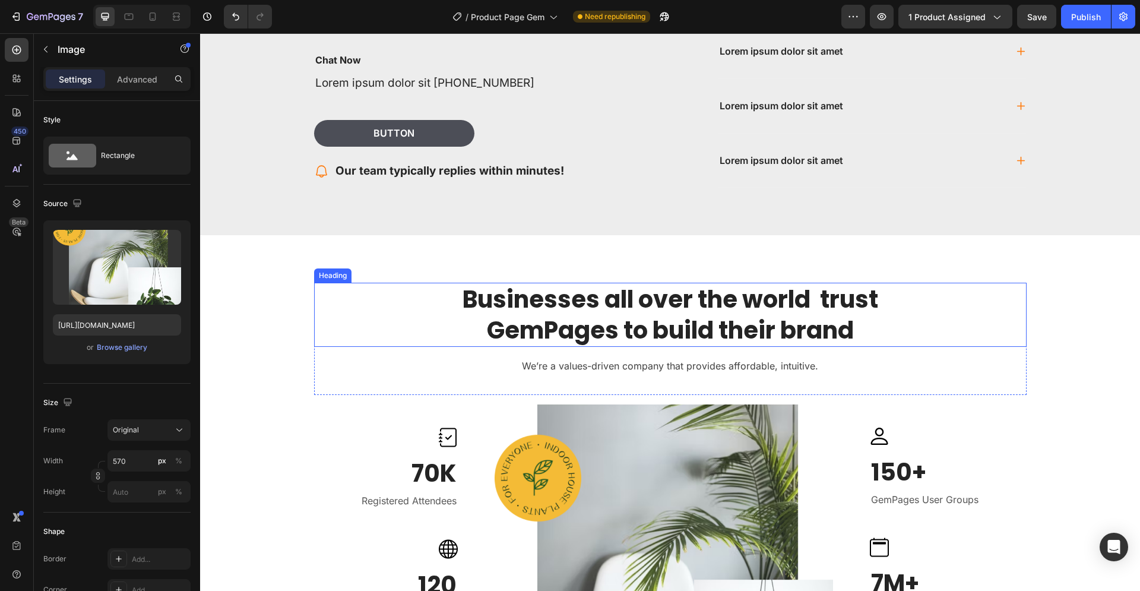
click at [387, 339] on h2 "Businesses all over the world trust GemPages to build their brand" at bounding box center [670, 315] width 712 height 64
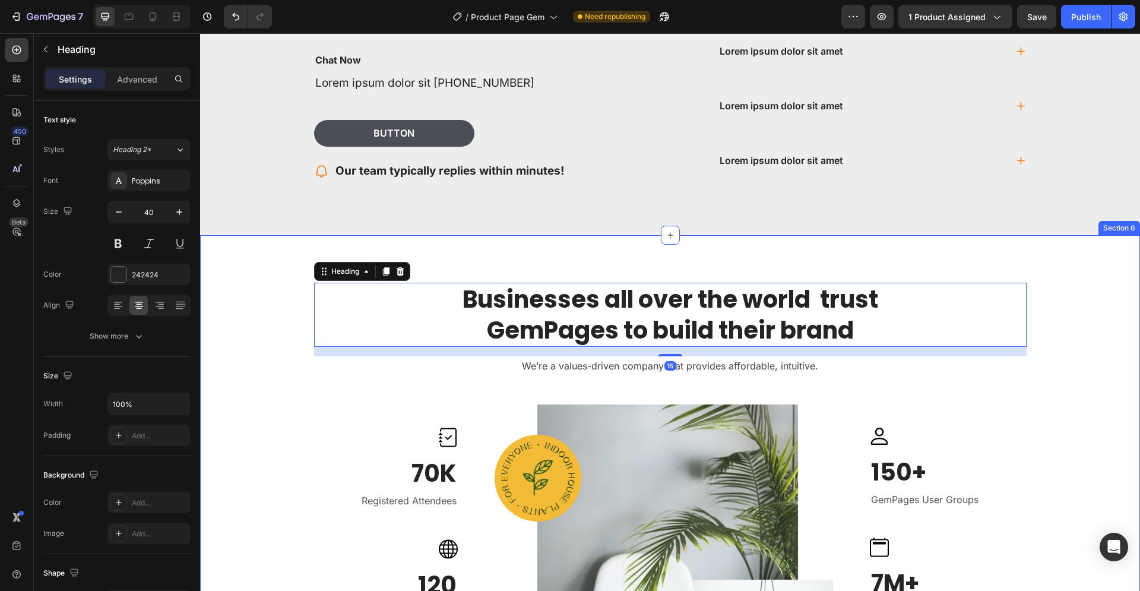
click at [807, 253] on div "Businesses all over the world trust GemPages to build their brand Heading 16 We…" at bounding box center [670, 518] width 940 height 566
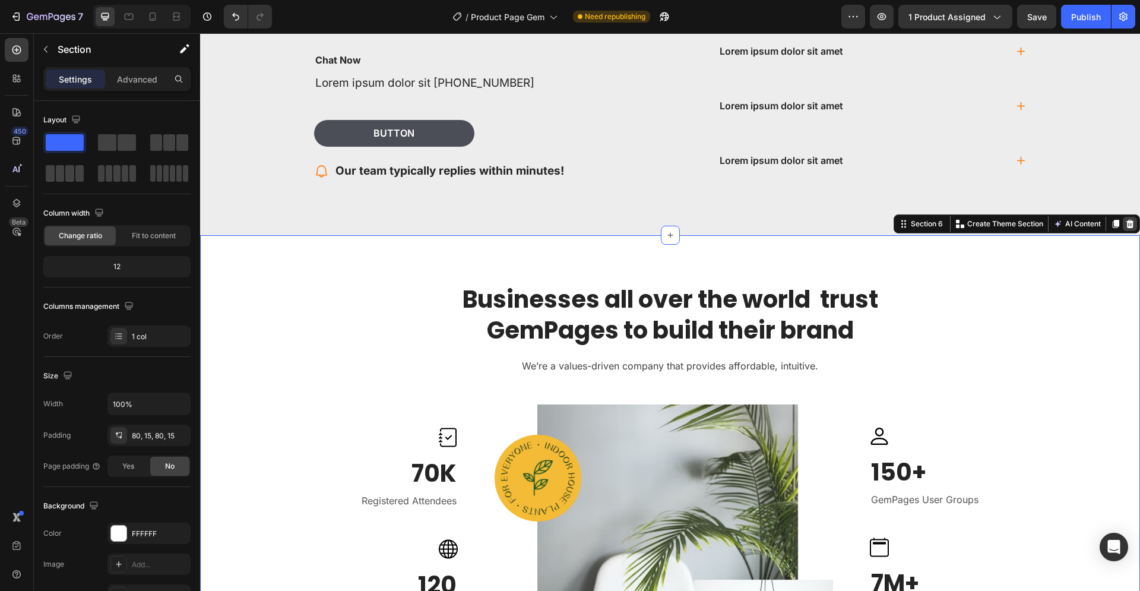
click at [1126, 224] on icon at bounding box center [1130, 224] width 8 height 8
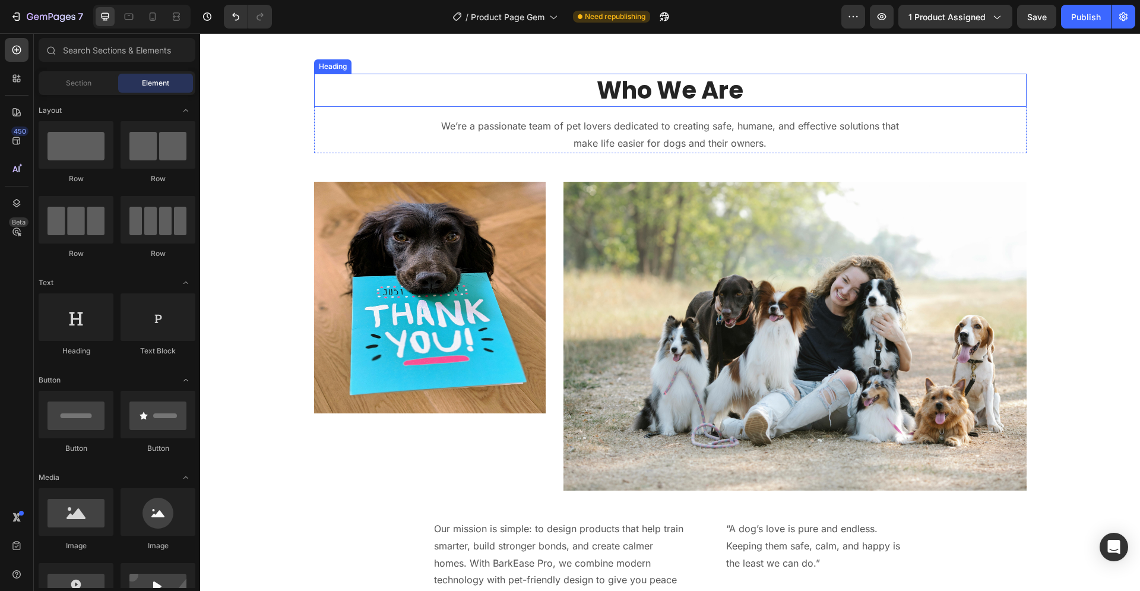
scroll to position [2240, 0]
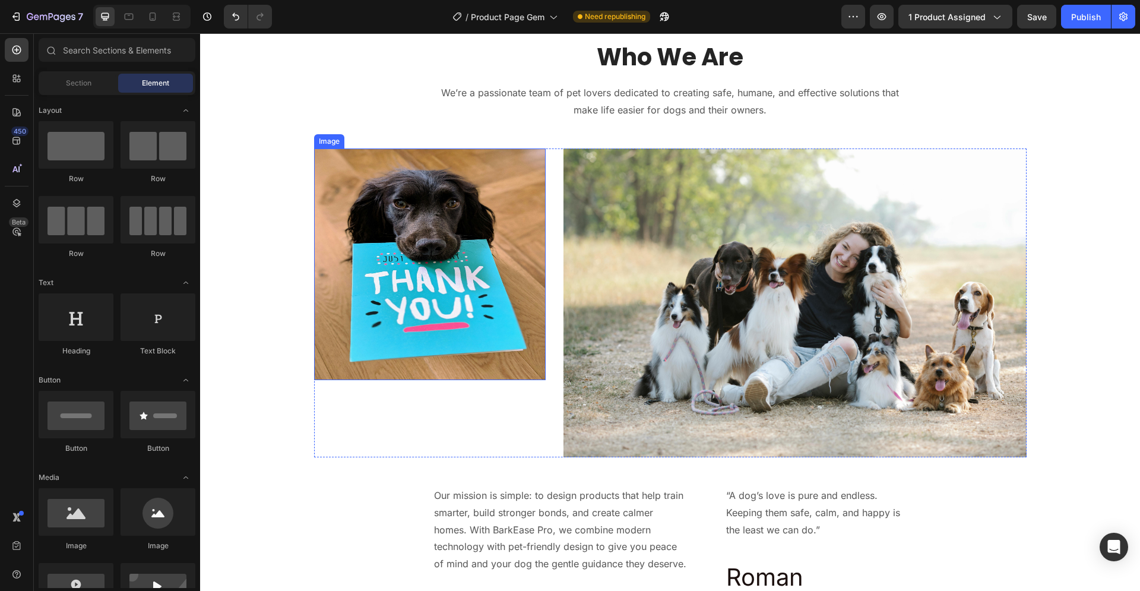
click at [444, 211] on img at bounding box center [430, 264] width 232 height 232
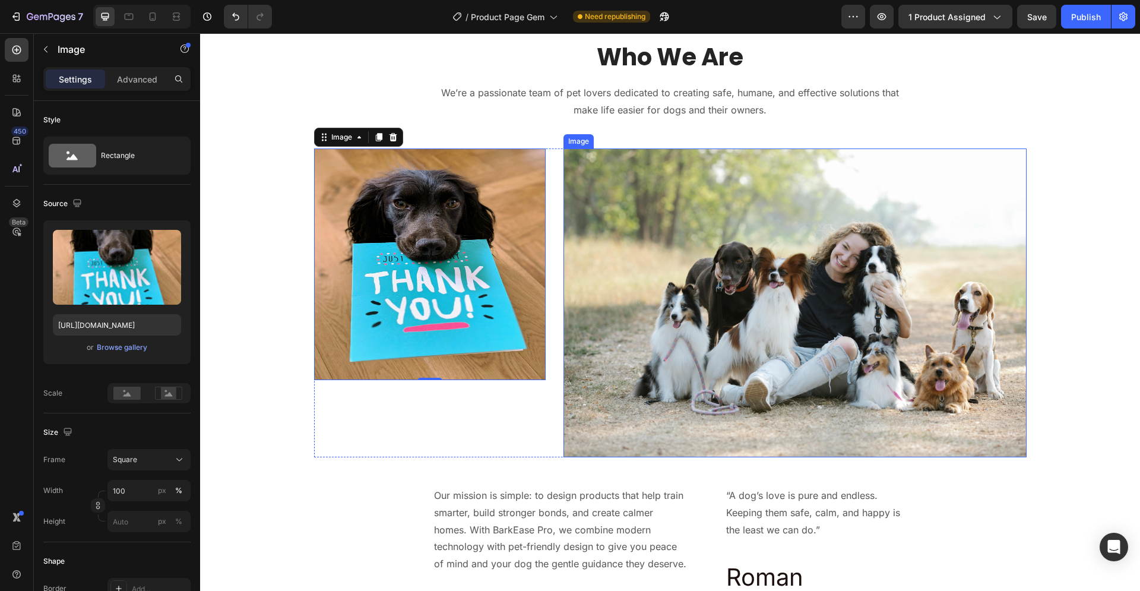
click at [840, 293] on img at bounding box center [794, 302] width 463 height 309
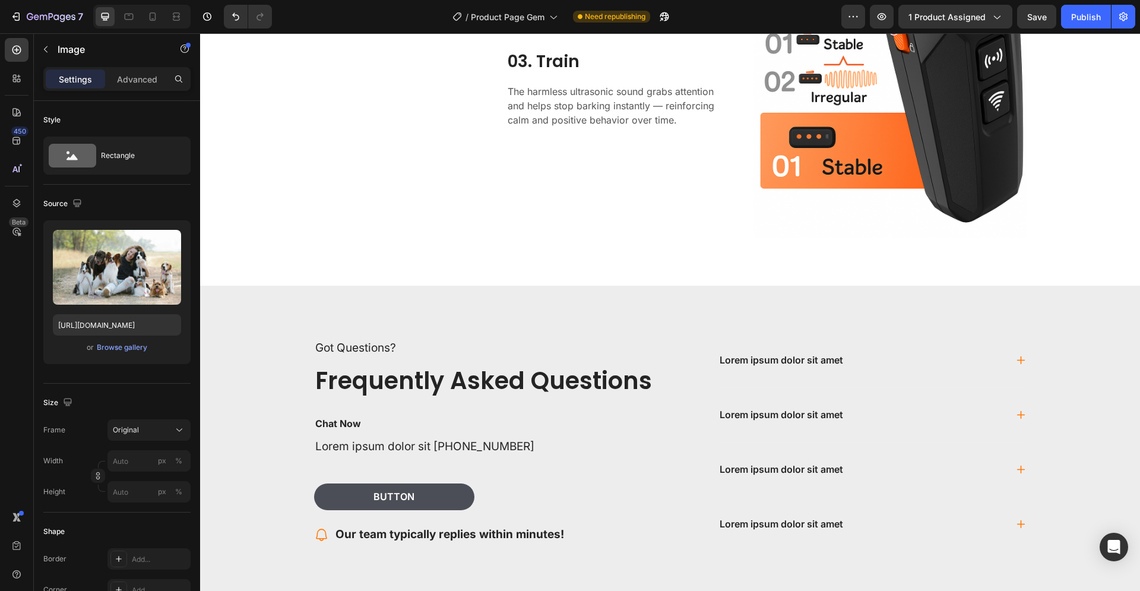
scroll to position [484, 0]
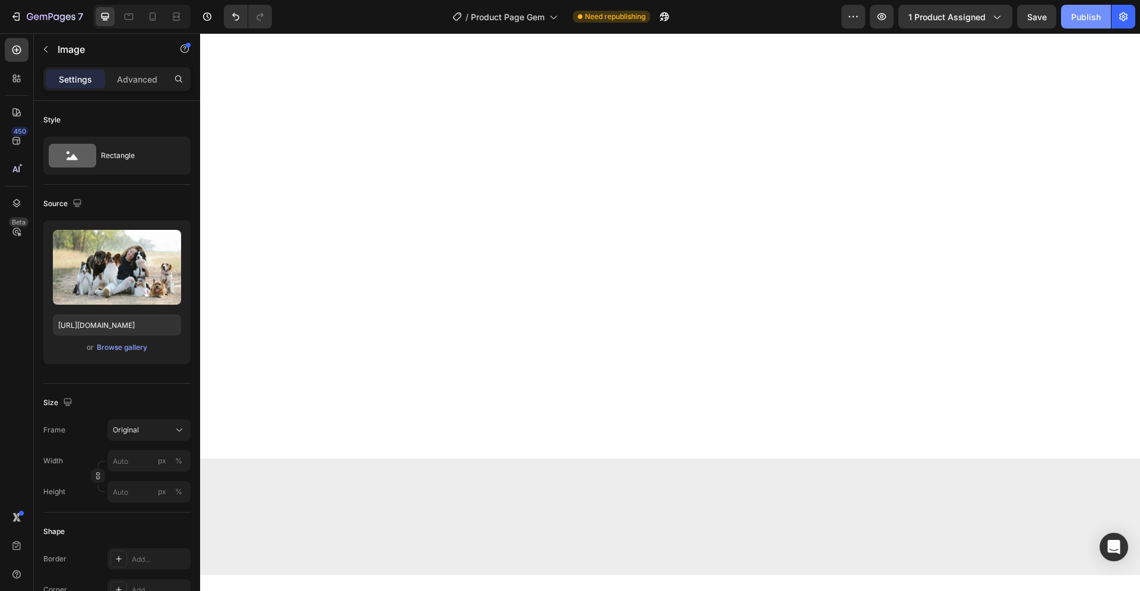
click at [1086, 15] on div "Publish" at bounding box center [1086, 17] width 30 height 12
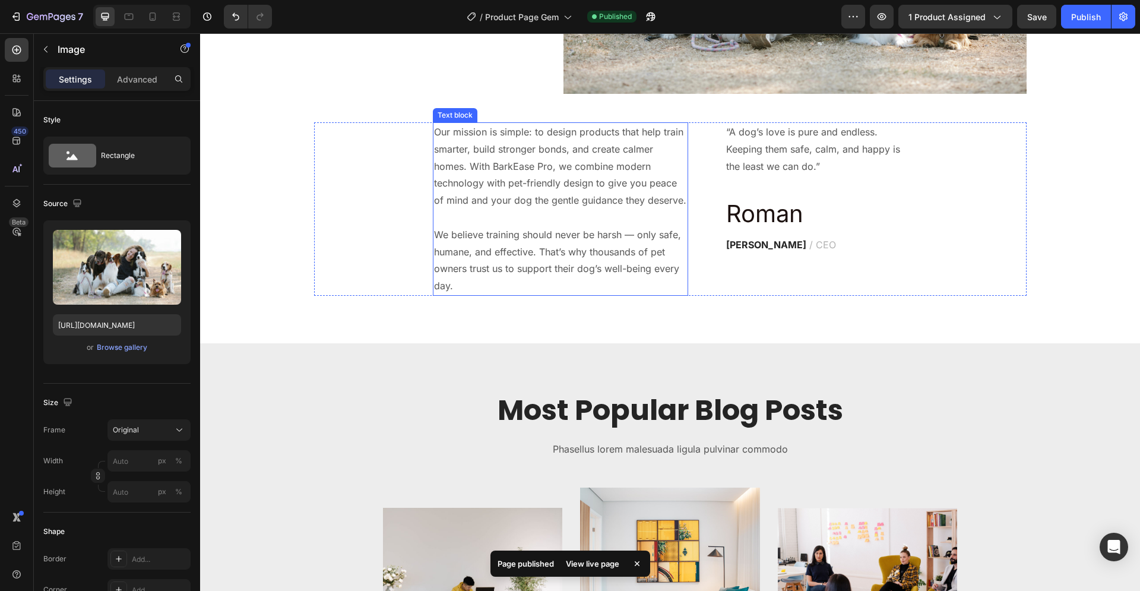
scroll to position [2422, 0]
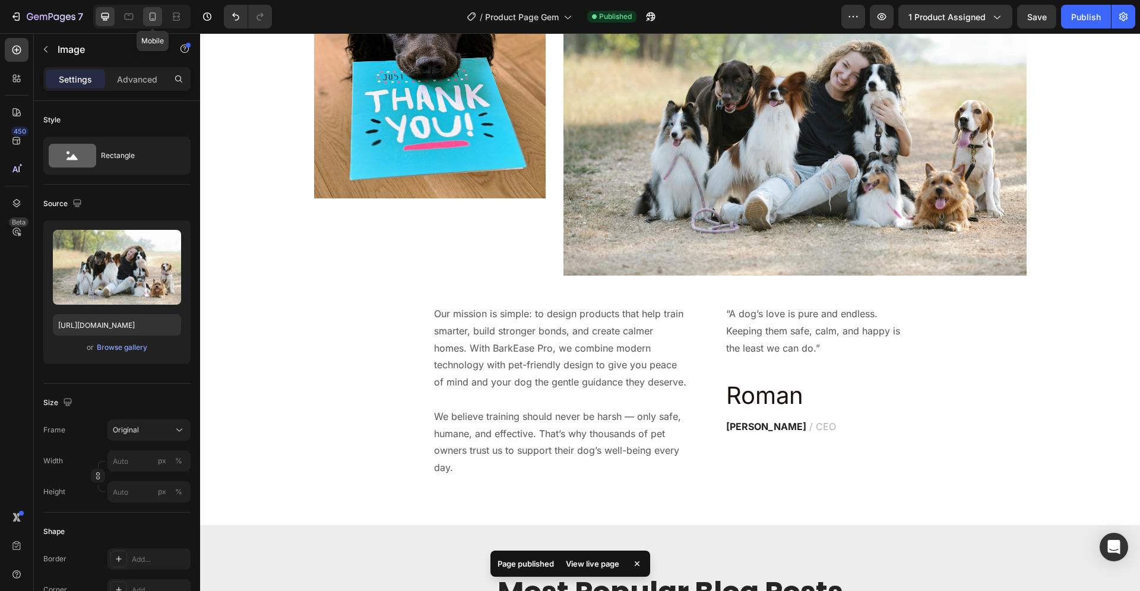
click at [157, 14] on icon at bounding box center [153, 17] width 12 height 12
type input "100"
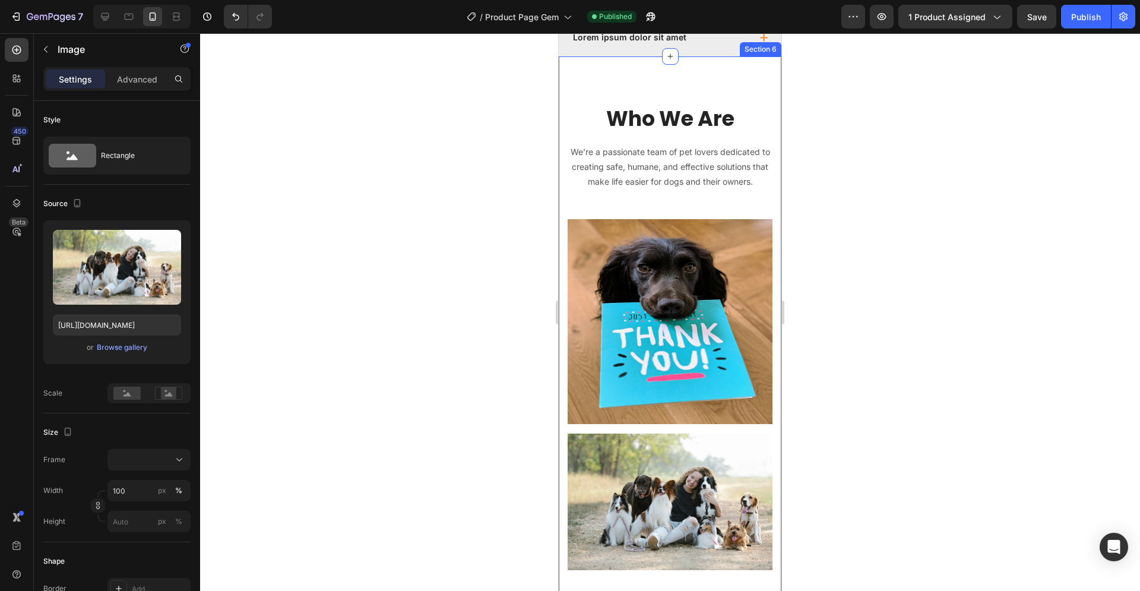
scroll to position [2281, 0]
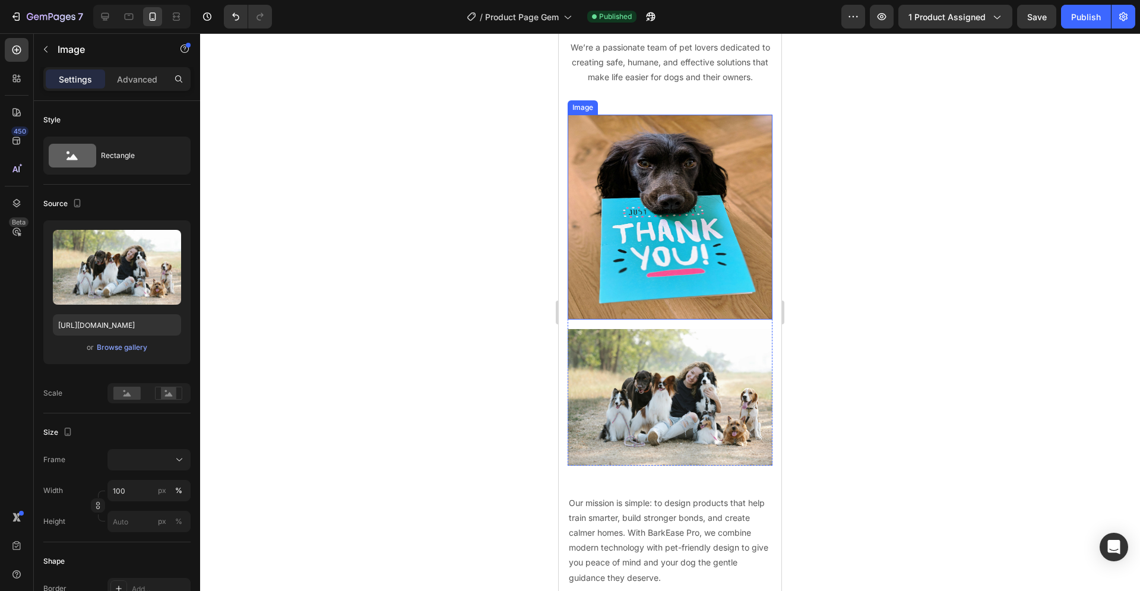
click at [684, 259] on img at bounding box center [670, 217] width 205 height 205
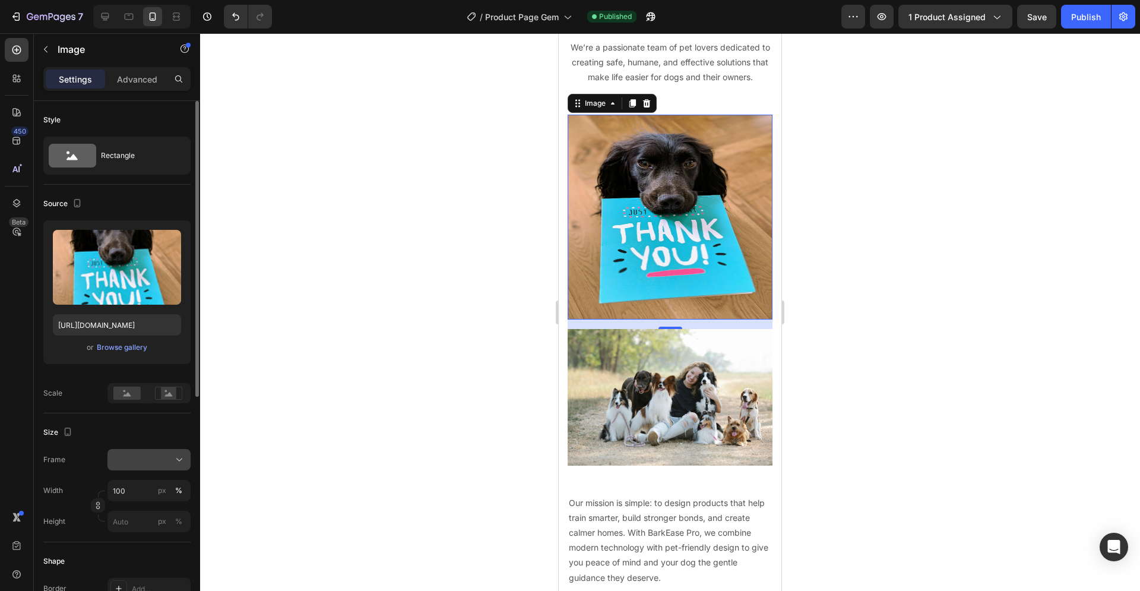
click at [172, 460] on div at bounding box center [149, 460] width 72 height 12
click at [143, 553] on div "Original" at bounding box center [146, 555] width 69 height 11
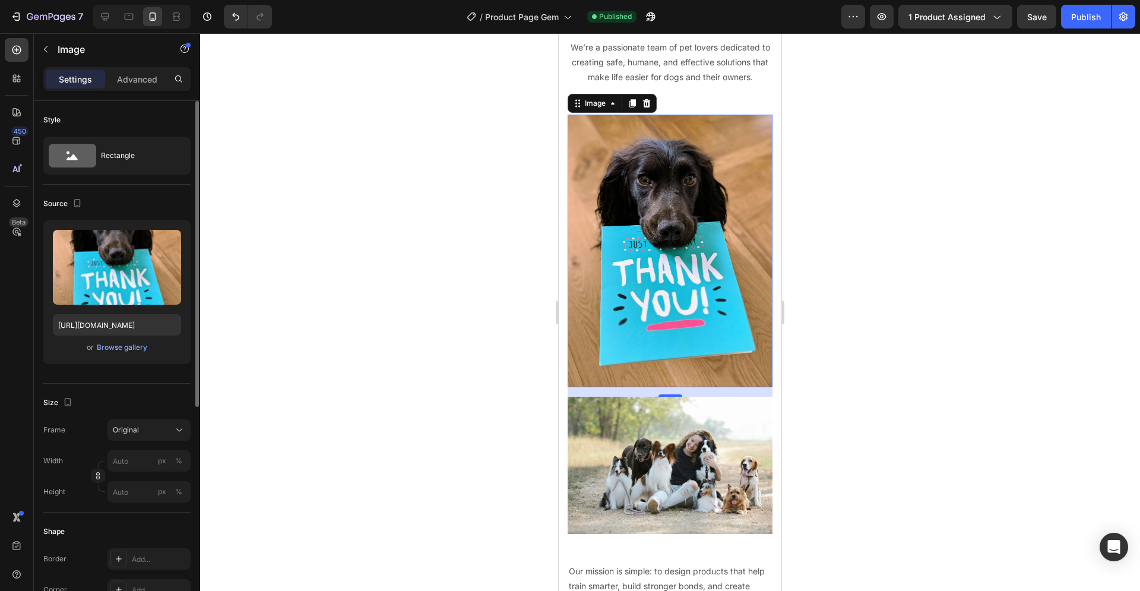
click at [473, 305] on div at bounding box center [670, 311] width 940 height 557
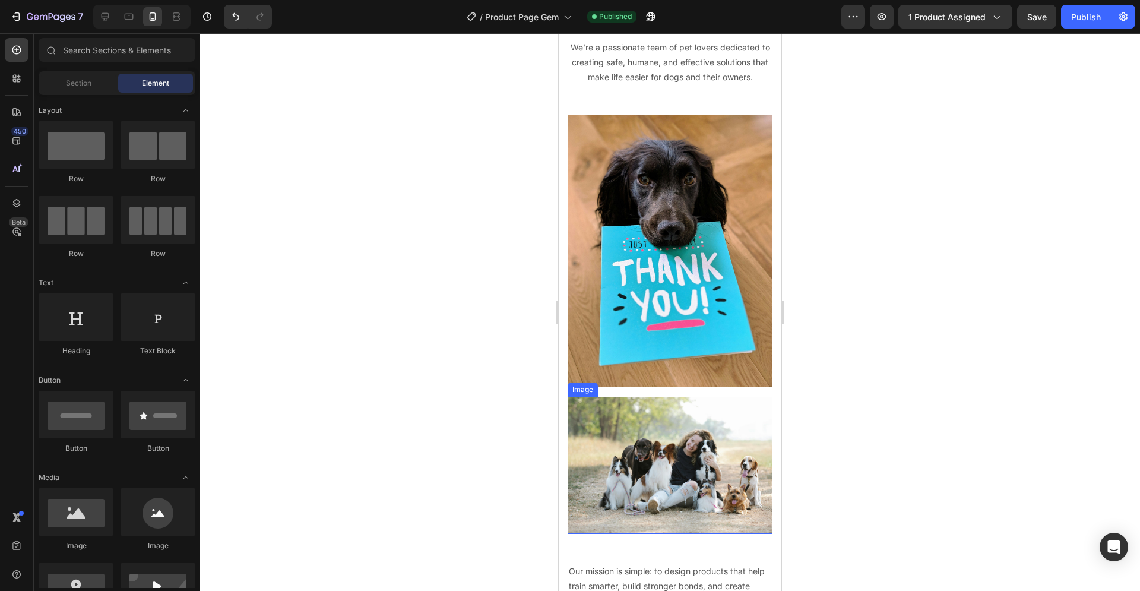
click at [663, 429] on img at bounding box center [670, 465] width 205 height 137
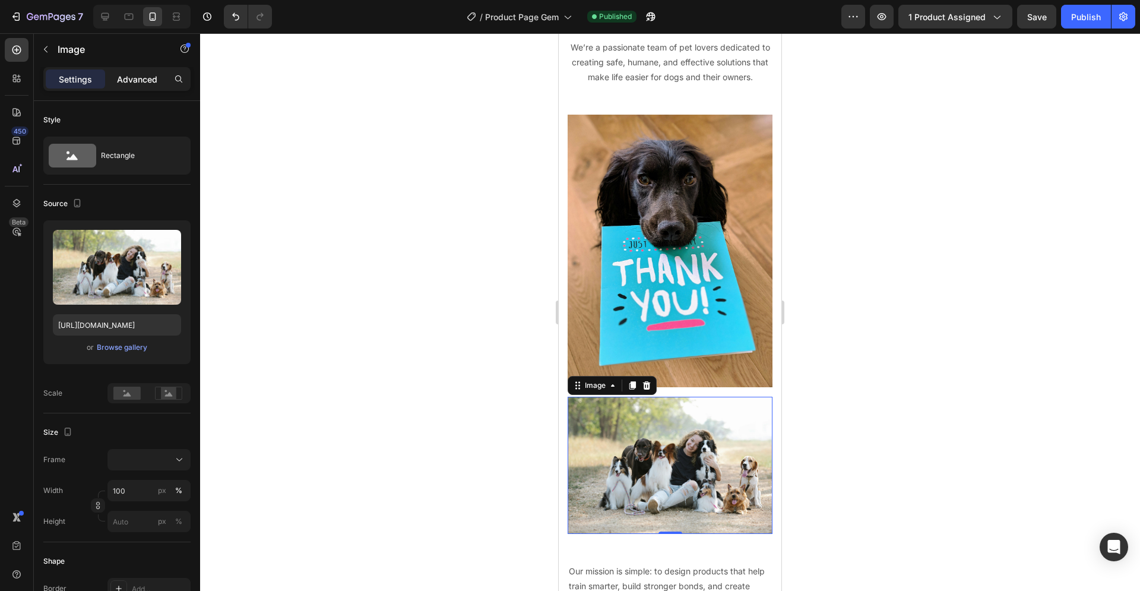
click at [142, 80] on p "Advanced" at bounding box center [137, 79] width 40 height 12
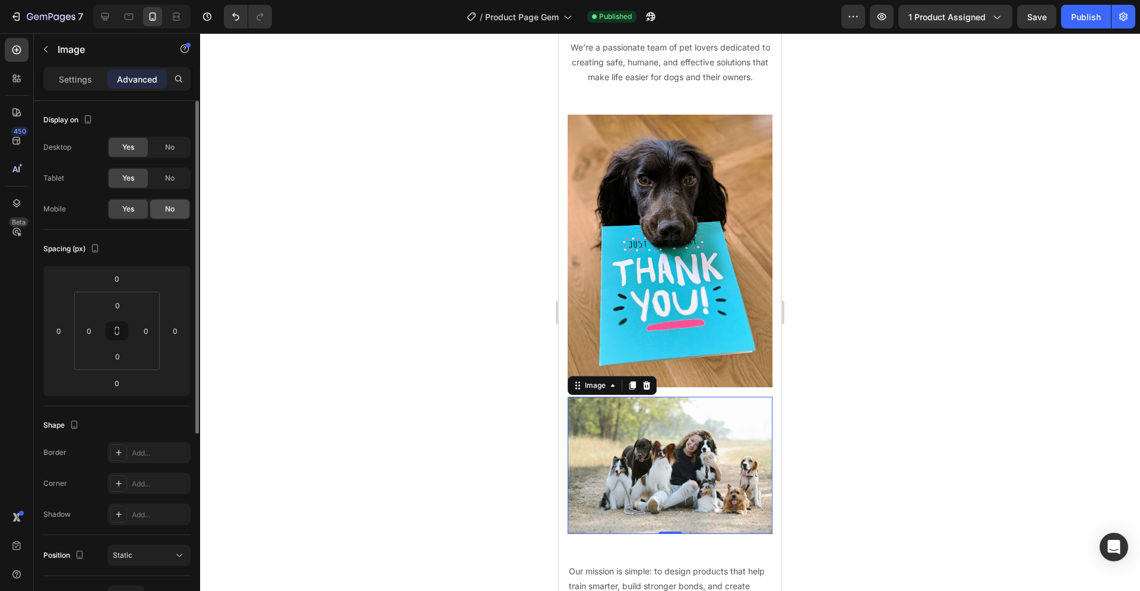
click at [175, 205] on div "No" at bounding box center [169, 208] width 39 height 19
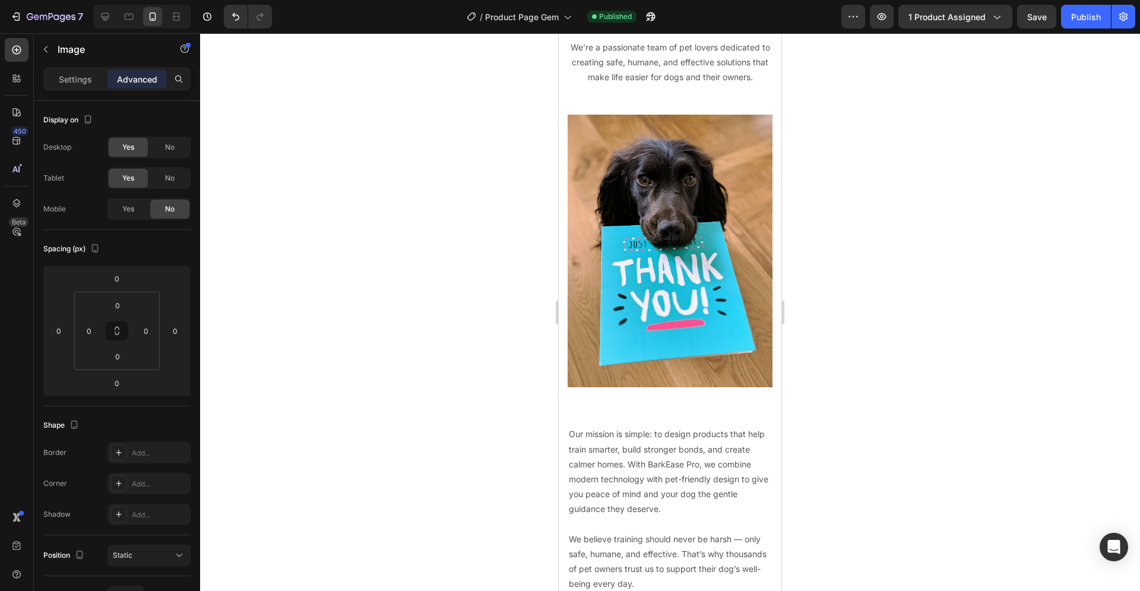
click at [405, 219] on div at bounding box center [670, 311] width 940 height 557
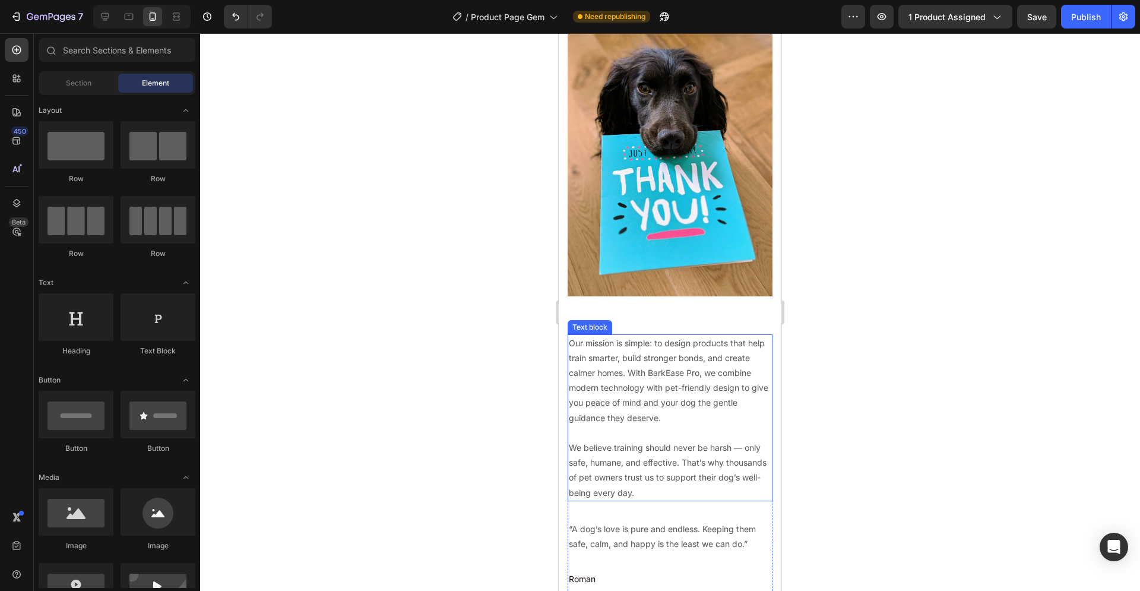
scroll to position [2524, 0]
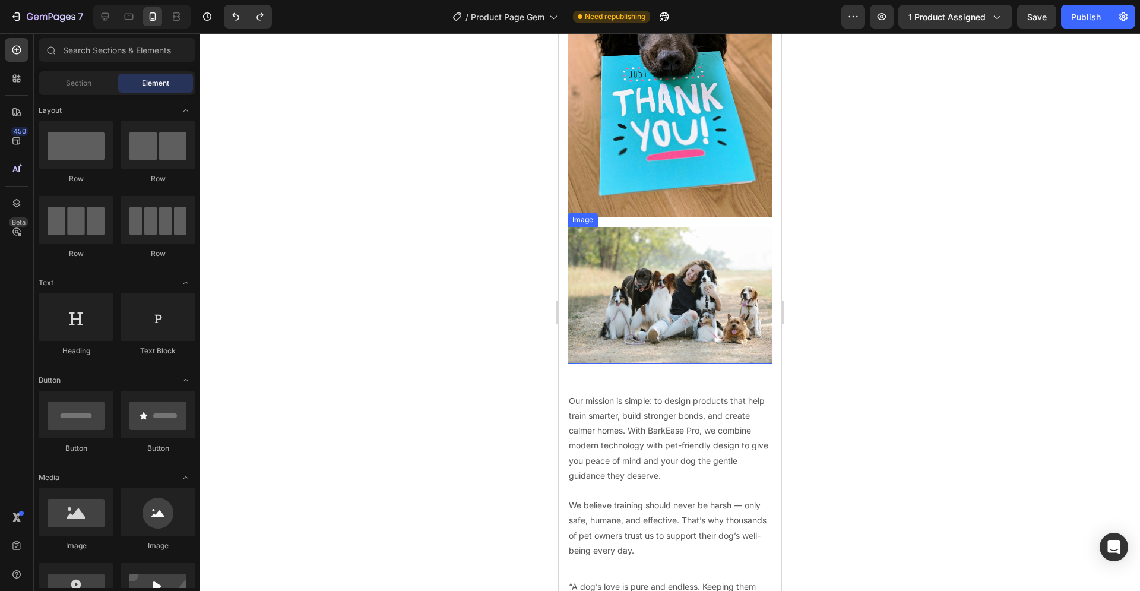
click at [454, 259] on div at bounding box center [670, 311] width 940 height 557
click at [449, 319] on div at bounding box center [670, 311] width 940 height 557
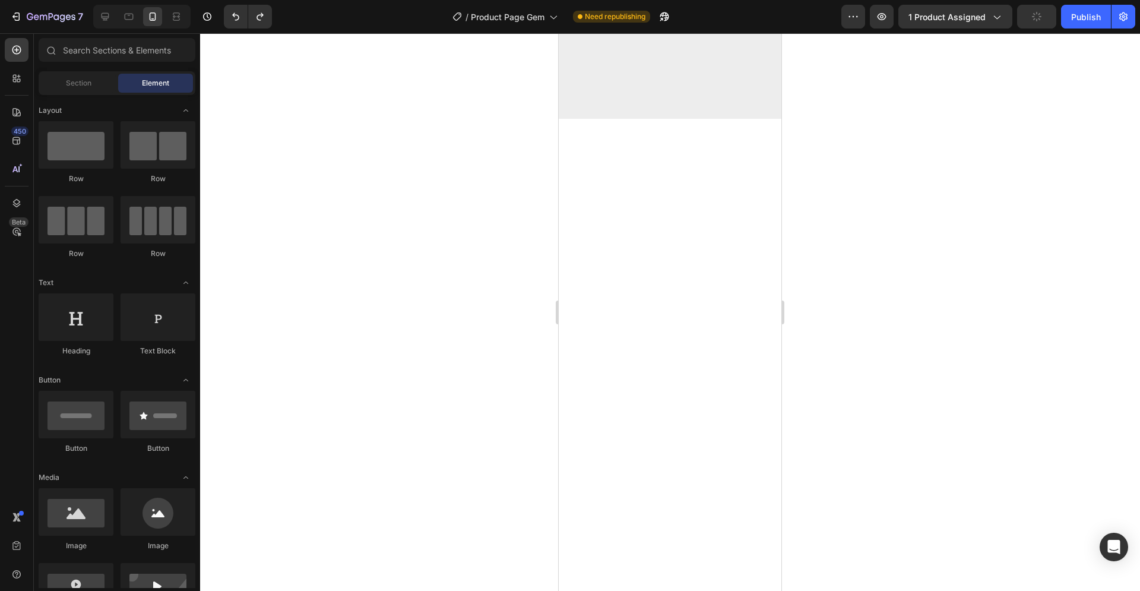
scroll to position [102, 0]
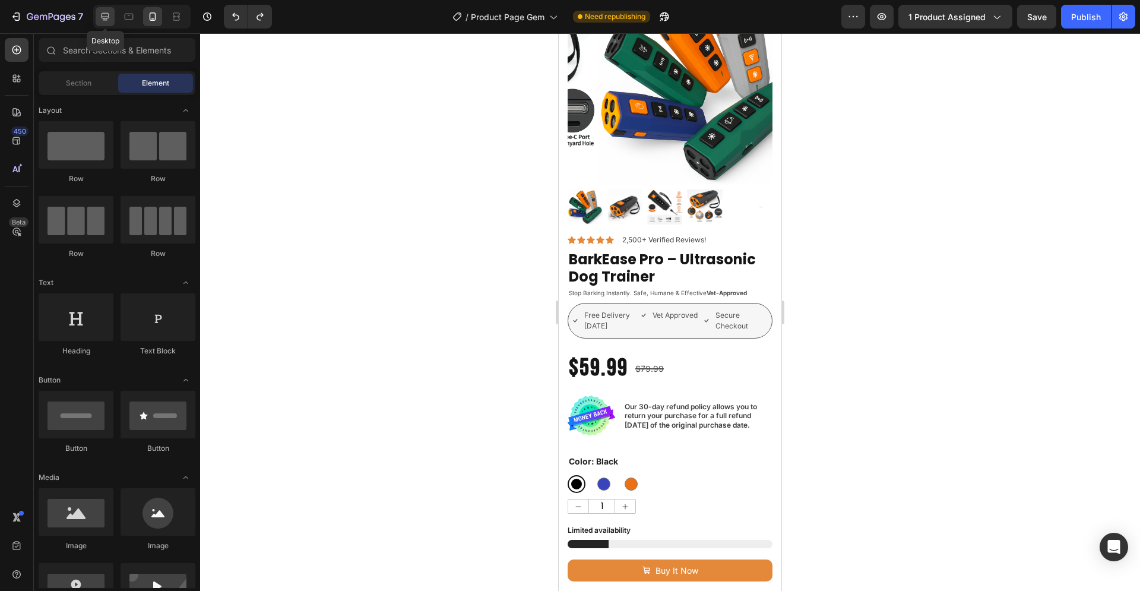
click at [105, 13] on icon at bounding box center [106, 17] width 8 height 8
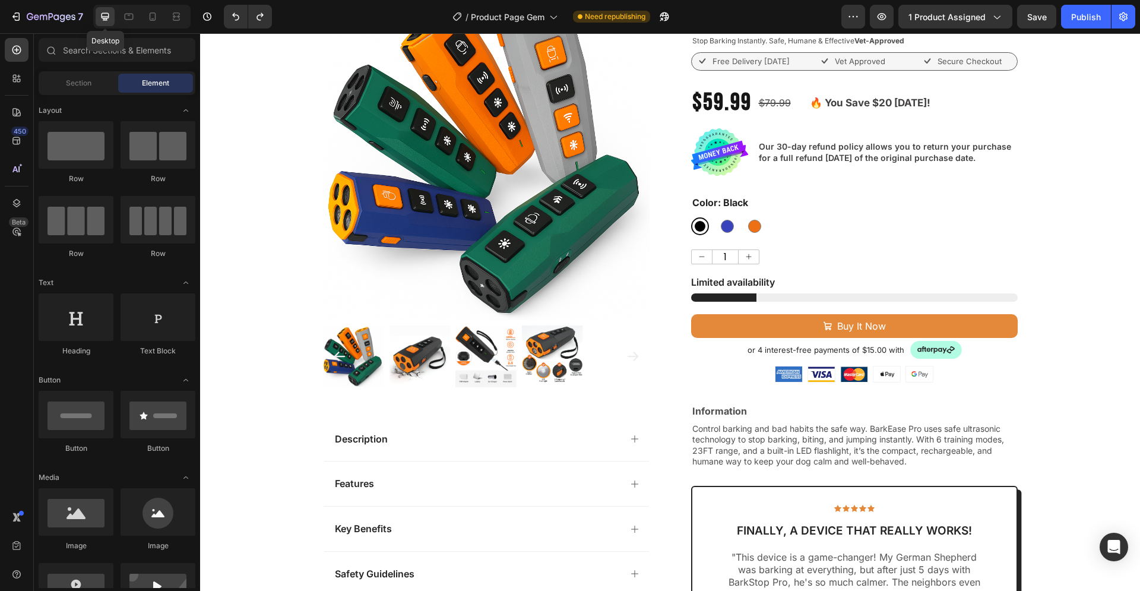
click at [105, 13] on icon at bounding box center [106, 17] width 8 height 8
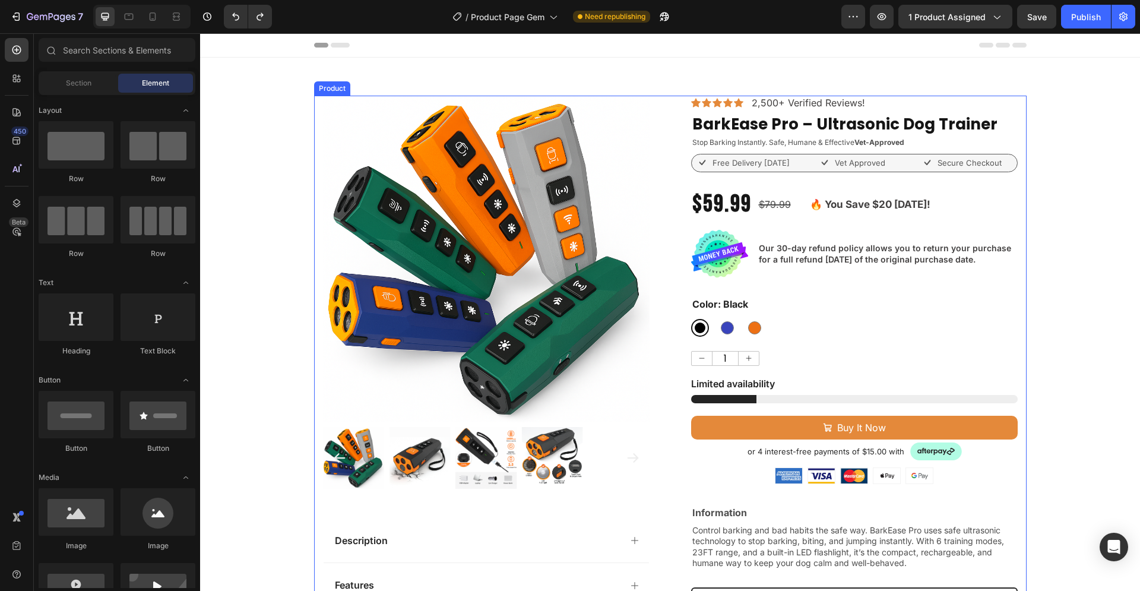
click at [835, 298] on div "Color: Black Black Black Blue Blue Orange Orange" at bounding box center [854, 317] width 327 height 40
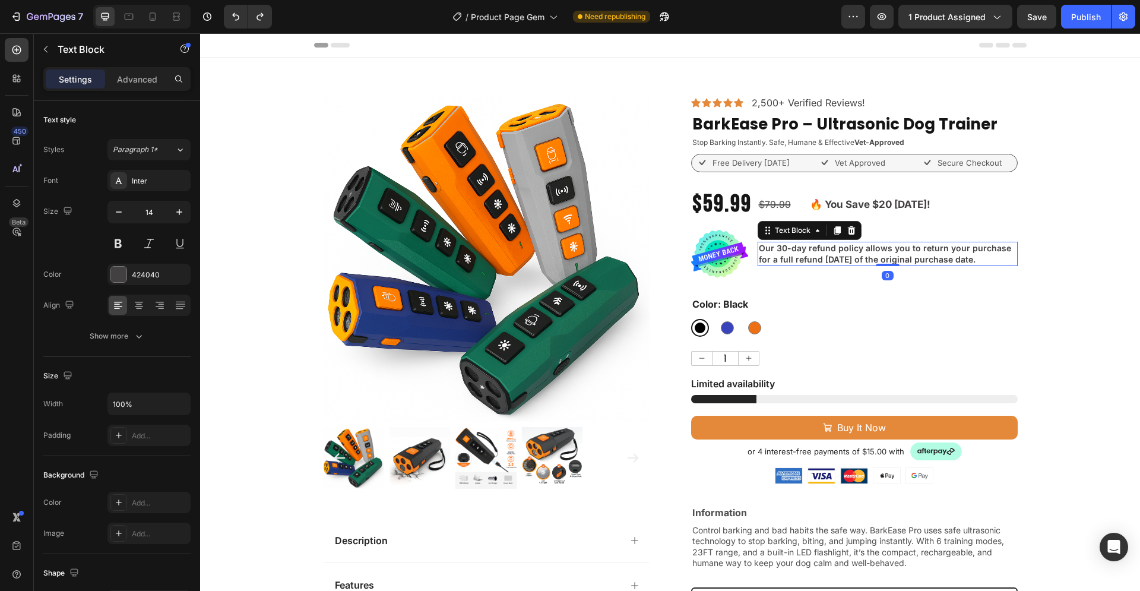
click at [963, 250] on p "Our 30-day refund policy allows you to return your purchase for a full refund […" at bounding box center [888, 253] width 258 height 21
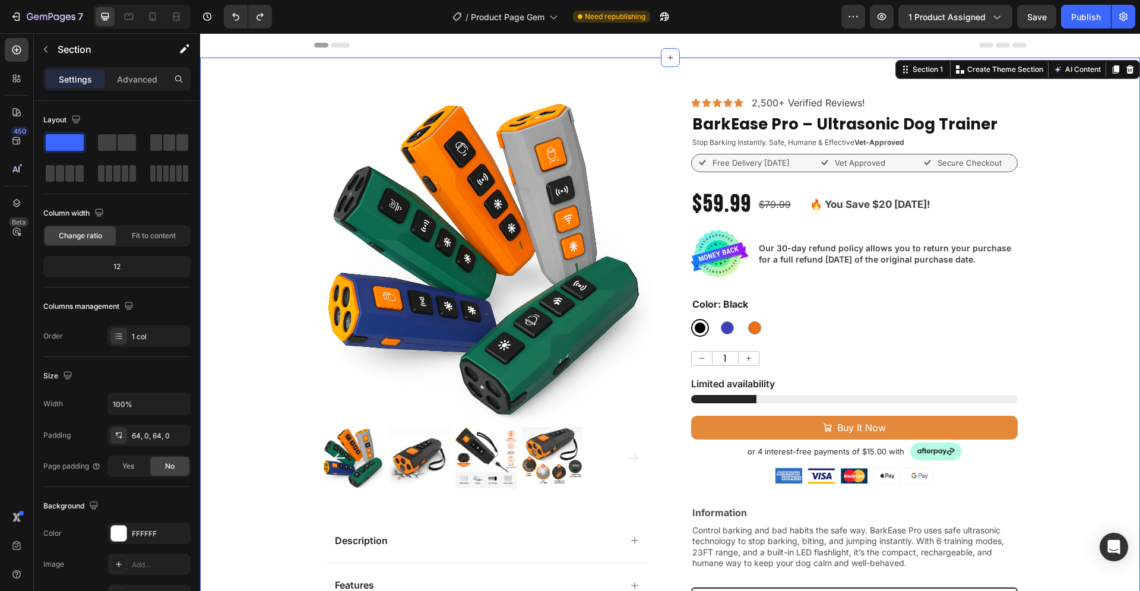
click at [1072, 216] on div "Product Images Description Features Key Benefits Safety Guidelines Refund Polic…" at bounding box center [670, 500] width 940 height 809
click at [801, 77] on section "Product Images Description Features Key Benefits Safety Guidelines Refund Polic…" at bounding box center [670, 500] width 940 height 885
click at [794, 50] on div "Header" at bounding box center [670, 45] width 712 height 24
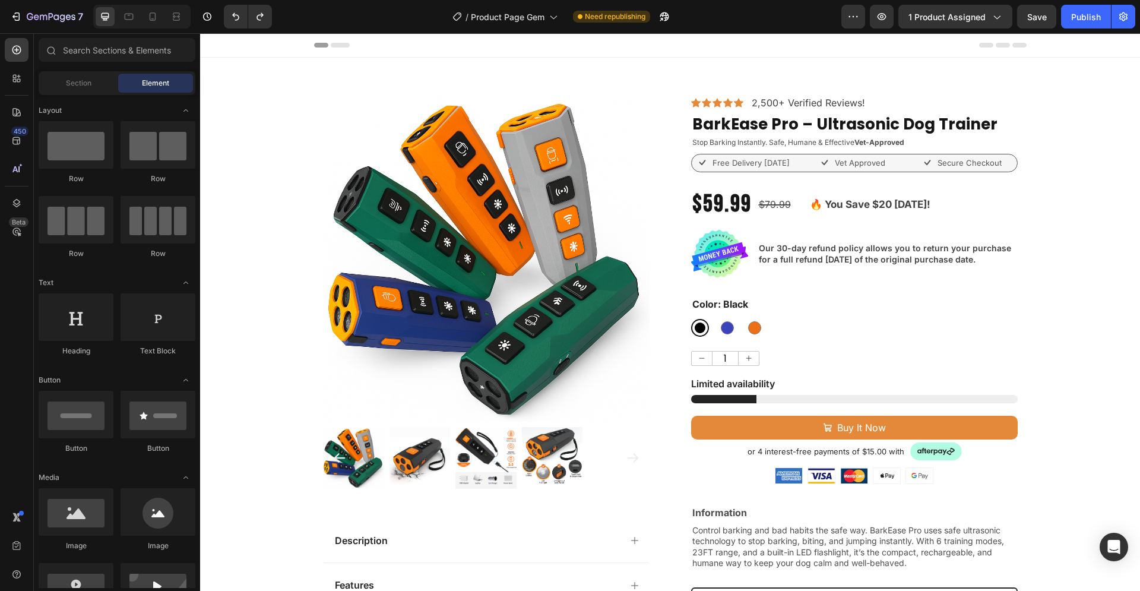
click at [790, 41] on div "Header" at bounding box center [670, 45] width 712 height 24
click at [779, 41] on div "Header" at bounding box center [670, 45] width 712 height 24
click at [765, 40] on div "Header" at bounding box center [670, 45] width 712 height 24
click at [756, 36] on div "Header" at bounding box center [670, 45] width 712 height 24
click at [743, 38] on div "Header" at bounding box center [670, 45] width 712 height 24
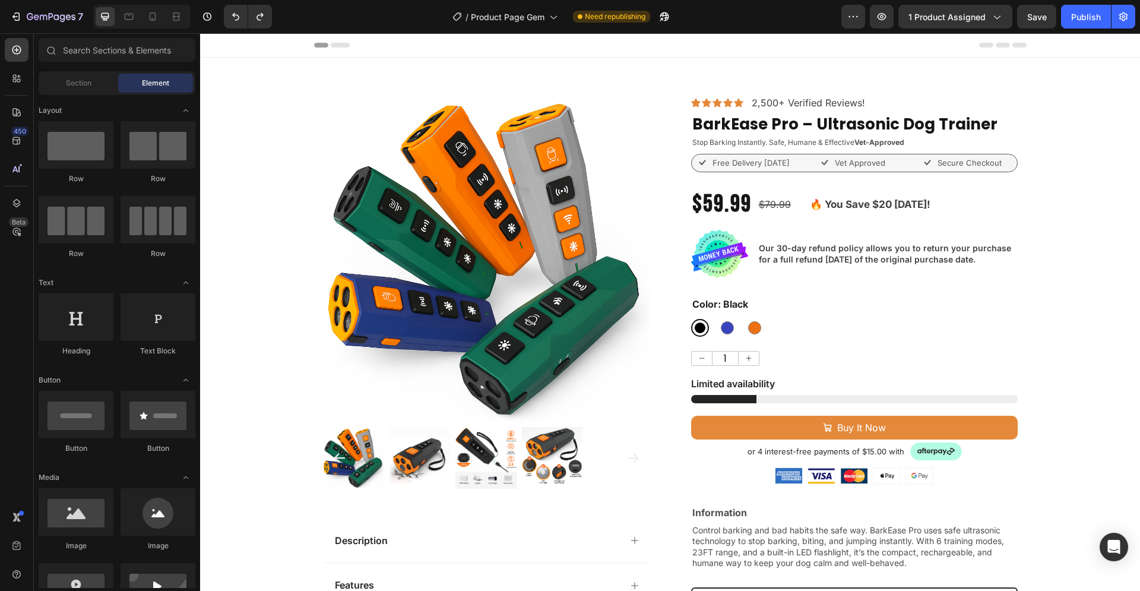
click at [741, 40] on div "Header" at bounding box center [670, 45] width 712 height 24
click at [747, 40] on div "Header" at bounding box center [670, 45] width 712 height 24
click at [756, 39] on div "Header" at bounding box center [670, 45] width 712 height 24
click at [762, 40] on div "Header" at bounding box center [670, 45] width 712 height 24
click at [754, 41] on div "Header" at bounding box center [670, 45] width 712 height 24
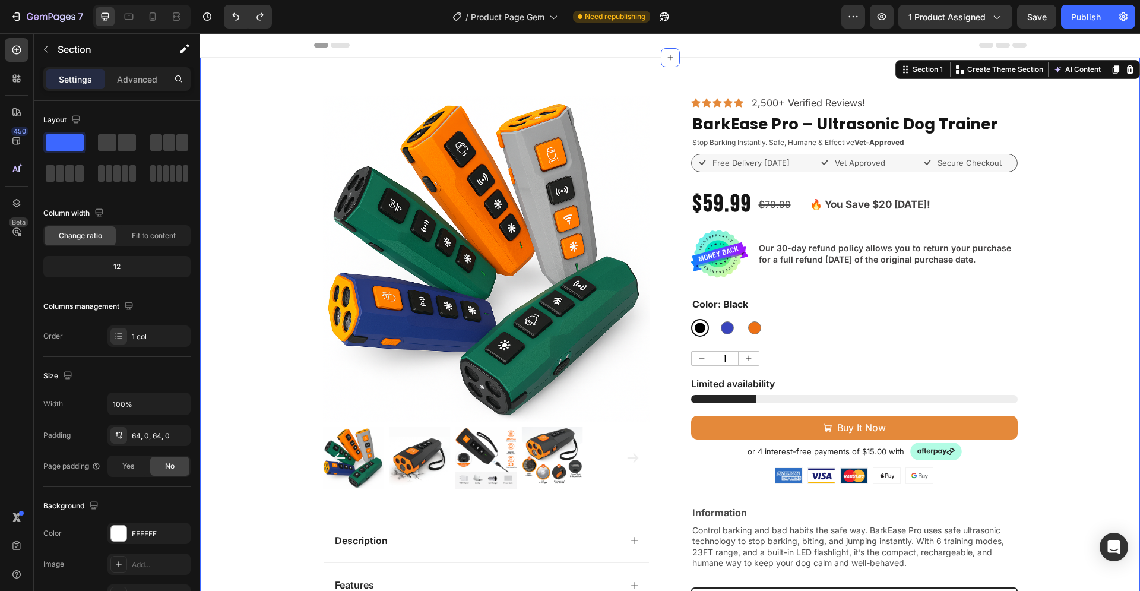
click at [763, 75] on div "Product Images Description Features Key Benefits Safety Guidelines Refund Polic…" at bounding box center [670, 500] width 940 height 885
